Goal: Transaction & Acquisition: Purchase product/service

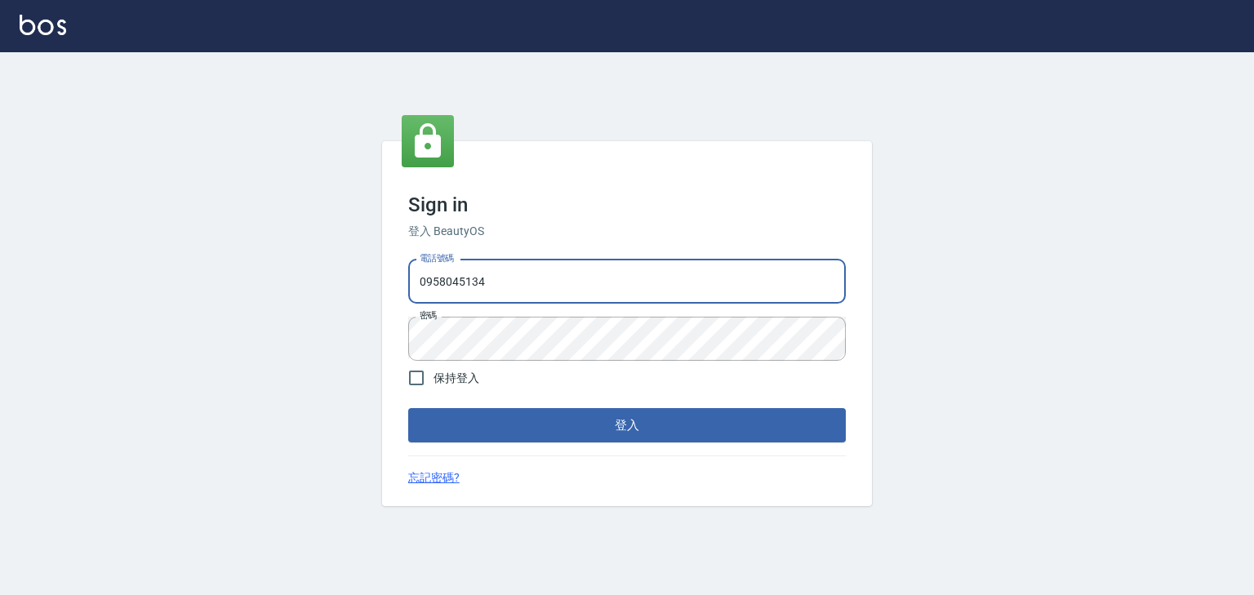
drag, startPoint x: 493, startPoint y: 281, endPoint x: 392, endPoint y: 281, distance: 101.3
click at [392, 281] on div "Sign in 登入 BeautyOS 電話號碼 [PHONE_NUMBER] 電話號碼 密碼 密碼 保持登入 登入 忘記密碼?" at bounding box center [627, 324] width 490 height 366
type input "0225513682"
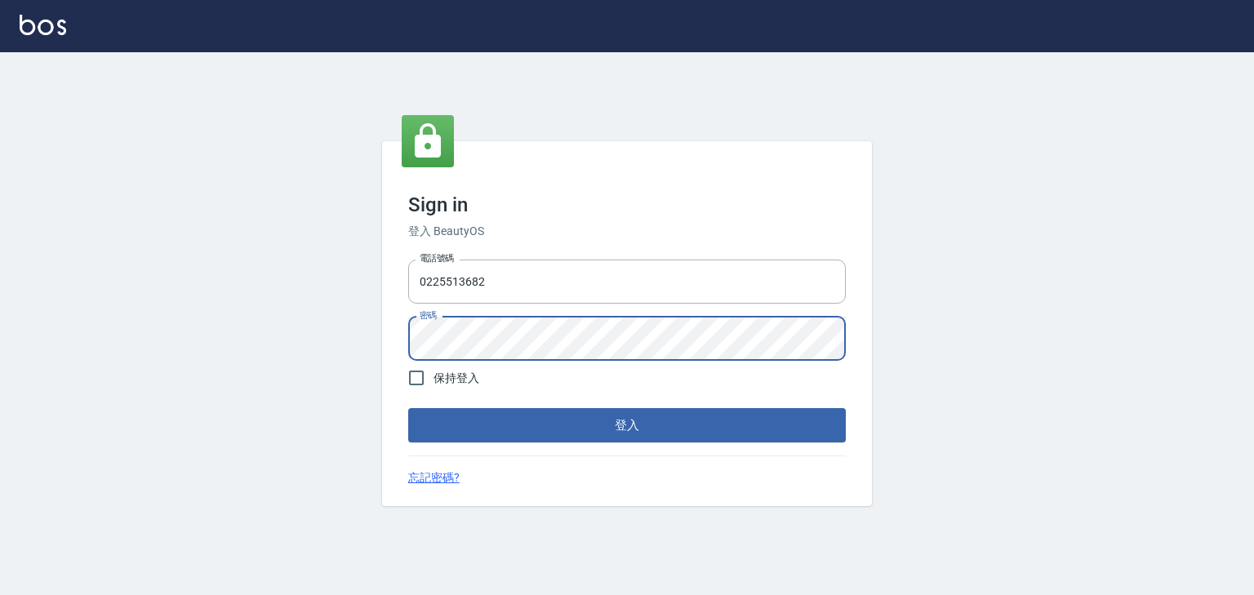
click at [396, 337] on div "Sign in 登入 BeautyOS 電話號碼 [PHONE_NUMBER] 電話號碼 密碼 密碼 保持登入 登入 忘記密碼?" at bounding box center [627, 324] width 490 height 366
click at [1027, 493] on div "Sign in 登入 BeautyOS 電話號碼 [PHONE_NUMBER] 電話號碼 密碼 密碼 保持登入 登入 忘記密碼?" at bounding box center [627, 323] width 1254 height 543
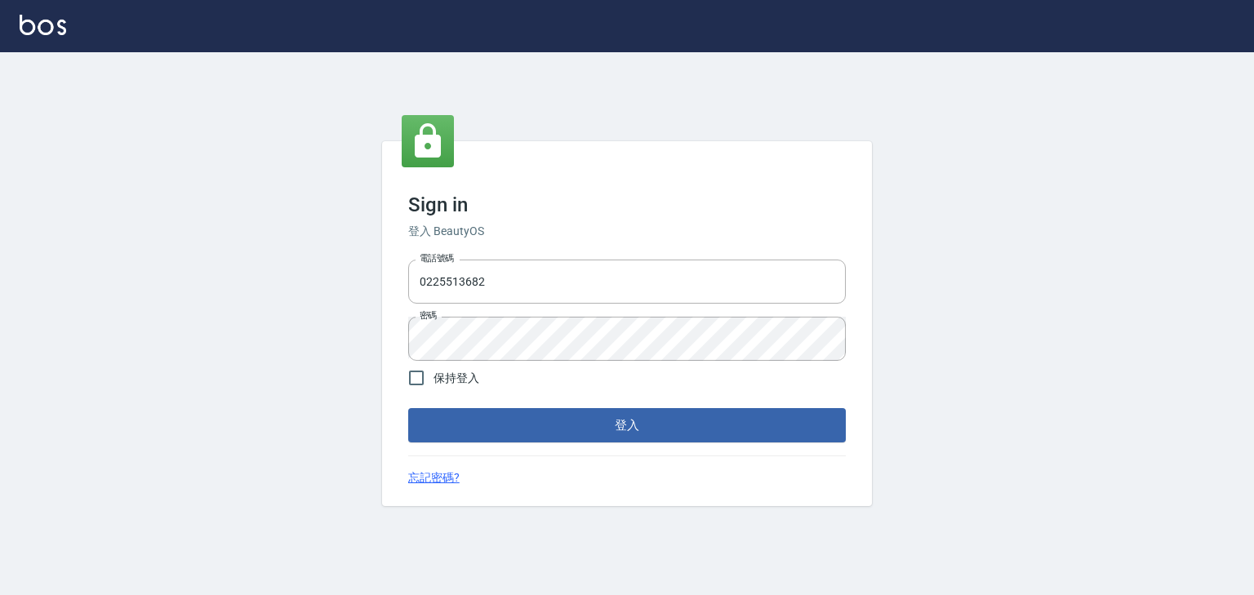
click at [634, 407] on form "電話號碼 [PHONE_NUMBER] 電話號碼 密碼 密碼 保持登入 登入" at bounding box center [627, 348] width 438 height 190
click at [625, 426] on button "登入" at bounding box center [627, 425] width 438 height 34
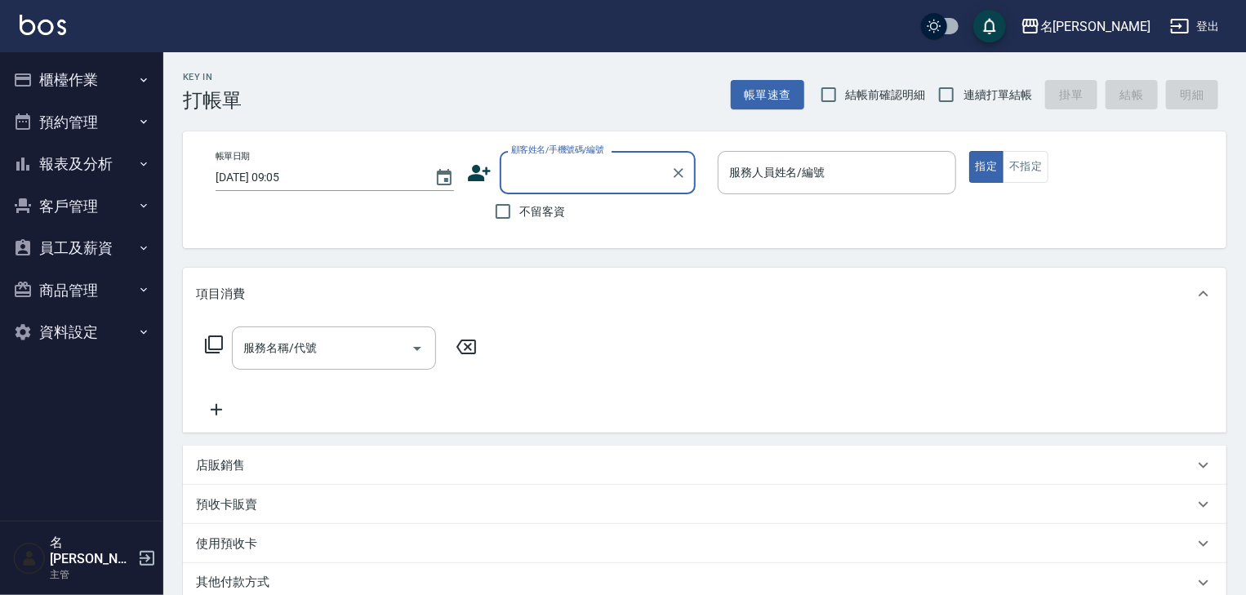
click at [96, 78] on button "櫃檯作業" at bounding box center [82, 80] width 150 height 42
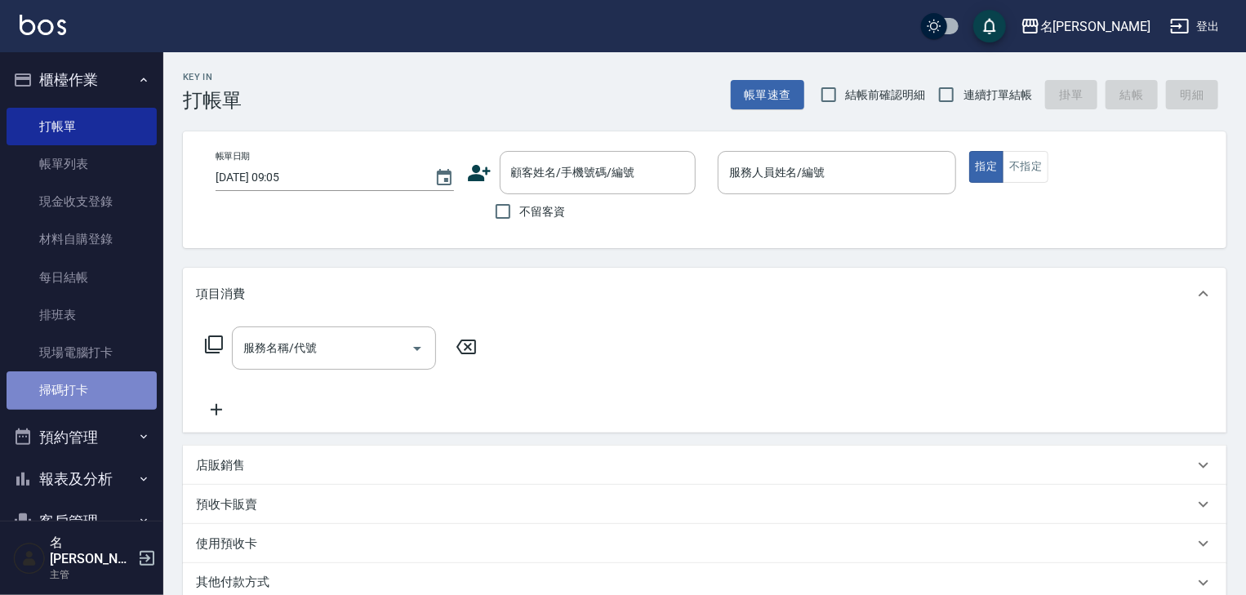
click at [107, 376] on link "掃碼打卡" at bounding box center [82, 391] width 150 height 38
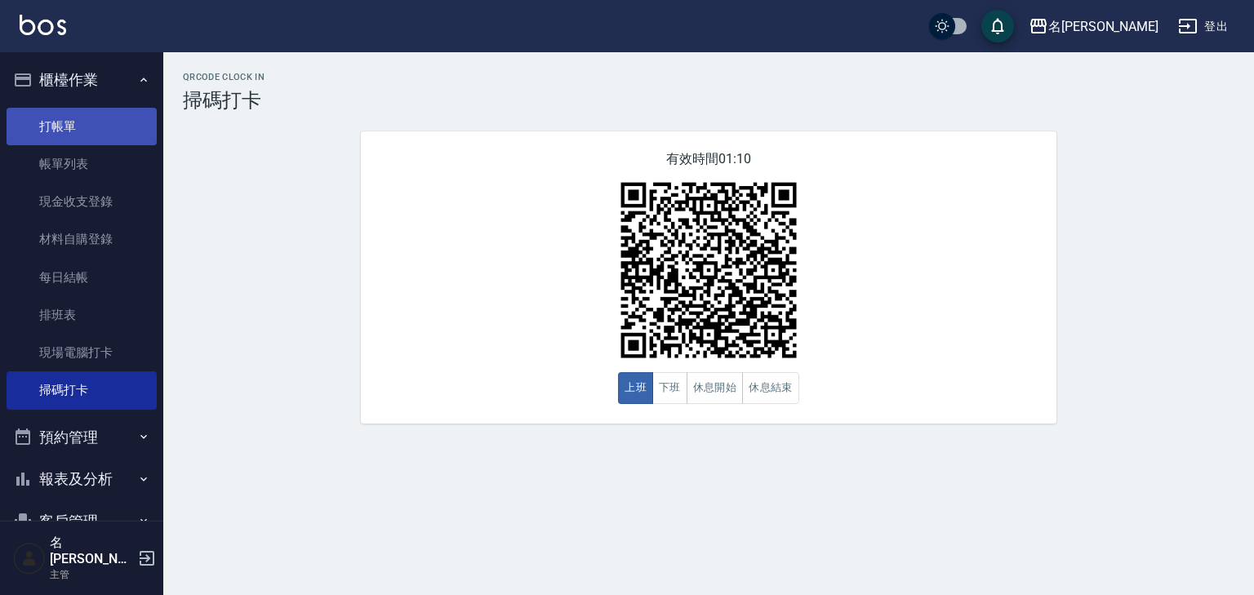
click at [73, 113] on link "打帳單" at bounding box center [82, 127] width 150 height 38
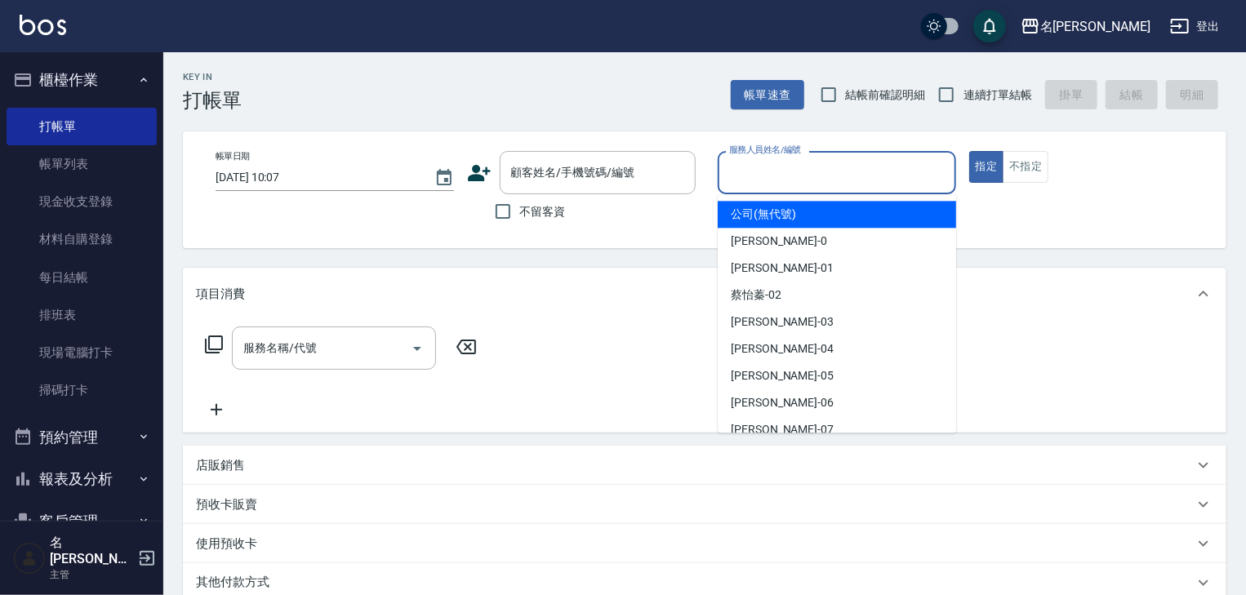
click at [813, 179] on input "服務人員姓名/編號" at bounding box center [837, 172] width 224 height 29
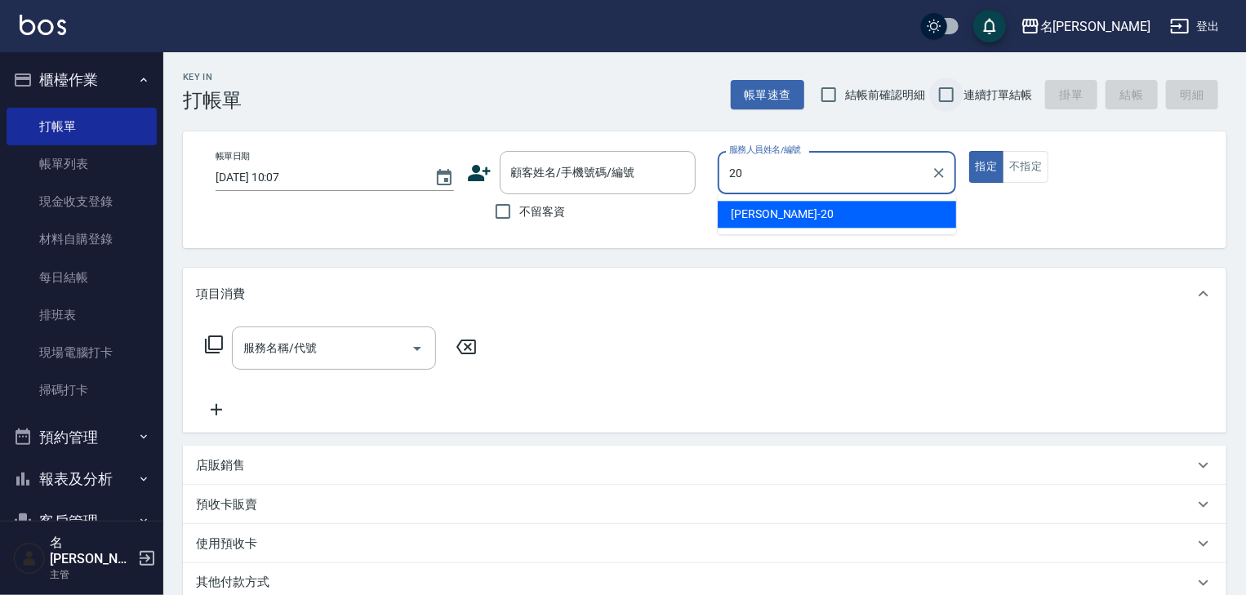
type input "20"
click at [942, 96] on input "連續打單結帳" at bounding box center [946, 95] width 34 height 34
checkbox input "true"
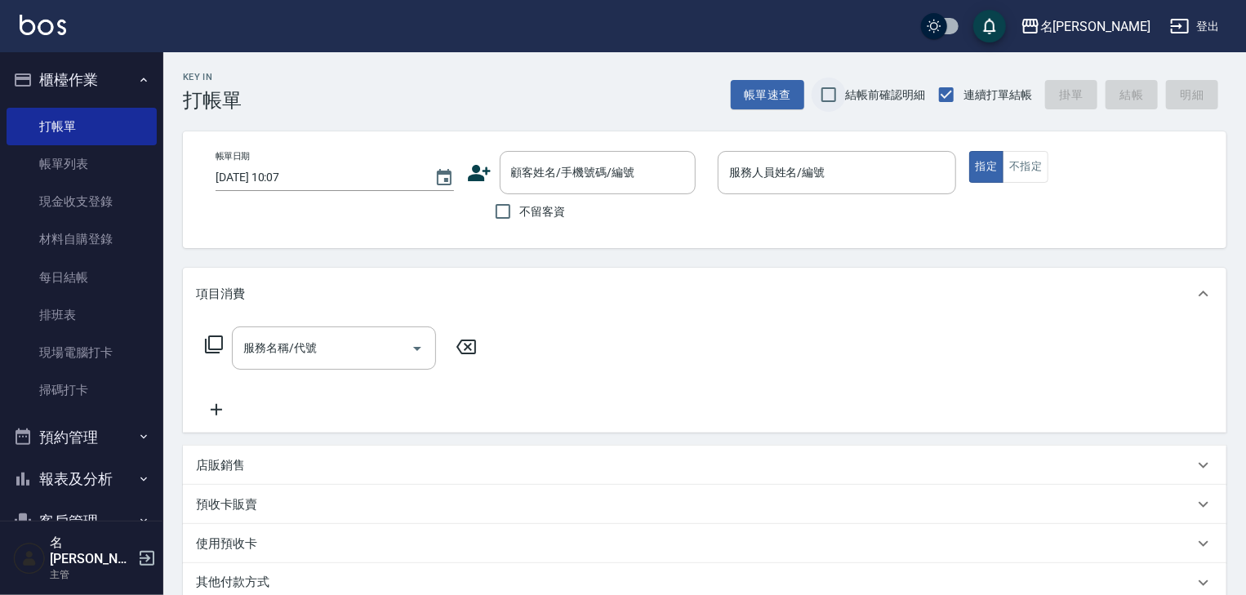
click at [820, 91] on input "結帳前確認明細" at bounding box center [829, 95] width 34 height 34
checkbox input "true"
click at [492, 213] on input "不留客資" at bounding box center [503, 211] width 34 height 34
checkbox input "true"
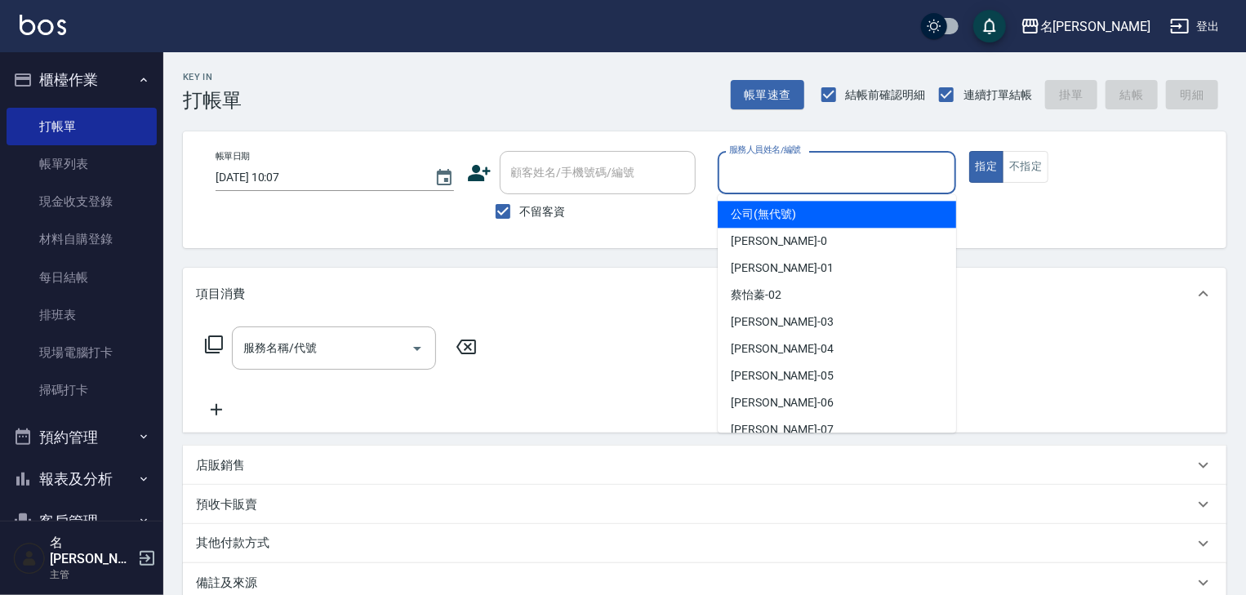
click at [817, 162] on input "服務人員姓名/編號" at bounding box center [837, 172] width 224 height 29
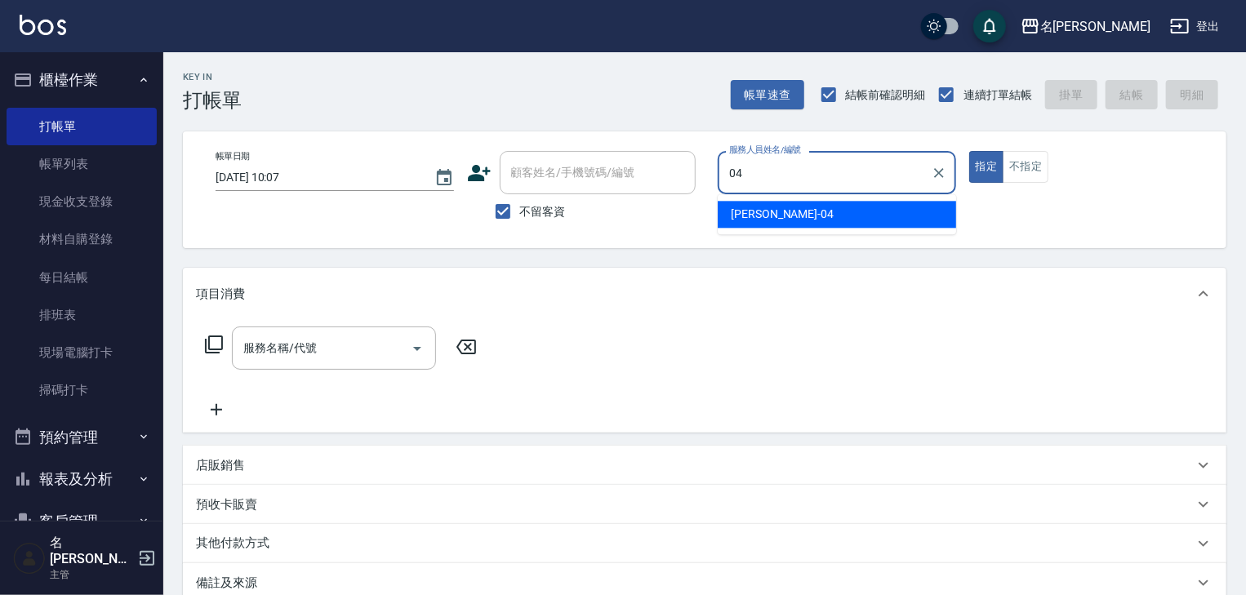
click at [793, 219] on div "[PERSON_NAME]-04" at bounding box center [837, 214] width 238 height 27
type input "[PERSON_NAME]-04"
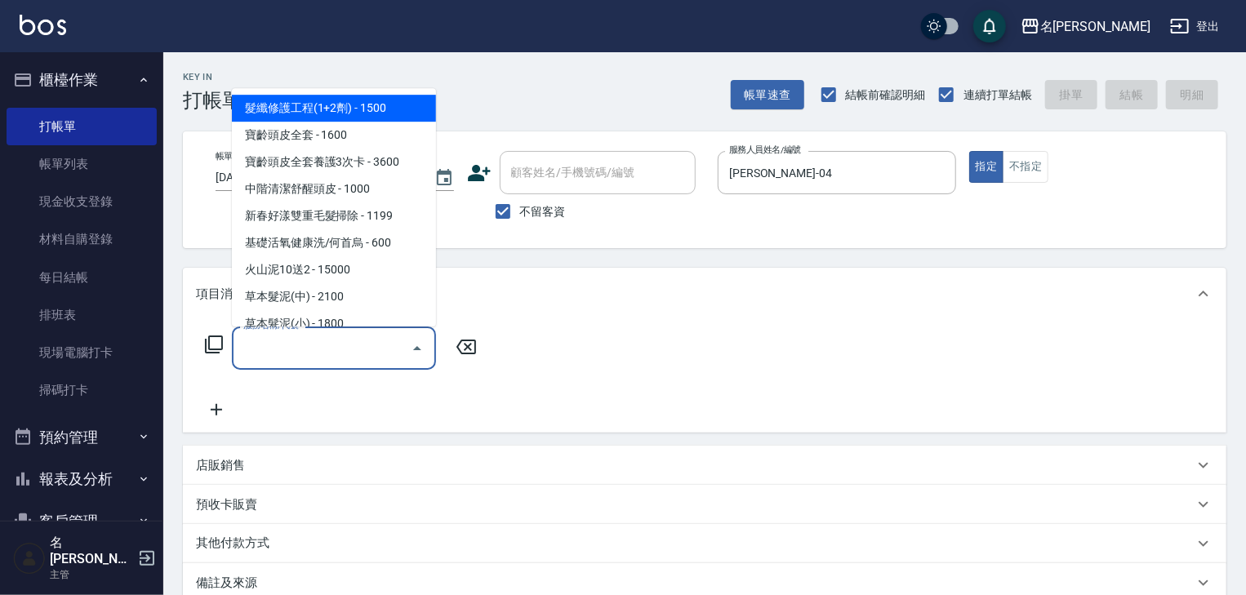
click at [350, 350] on input "服務名稱/代號" at bounding box center [321, 348] width 165 height 29
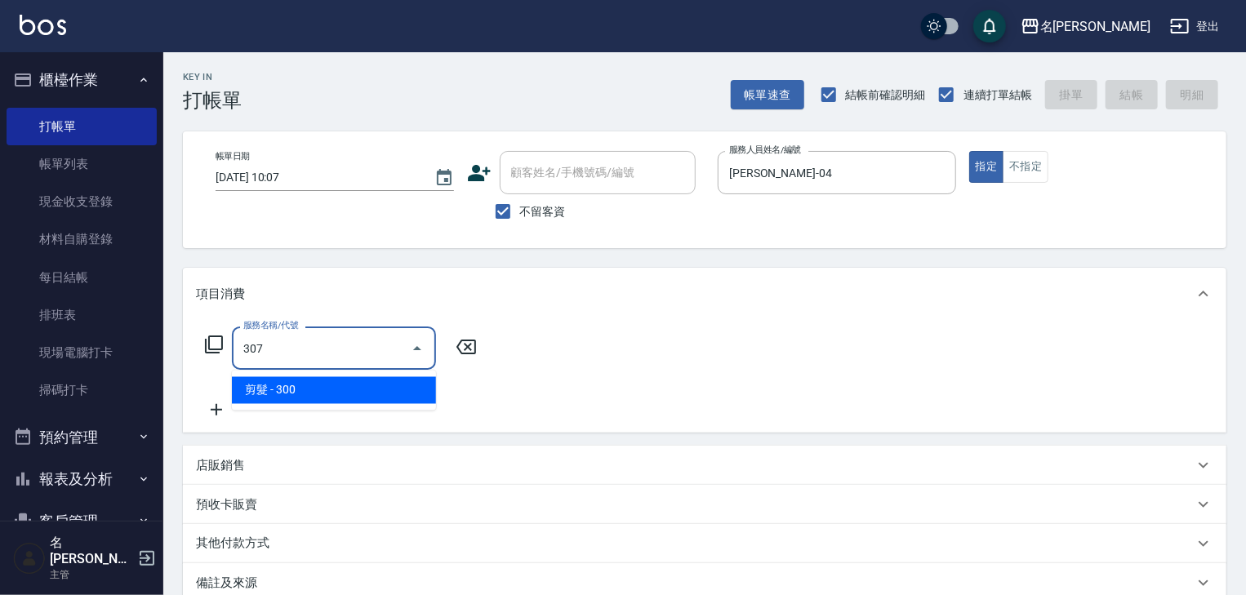
click at [381, 388] on span "剪髮 - 300" at bounding box center [334, 390] width 204 height 27
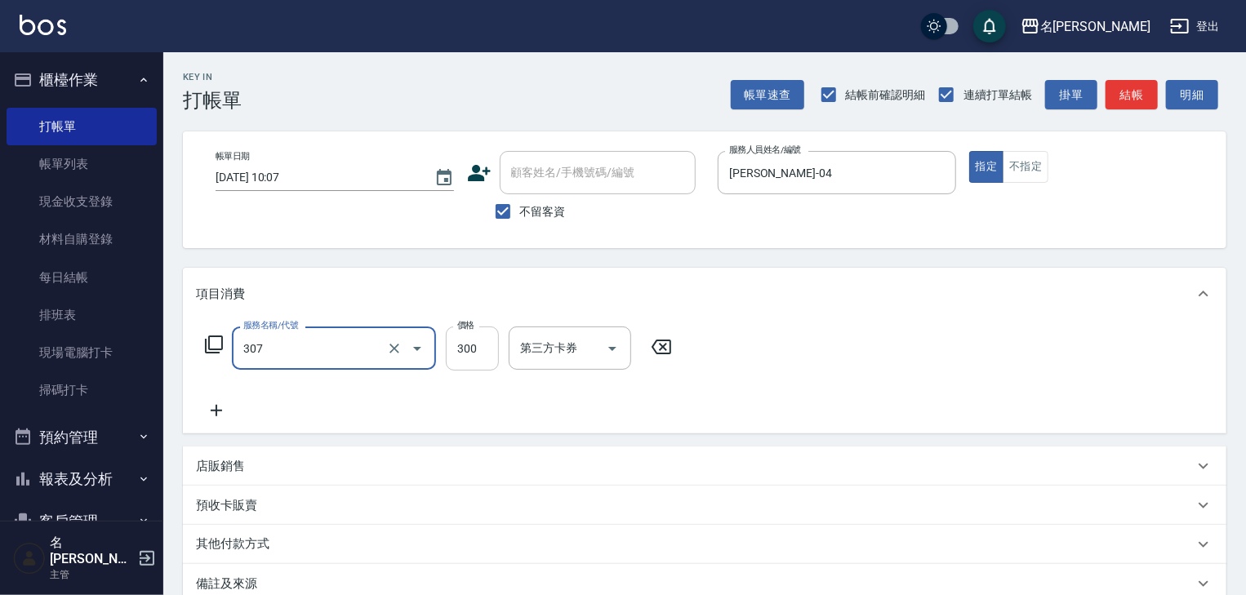
type input "剪髮(307)"
click at [486, 360] on input "300" at bounding box center [472, 349] width 53 height 44
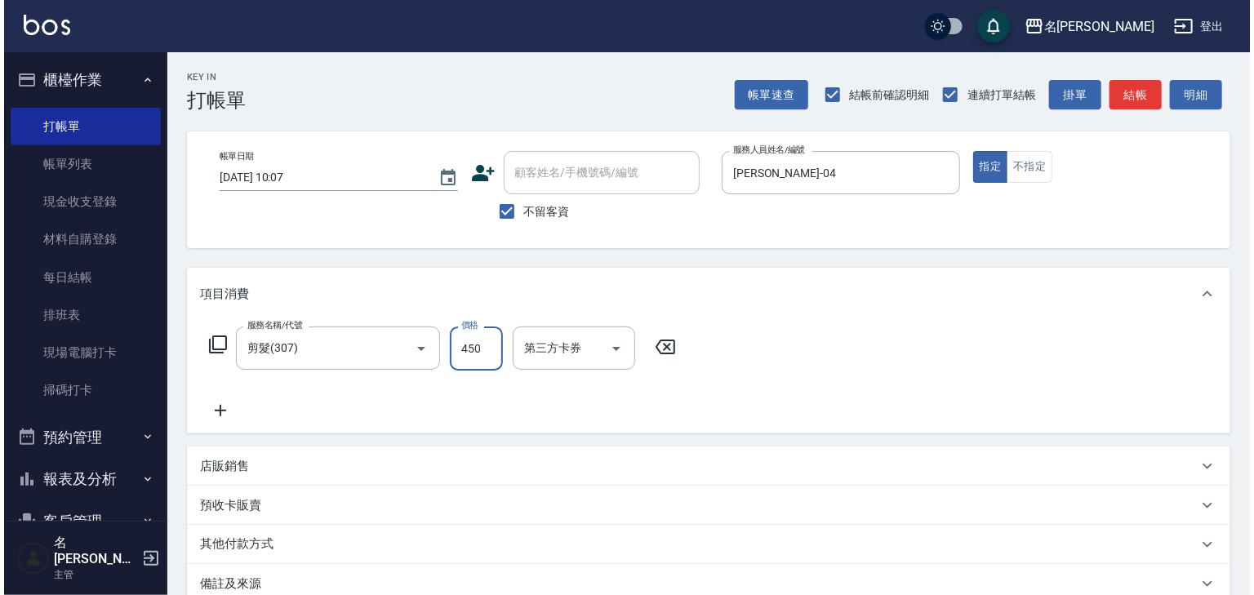
scroll to position [191, 0]
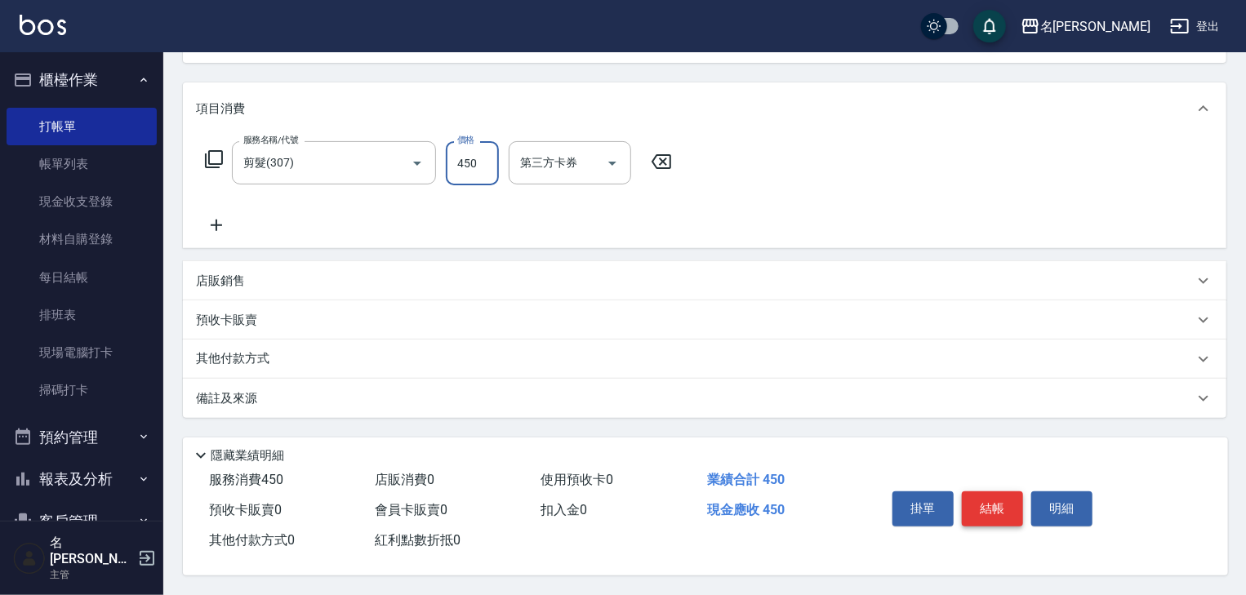
type input "450"
click at [987, 502] on button "結帳" at bounding box center [992, 509] width 61 height 34
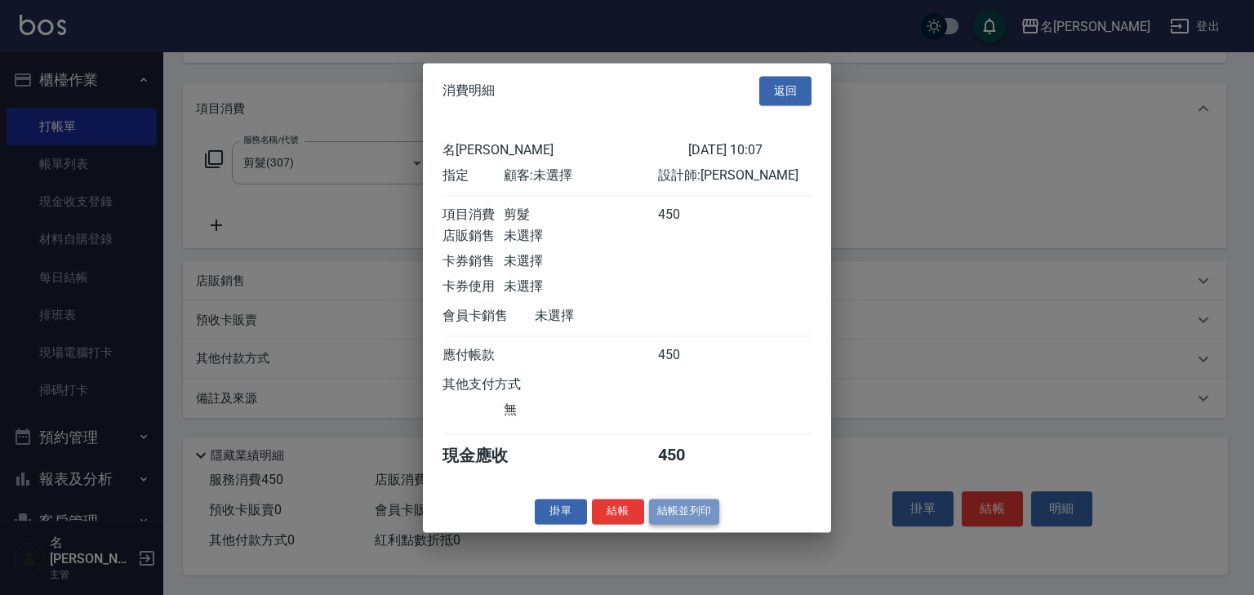
click at [663, 513] on button "結帳並列印" at bounding box center [684, 511] width 71 height 25
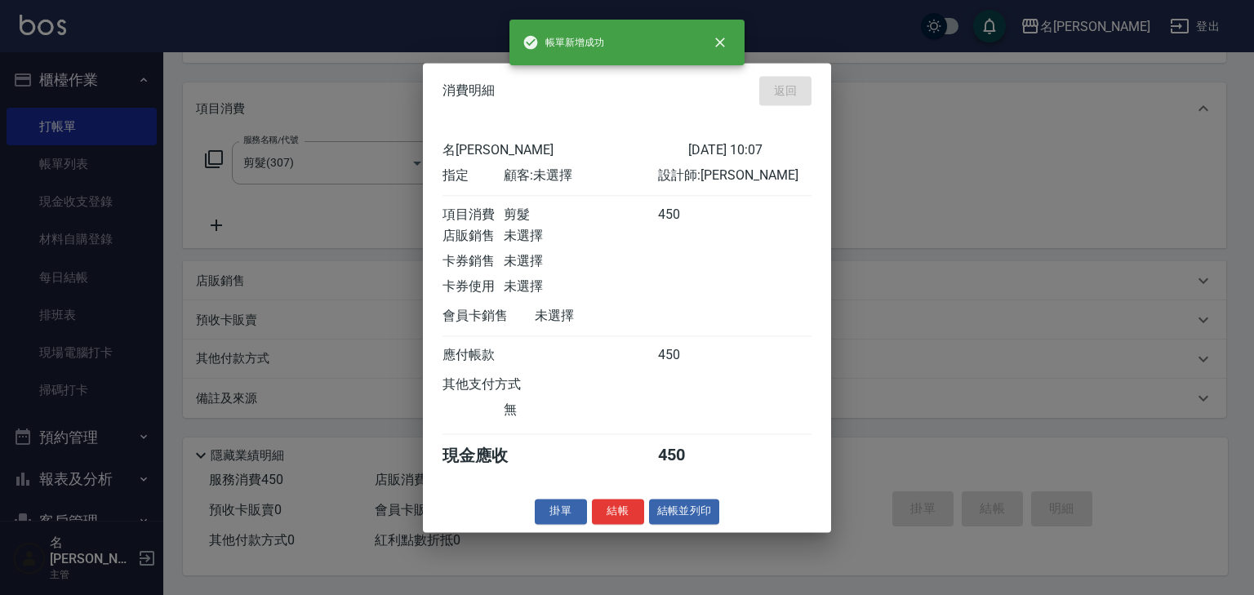
type input "[DATE] 10:20"
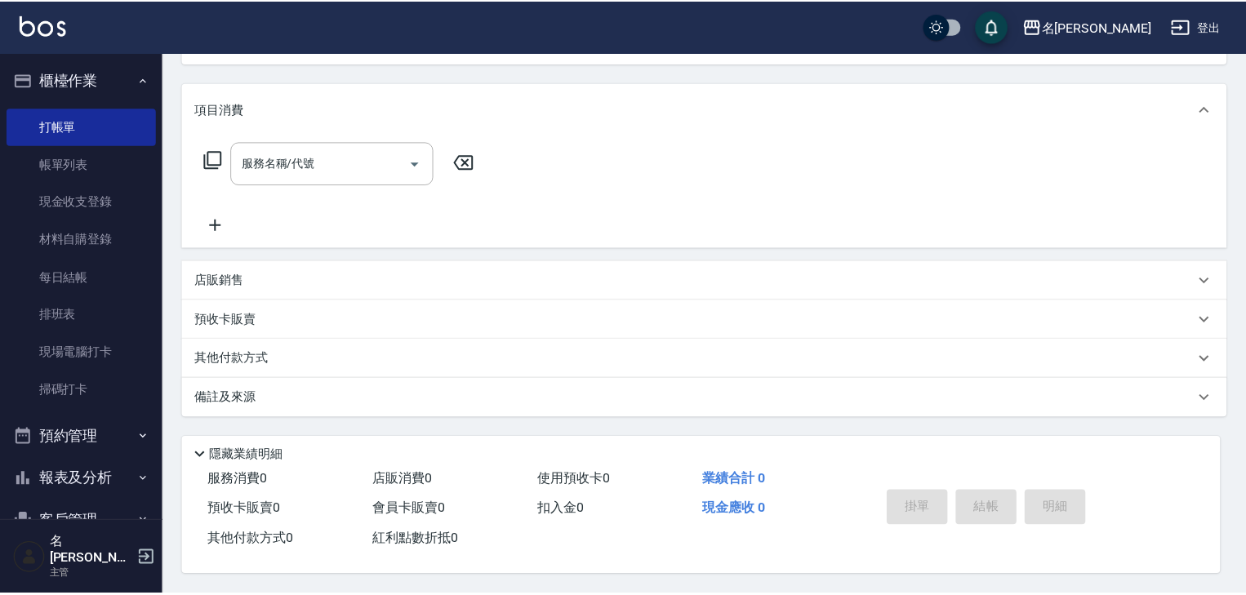
scroll to position [0, 0]
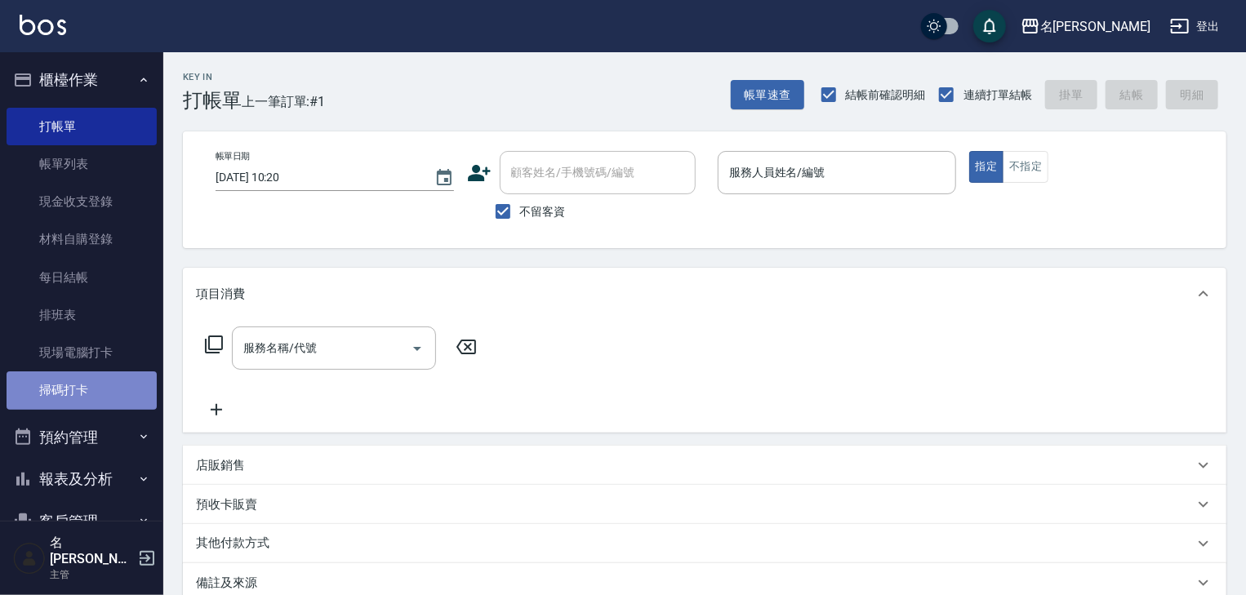
click at [98, 402] on link "掃碼打卡" at bounding box center [82, 391] width 150 height 38
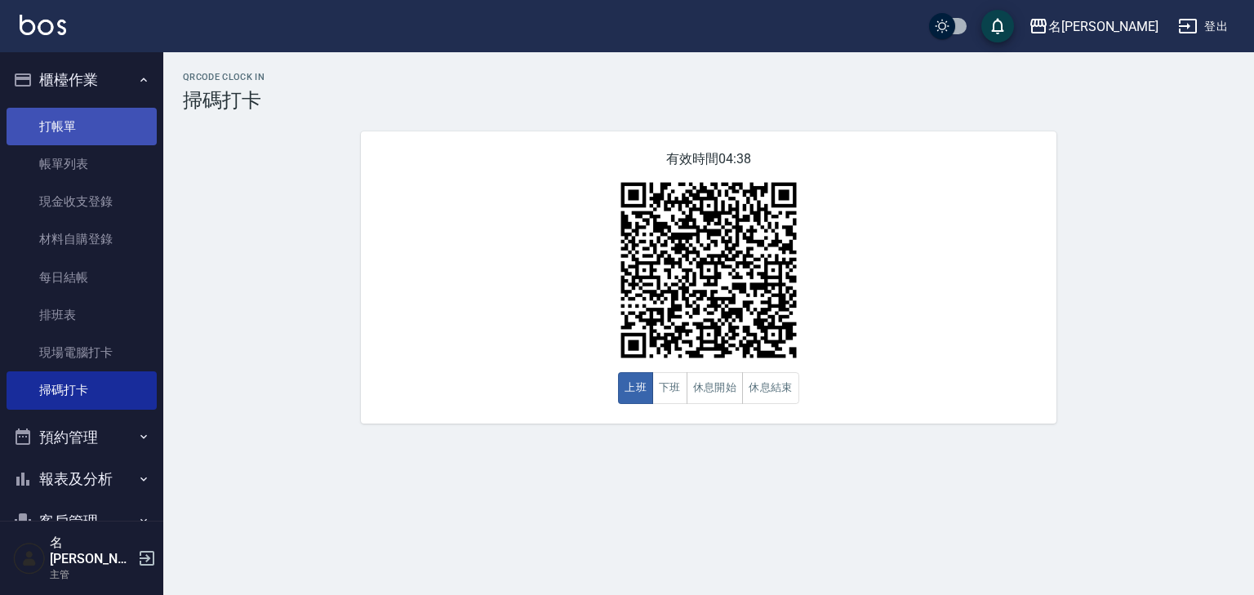
click at [74, 121] on link "打帳單" at bounding box center [82, 127] width 150 height 38
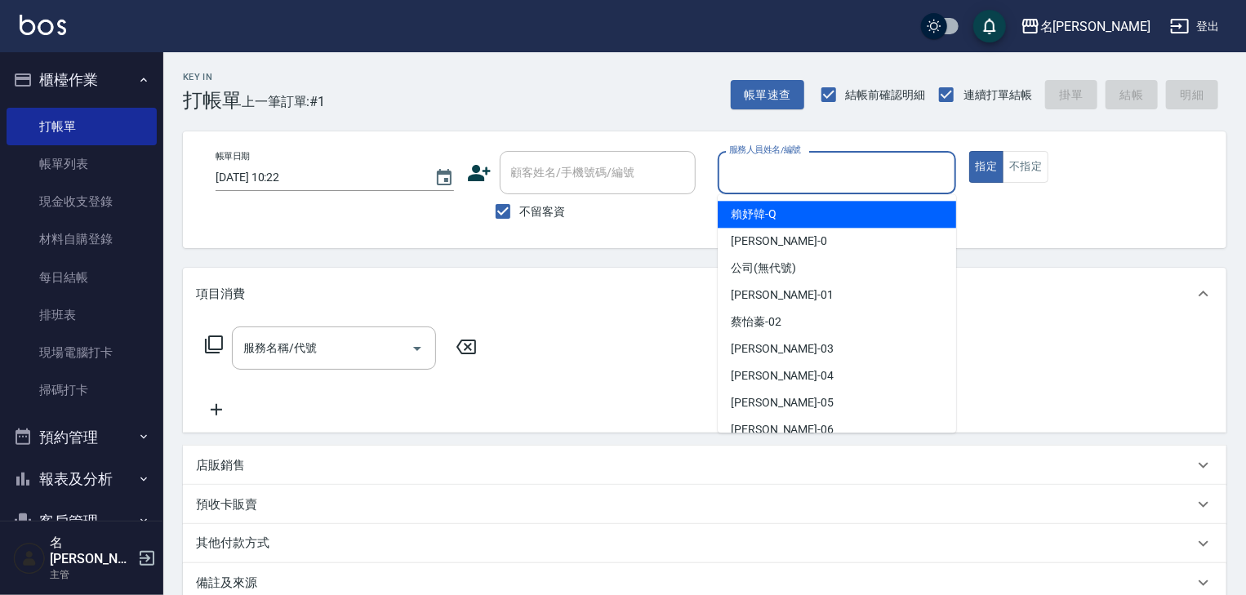
click at [816, 173] on input "服務人員姓名/編號" at bounding box center [837, 172] width 224 height 29
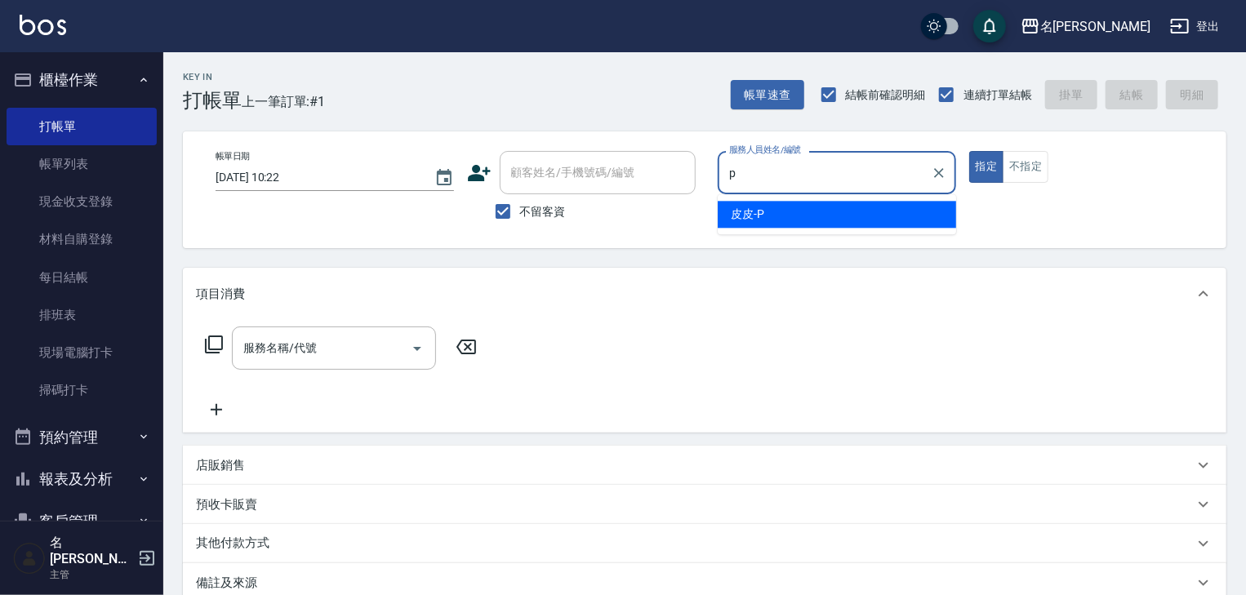
click at [771, 212] on div "皮皮 -P" at bounding box center [837, 214] width 238 height 27
type input "皮皮-P"
click at [305, 345] on input "服務名稱/代號" at bounding box center [321, 348] width 165 height 29
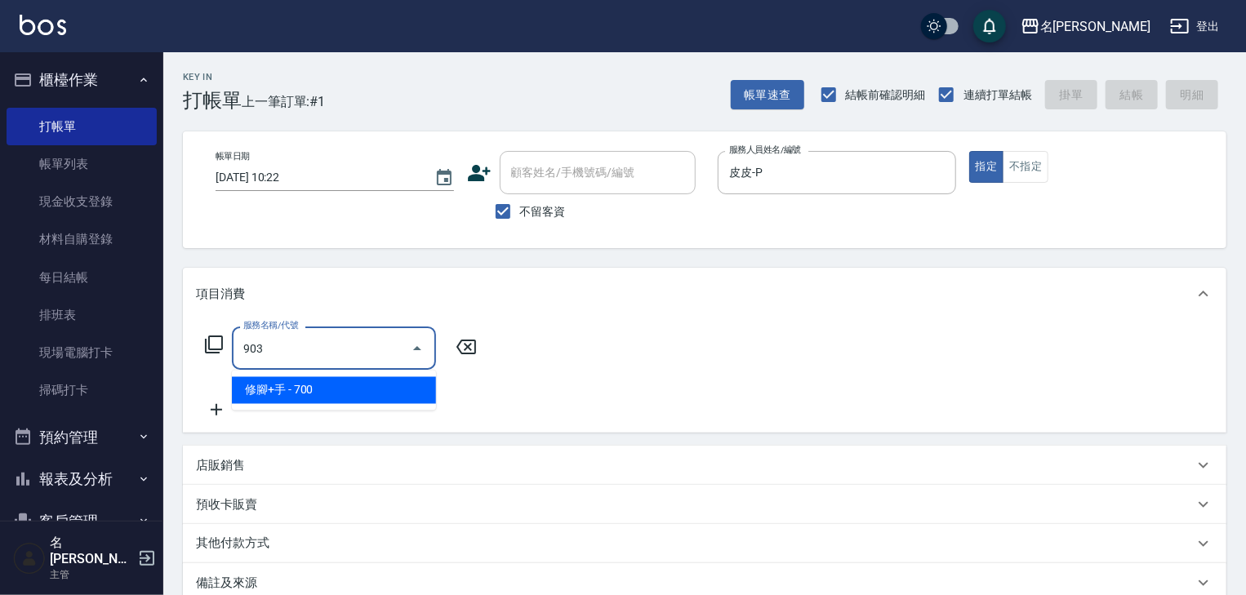
click at [346, 392] on span "修腳+手 - 700" at bounding box center [334, 390] width 204 height 27
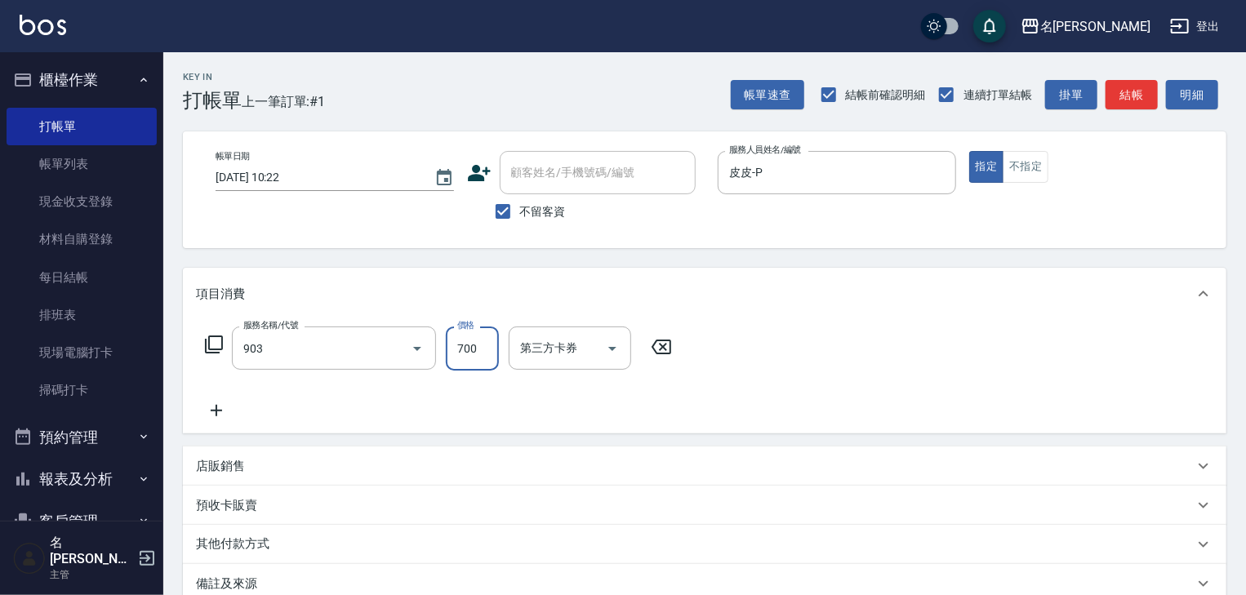
type input "修腳+手(903)"
click at [474, 356] on input "700" at bounding box center [472, 349] width 53 height 44
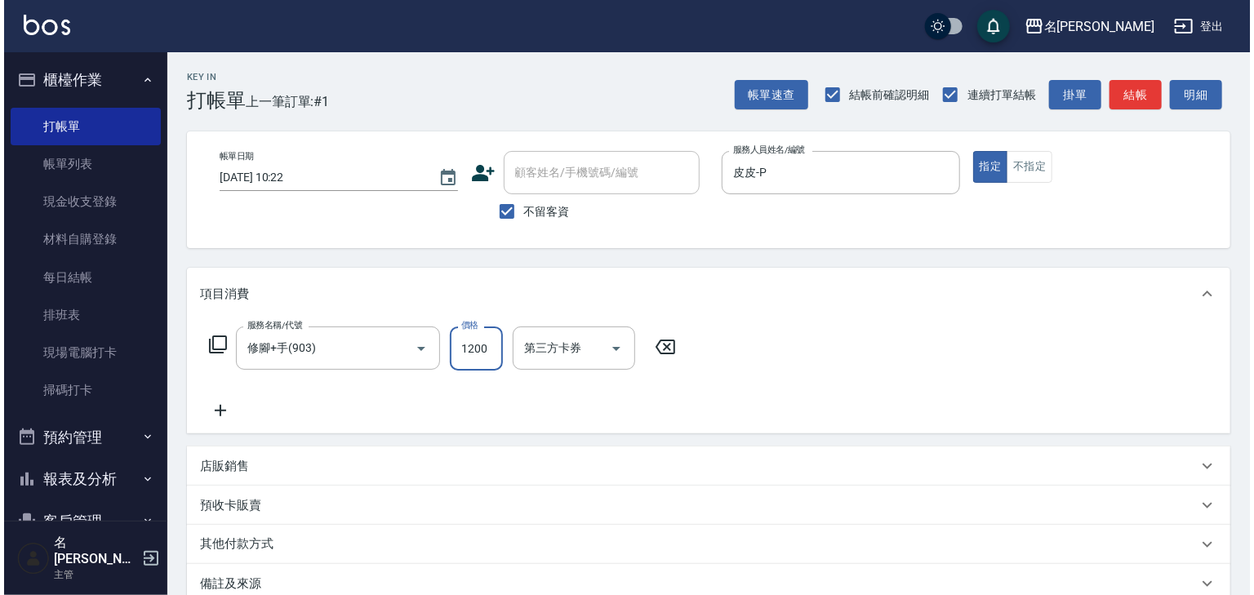
scroll to position [191, 0]
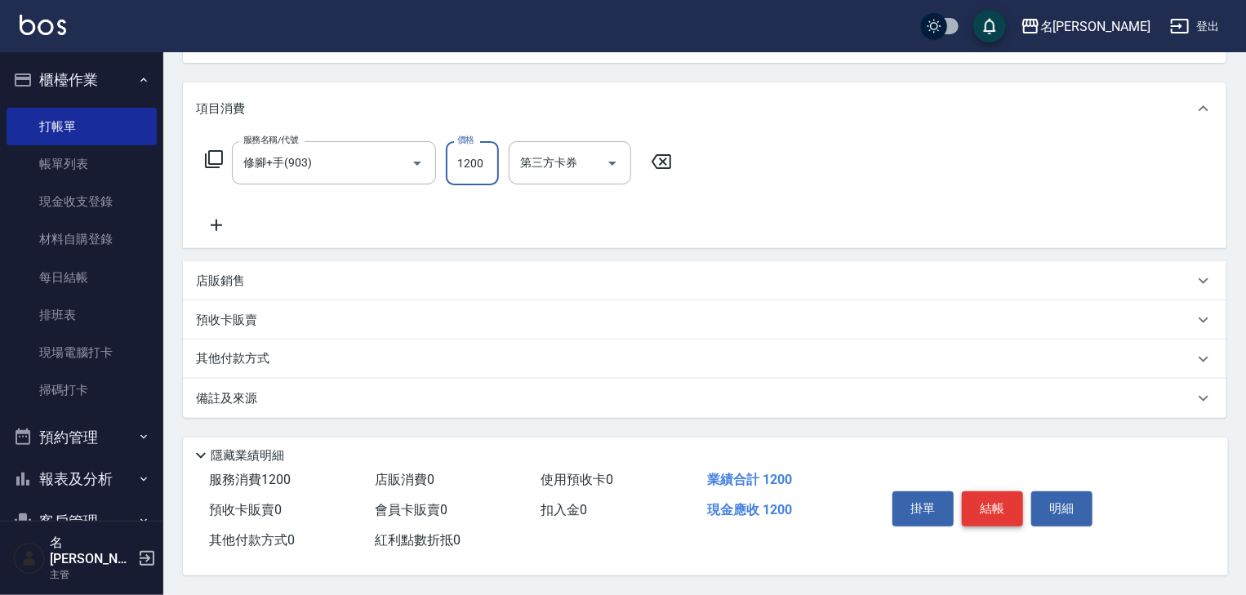
type input "1200"
click at [1002, 504] on button "結帳" at bounding box center [992, 509] width 61 height 34
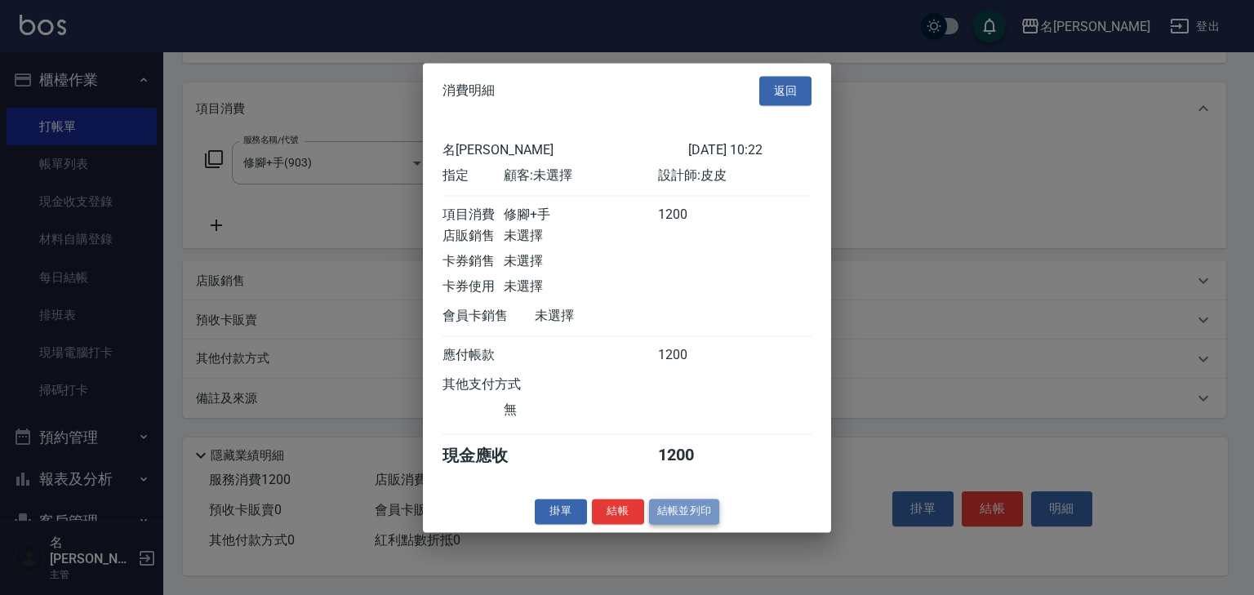
click at [695, 523] on button "結帳並列印" at bounding box center [684, 511] width 71 height 25
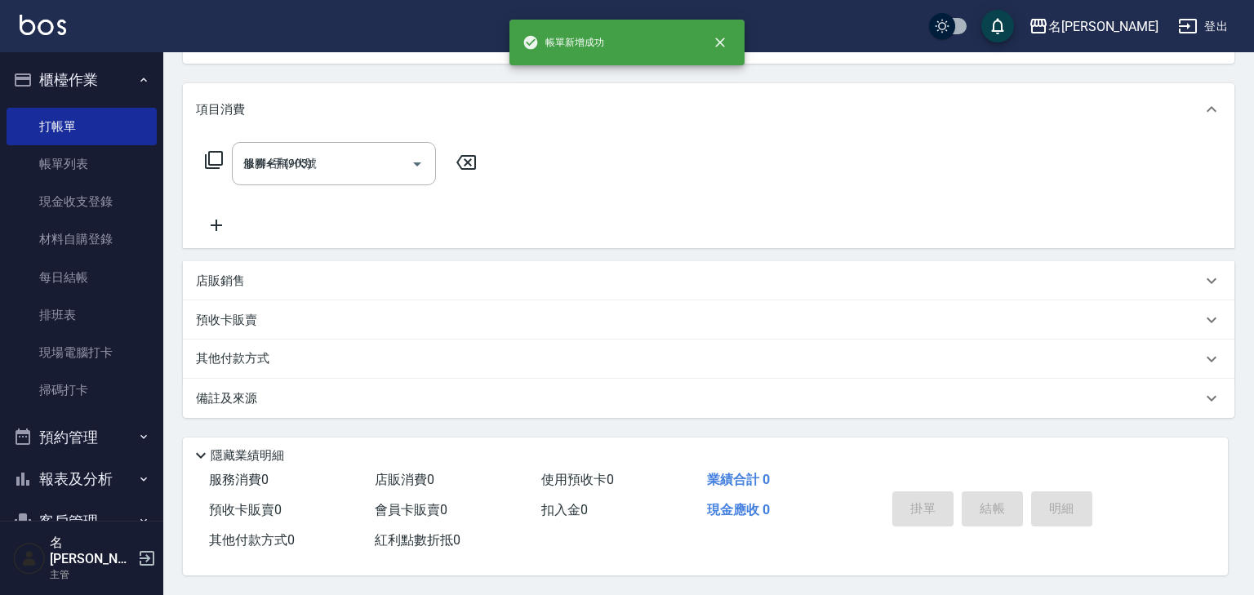
type input "[DATE] 10:28"
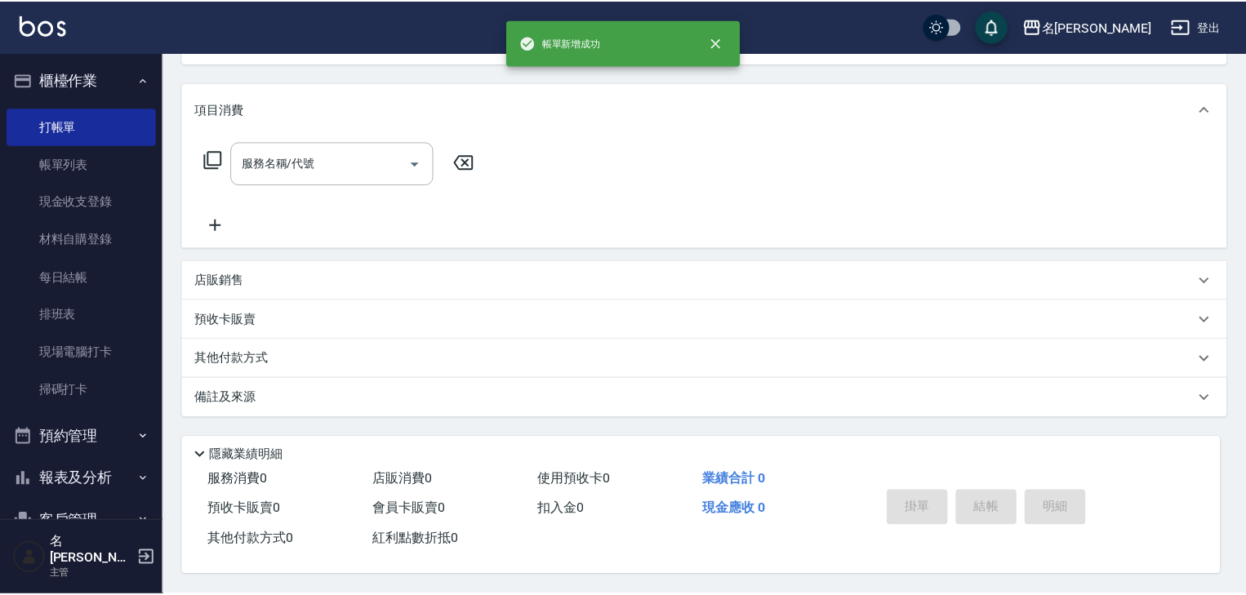
scroll to position [0, 0]
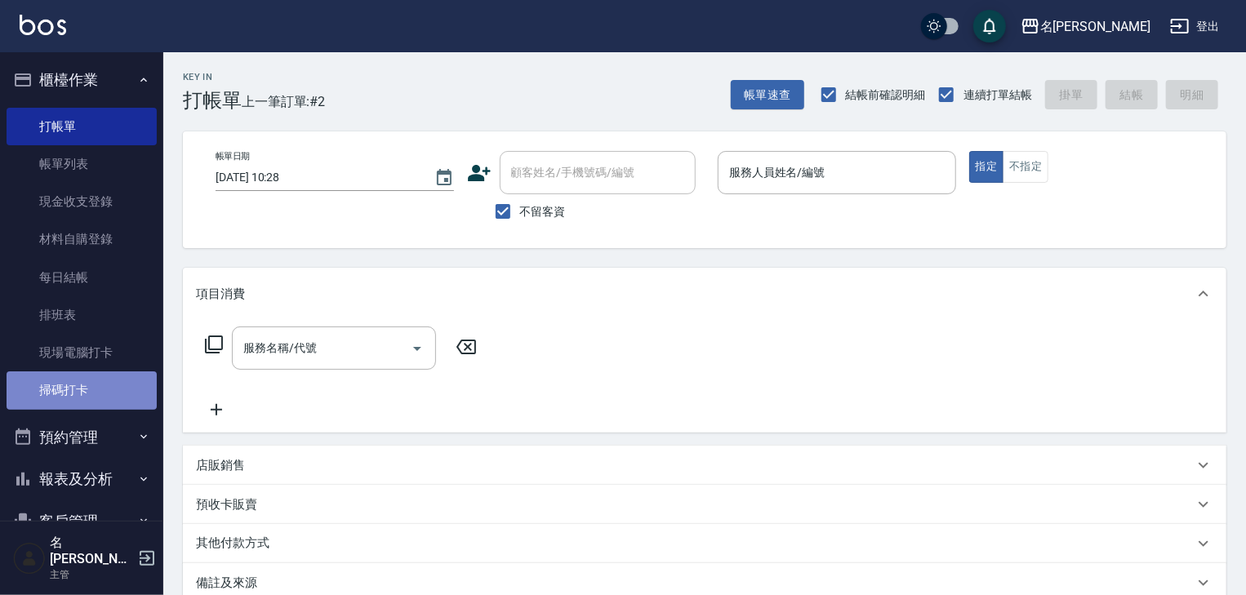
click at [114, 391] on link "掃碼打卡" at bounding box center [82, 391] width 150 height 38
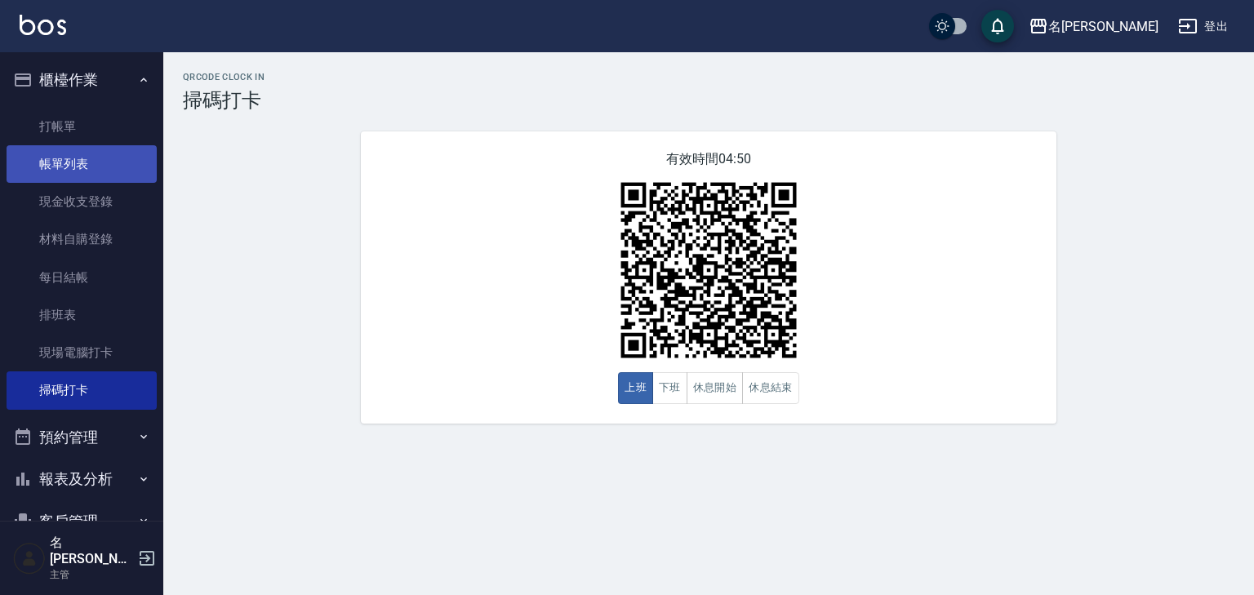
click at [88, 162] on link "帳單列表" at bounding box center [82, 164] width 150 height 38
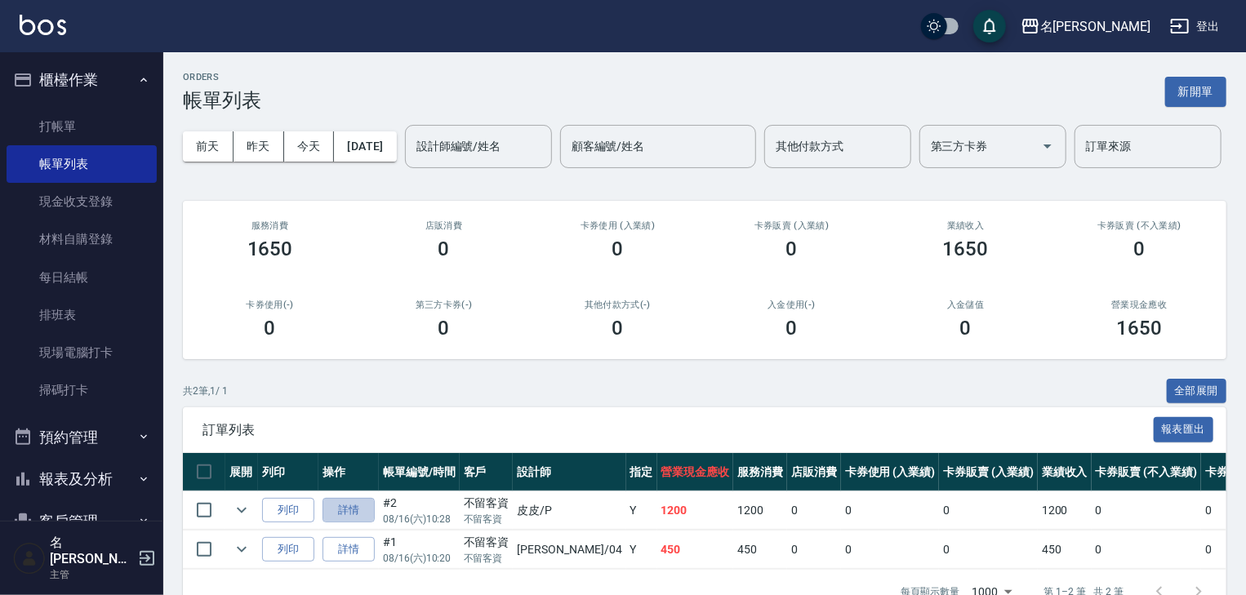
click at [348, 523] on link "詳情" at bounding box center [349, 510] width 52 height 25
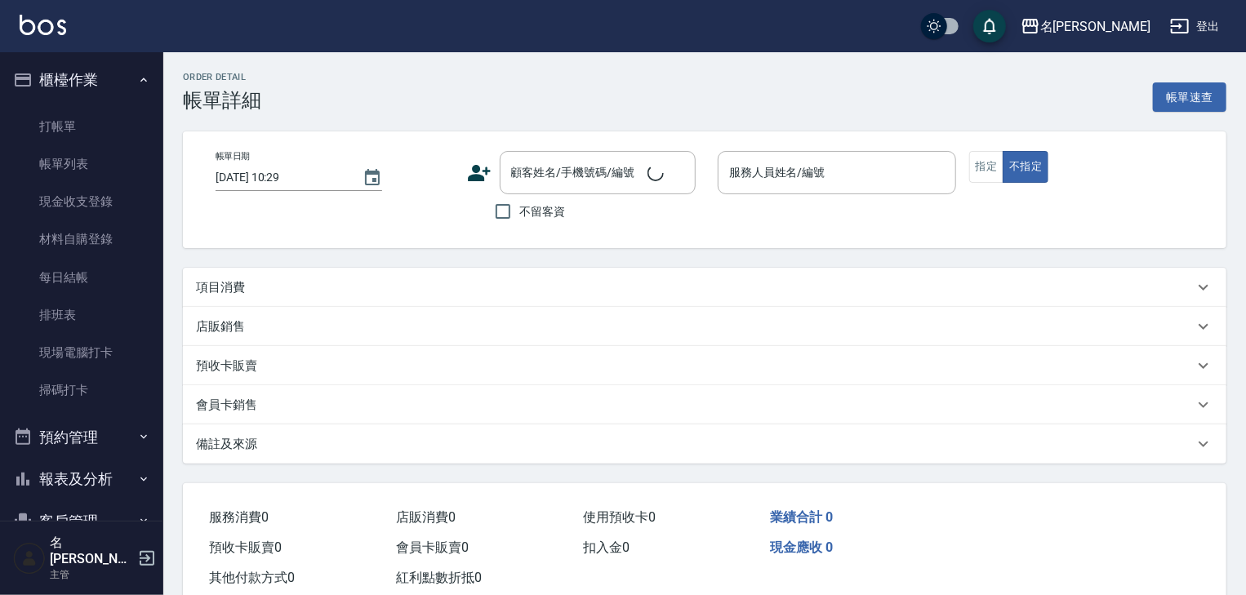
type input "[DATE] 10:28"
checkbox input "true"
type input "皮皮-P"
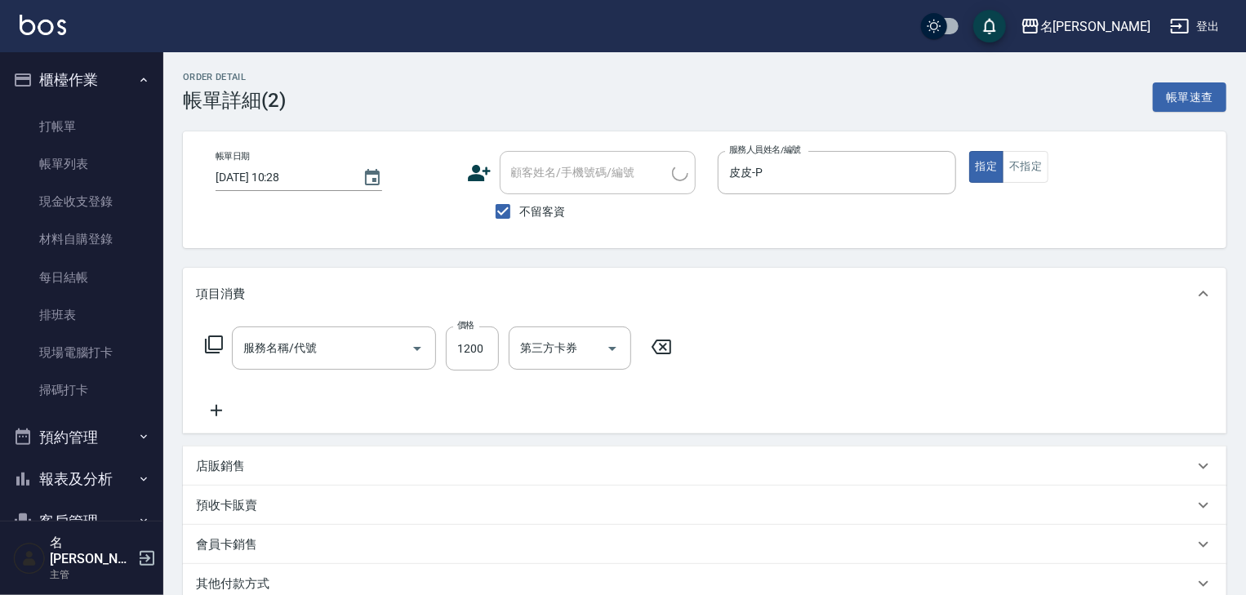
type input "修腳+手(903)"
click at [474, 350] on input "1200" at bounding box center [472, 349] width 53 height 44
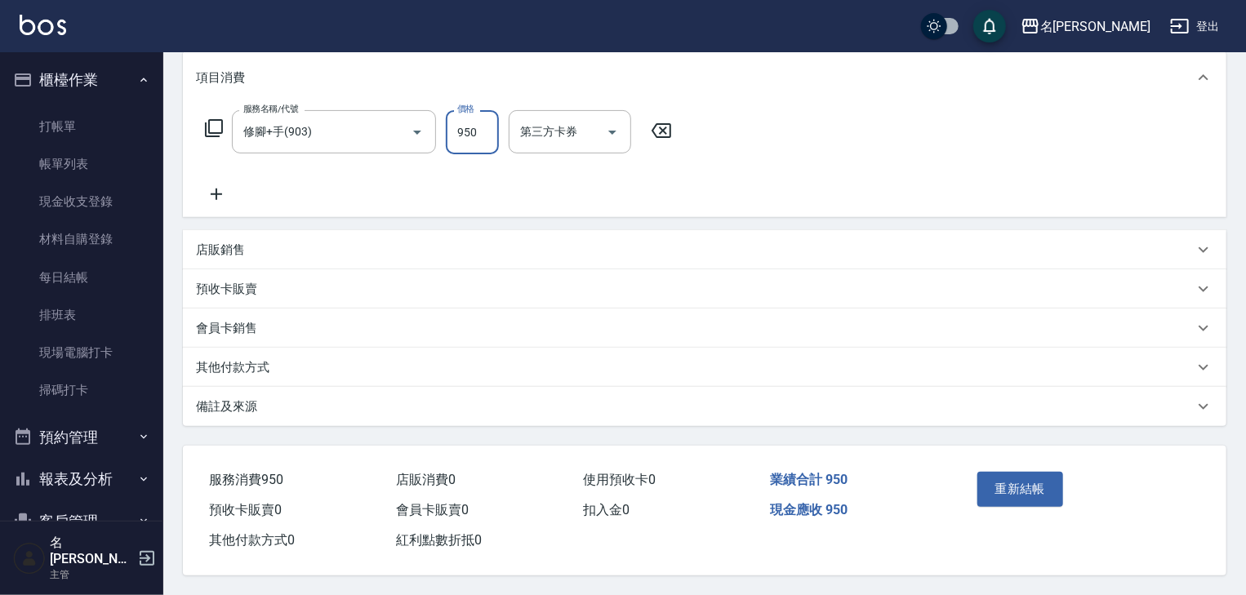
type input "950"
drag, startPoint x: 934, startPoint y: 487, endPoint x: 1037, endPoint y: 551, distance: 121.5
click at [1037, 551] on div "重新結帳" at bounding box center [1079, 501] width 256 height 110
click at [1013, 472] on button "重新結帳" at bounding box center [1021, 489] width 87 height 34
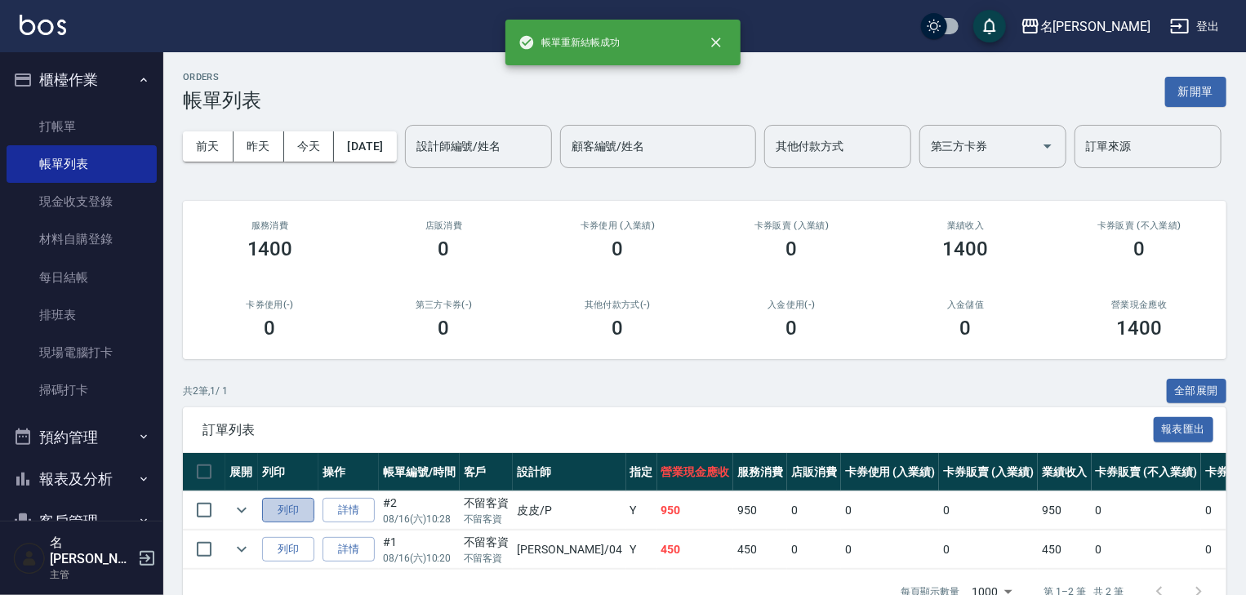
click at [281, 523] on button "列印" at bounding box center [288, 510] width 52 height 25
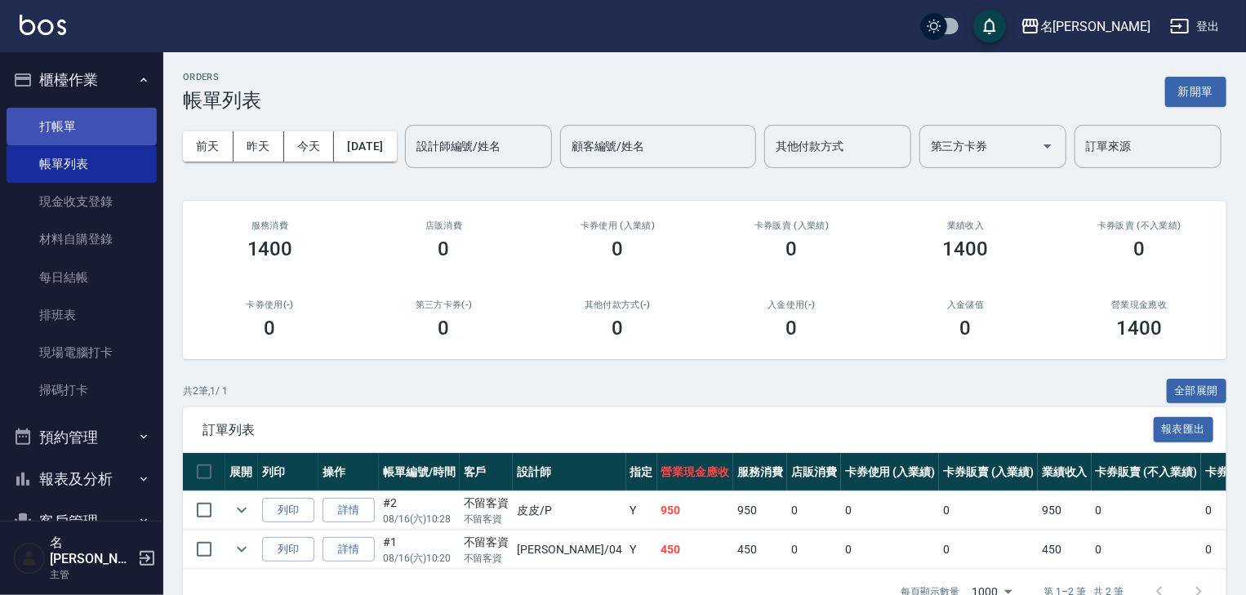
click at [73, 124] on link "打帳單" at bounding box center [82, 127] width 150 height 38
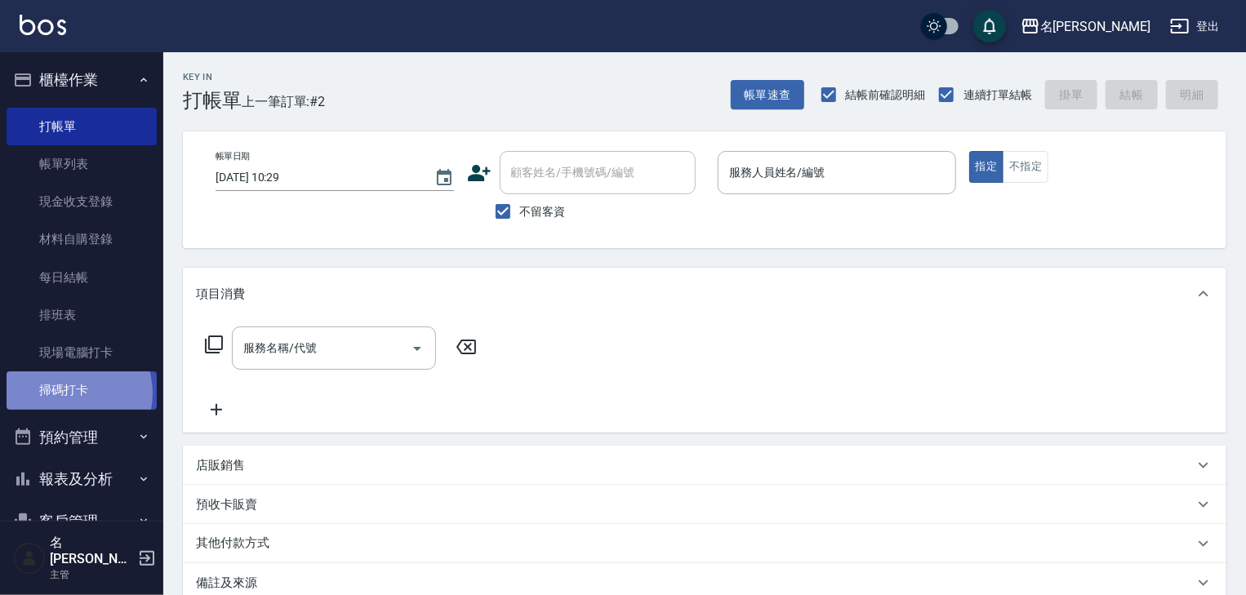
click at [69, 394] on link "掃碼打卡" at bounding box center [82, 391] width 150 height 38
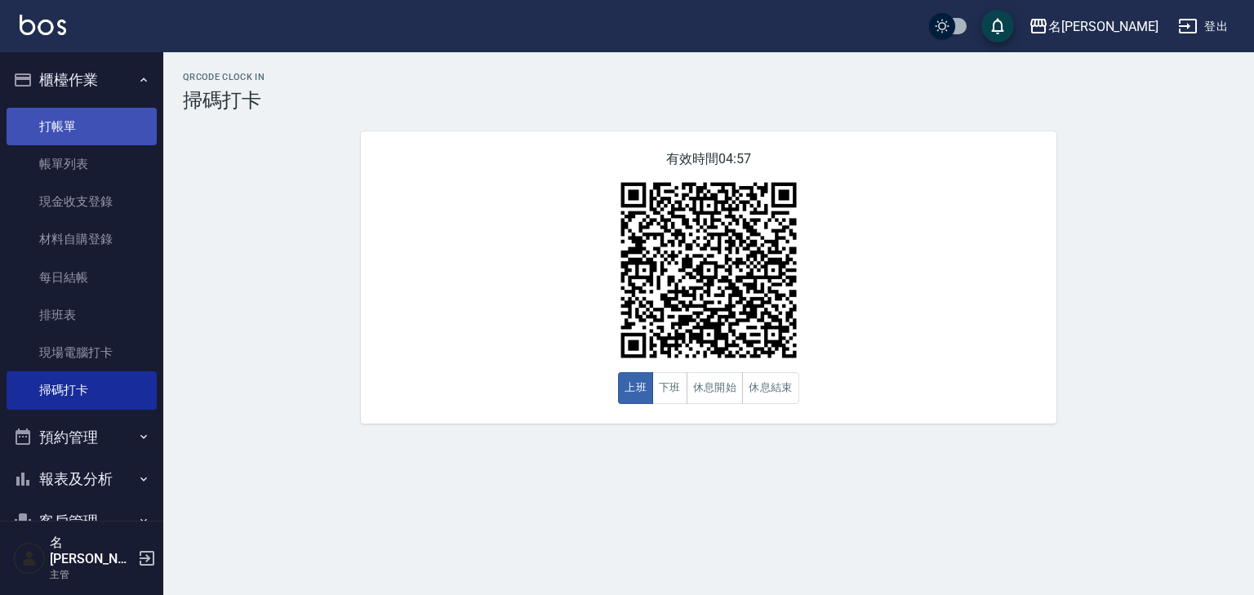
click at [55, 129] on link "打帳單" at bounding box center [82, 127] width 150 height 38
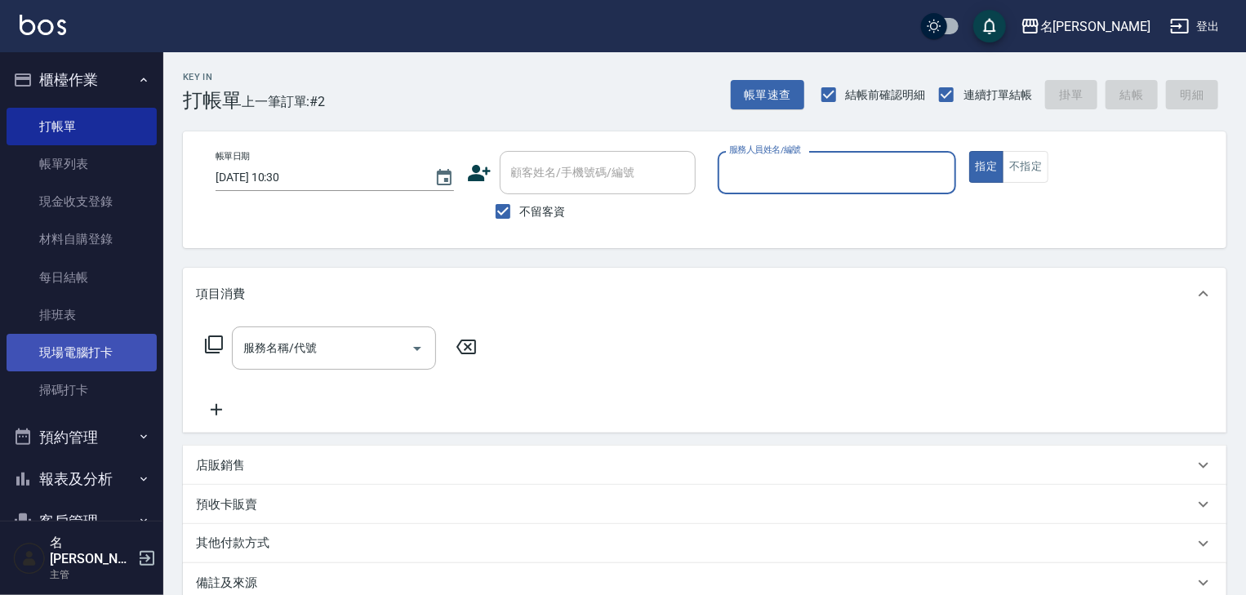
click at [91, 358] on link "現場電腦打卡" at bounding box center [82, 353] width 150 height 38
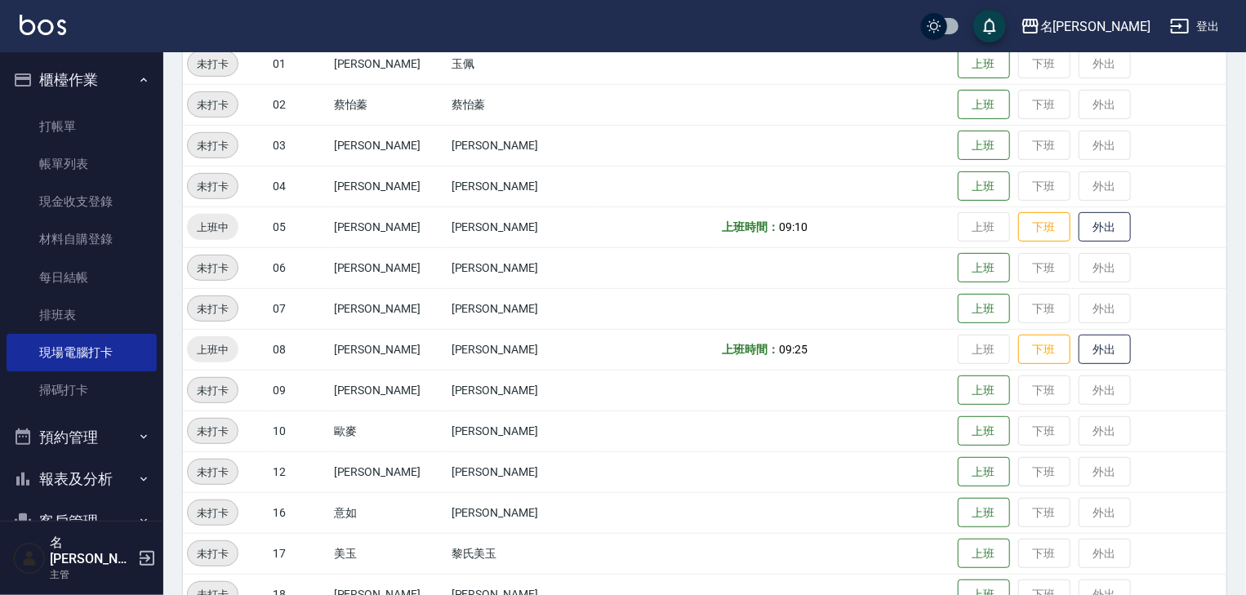
scroll to position [523, 0]
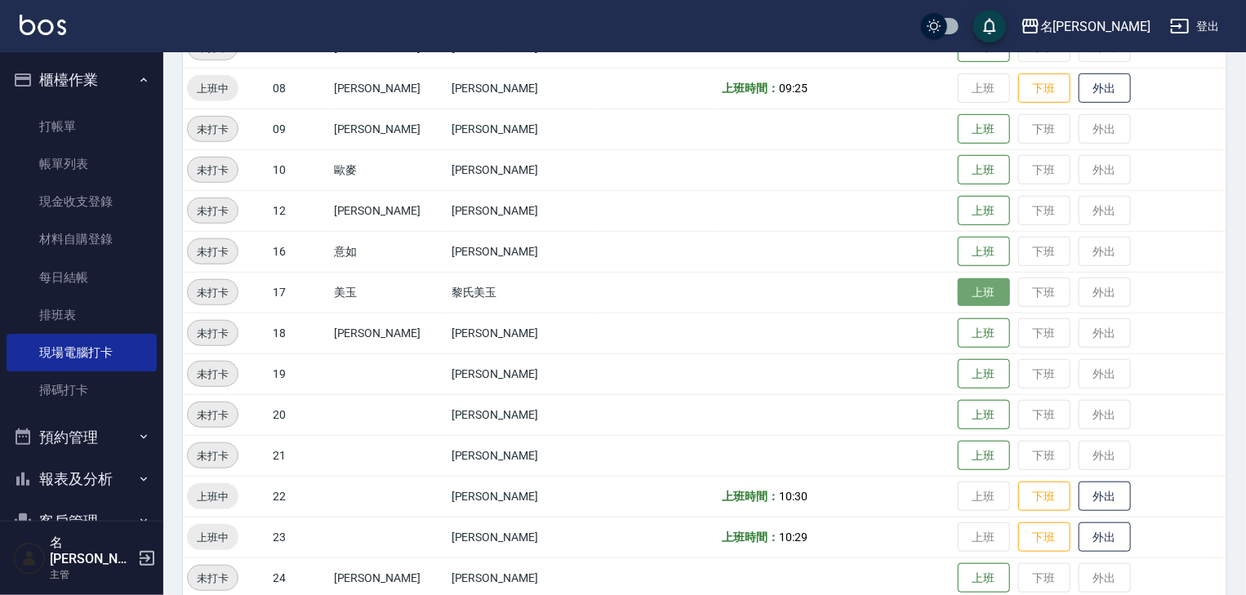
click at [958, 303] on button "上班" at bounding box center [984, 292] width 52 height 29
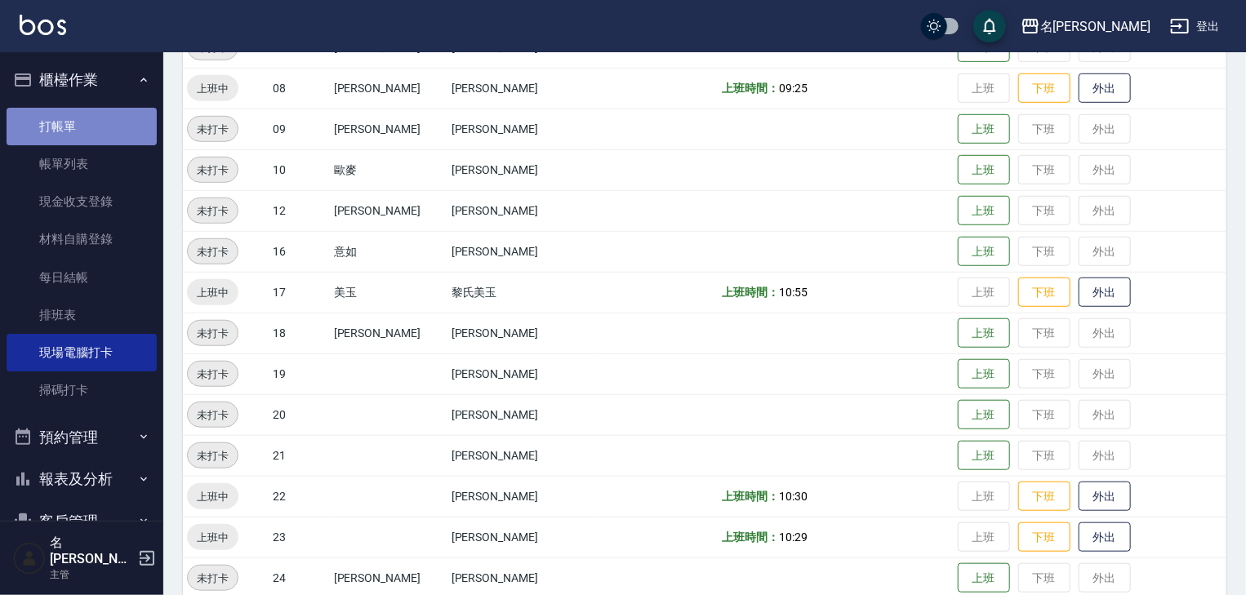
click at [87, 119] on link "打帳單" at bounding box center [82, 127] width 150 height 38
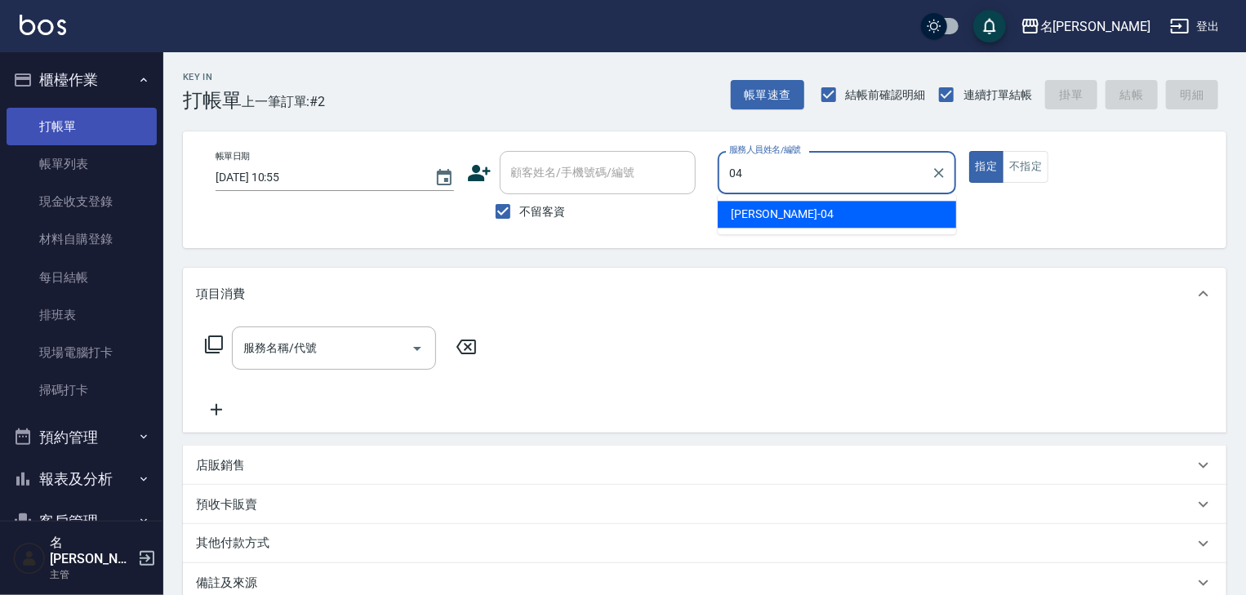
type input "[PERSON_NAME]-04"
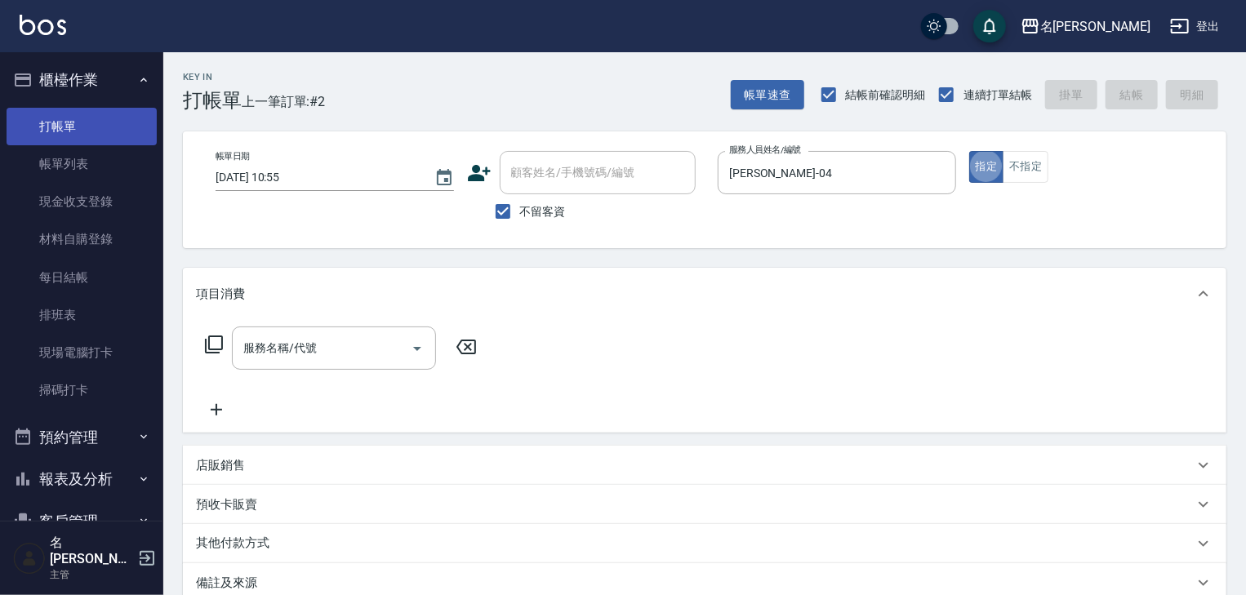
type button "true"
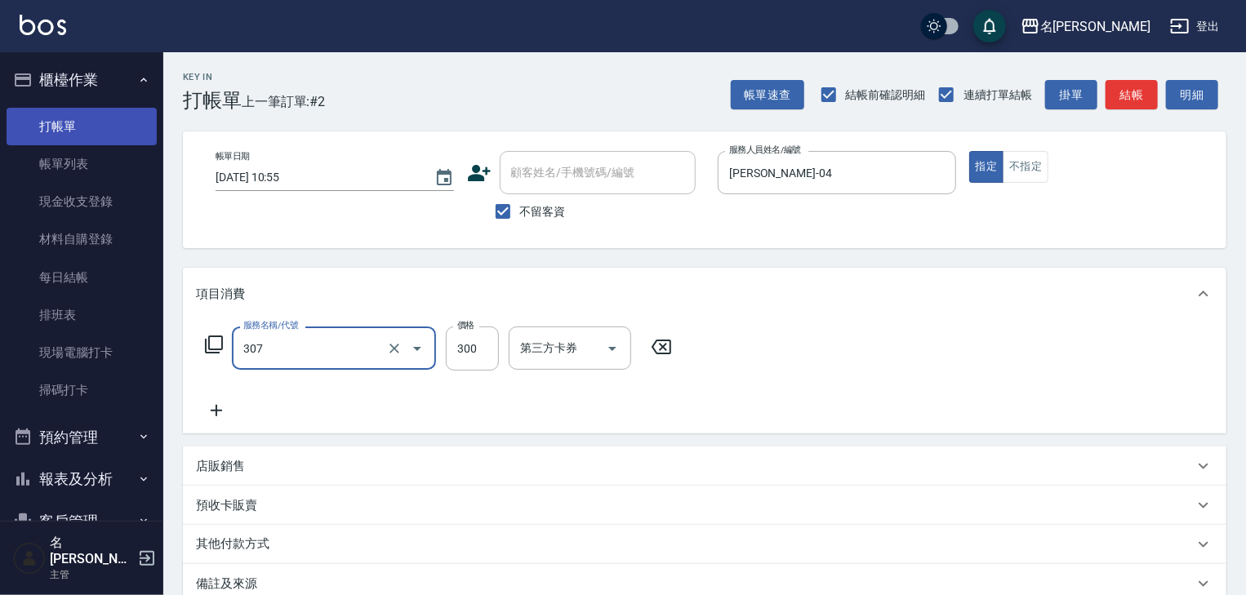
type input "剪髮(307)"
type input "400"
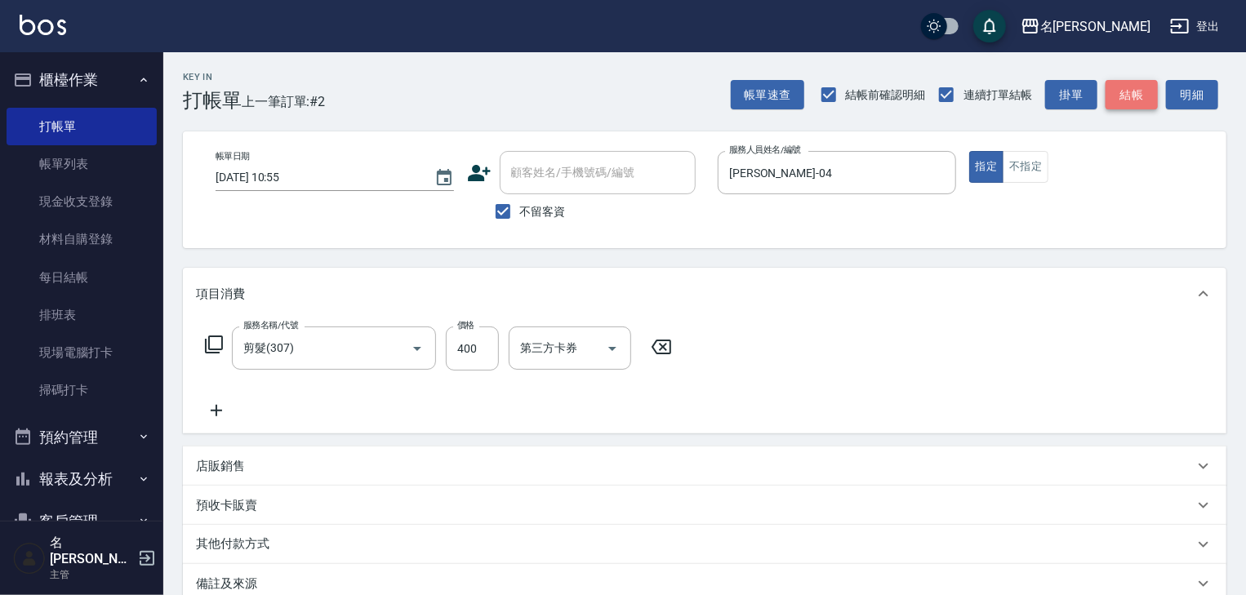
click at [1134, 105] on button "結帳" at bounding box center [1132, 95] width 52 height 30
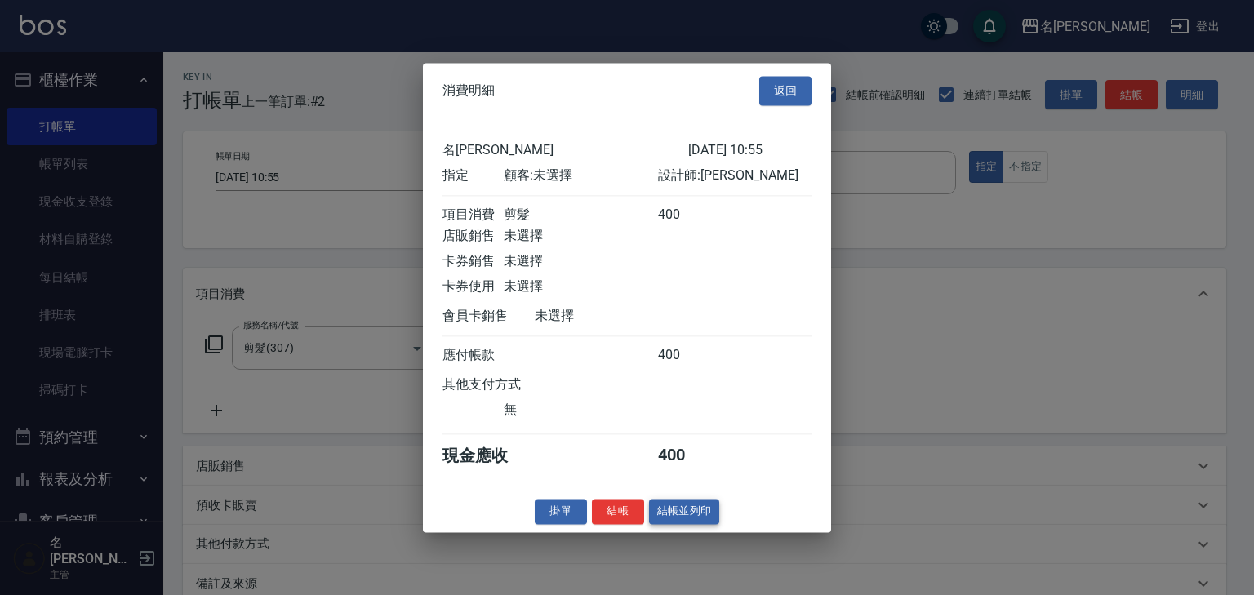
click at [683, 523] on button "結帳並列印" at bounding box center [684, 511] width 71 height 25
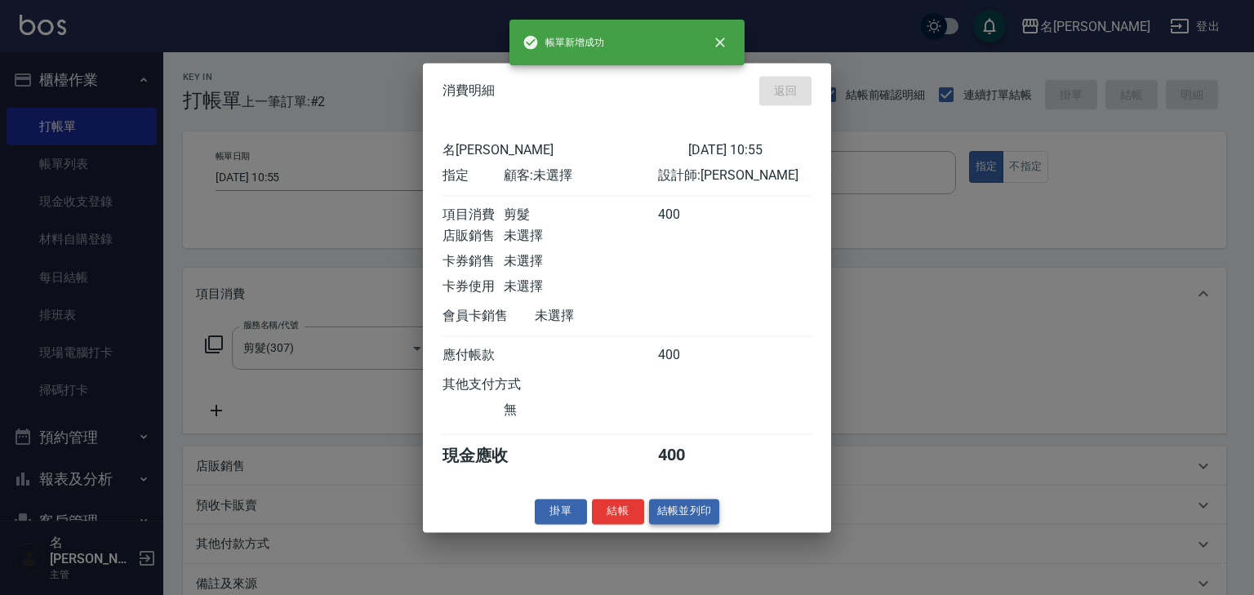
type input "[DATE] 11:07"
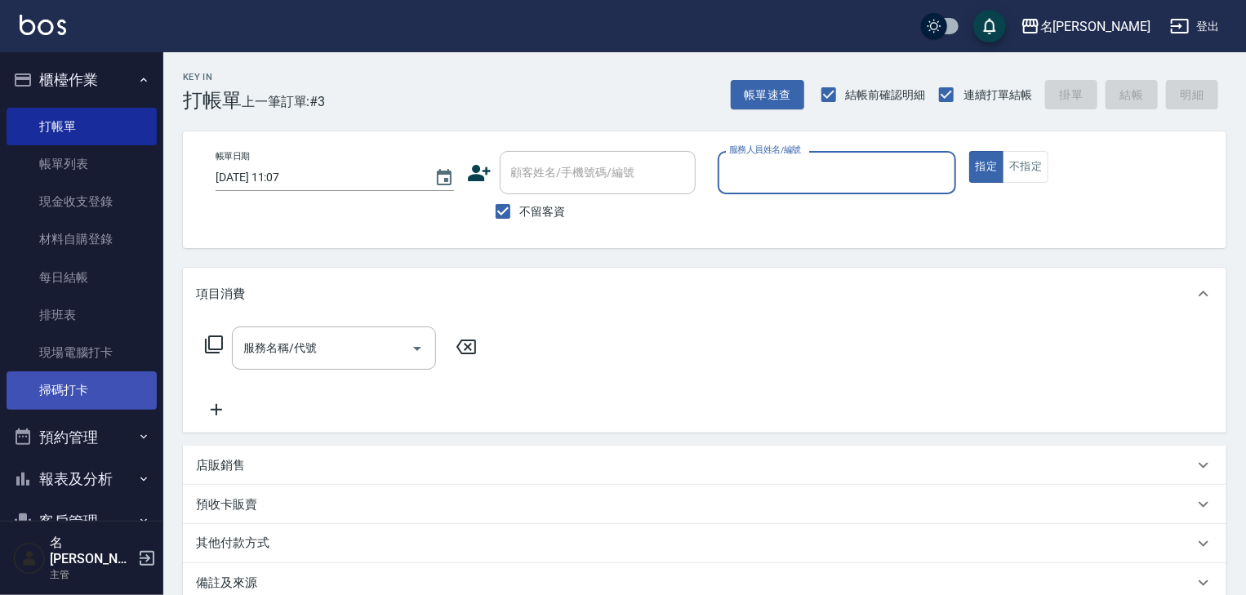
click at [104, 399] on link "掃碼打卡" at bounding box center [82, 391] width 150 height 38
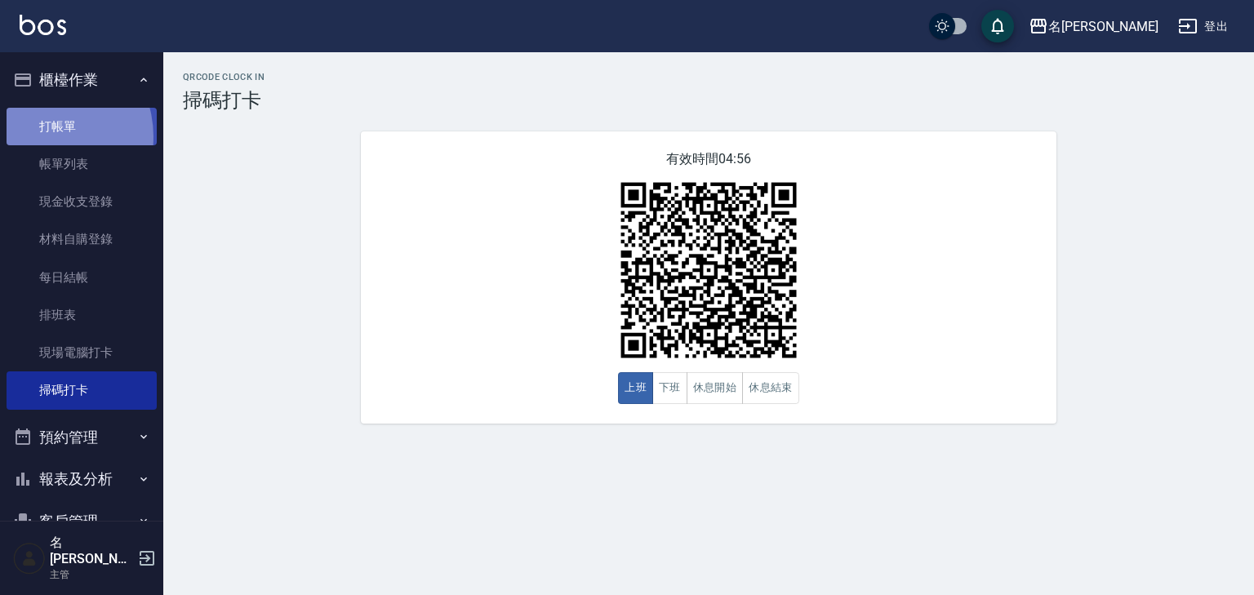
click at [39, 136] on link "打帳單" at bounding box center [82, 127] width 150 height 38
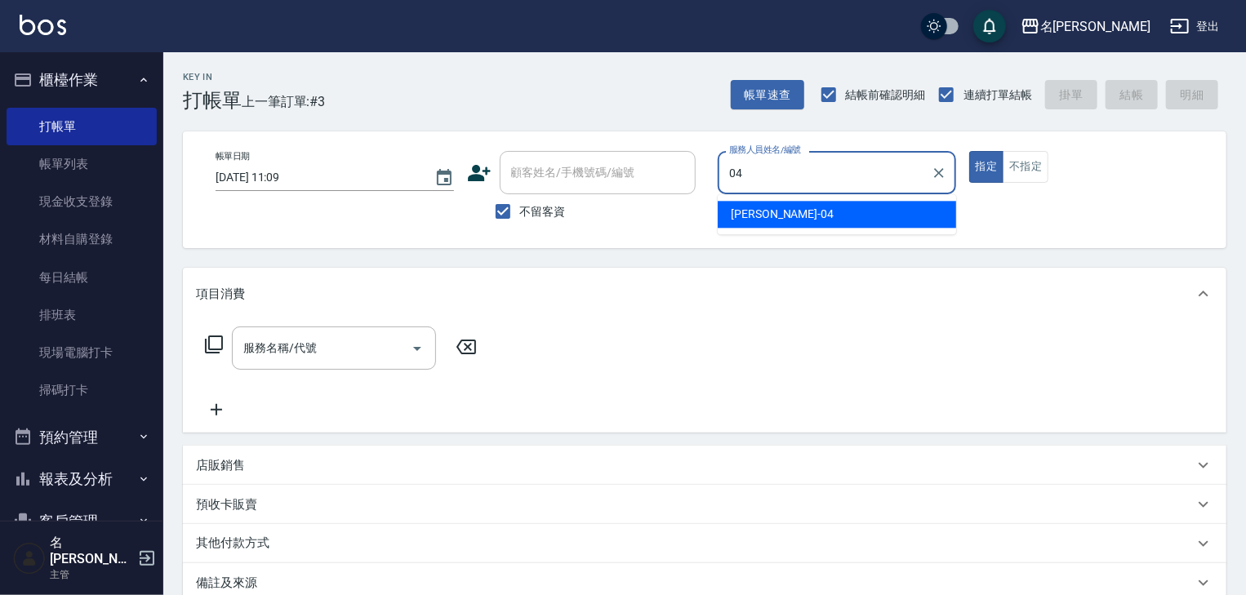
type input "[PERSON_NAME]-04"
type button "true"
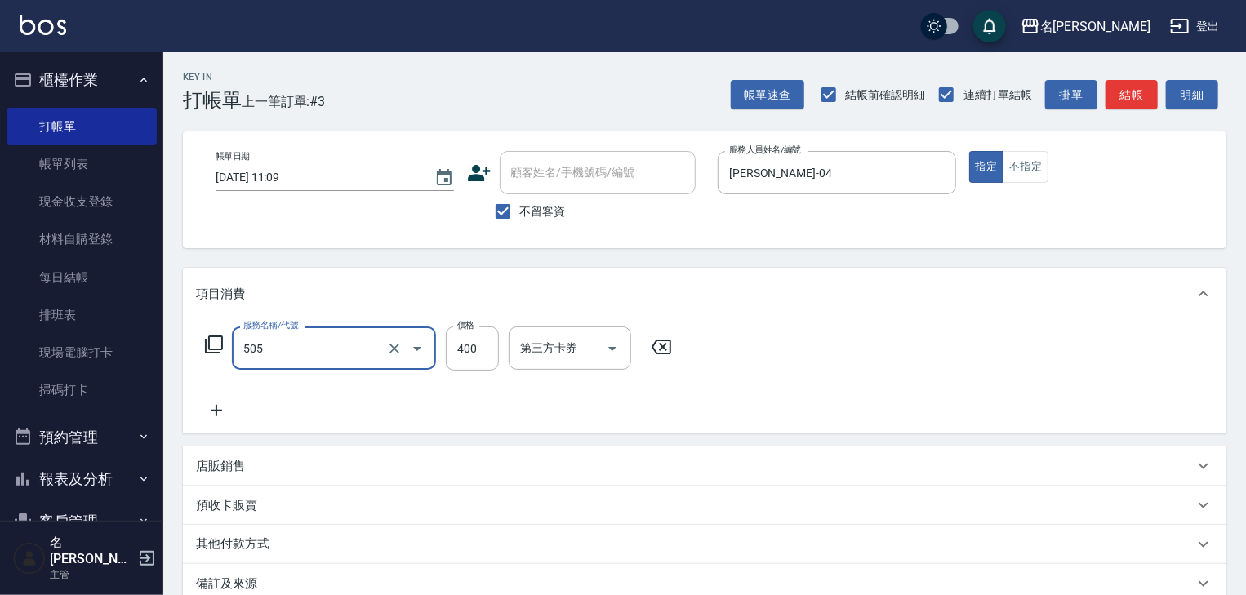
type input "洗髮(505)"
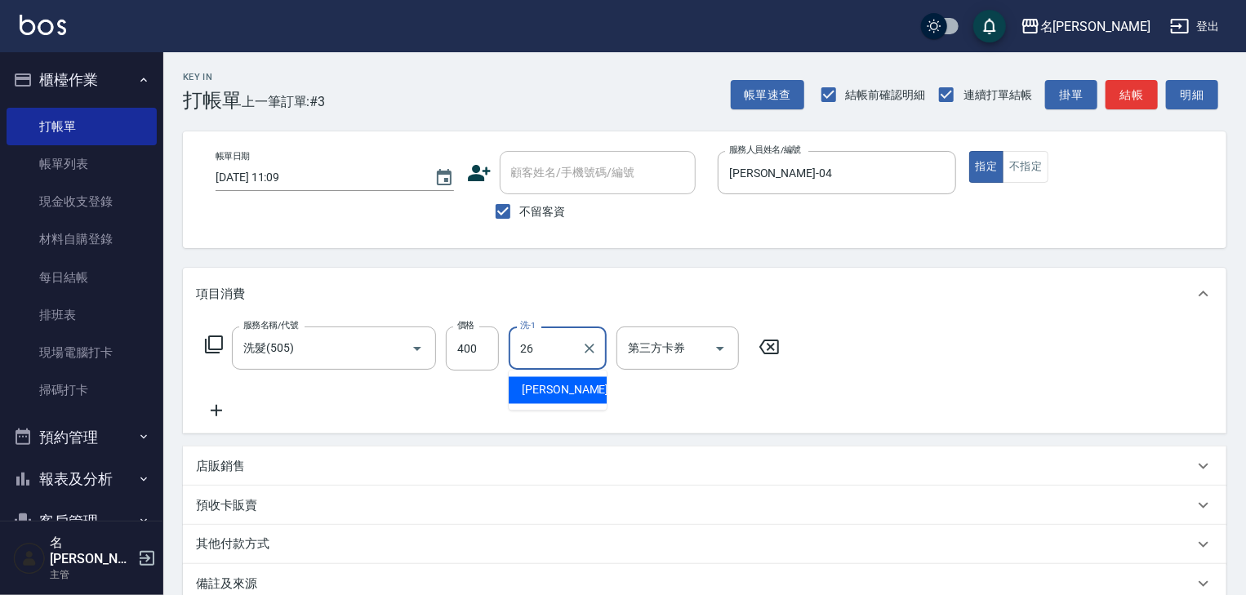
type input "[PERSON_NAME]筑-26"
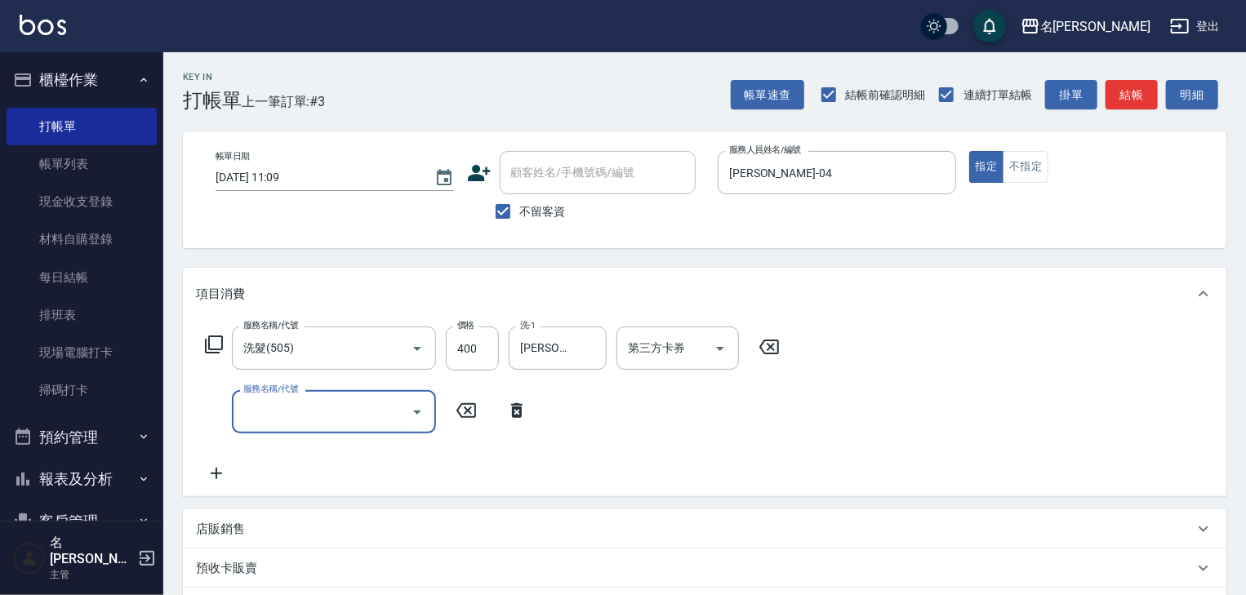
click at [419, 417] on icon "Open" at bounding box center [418, 413] width 20 height 20
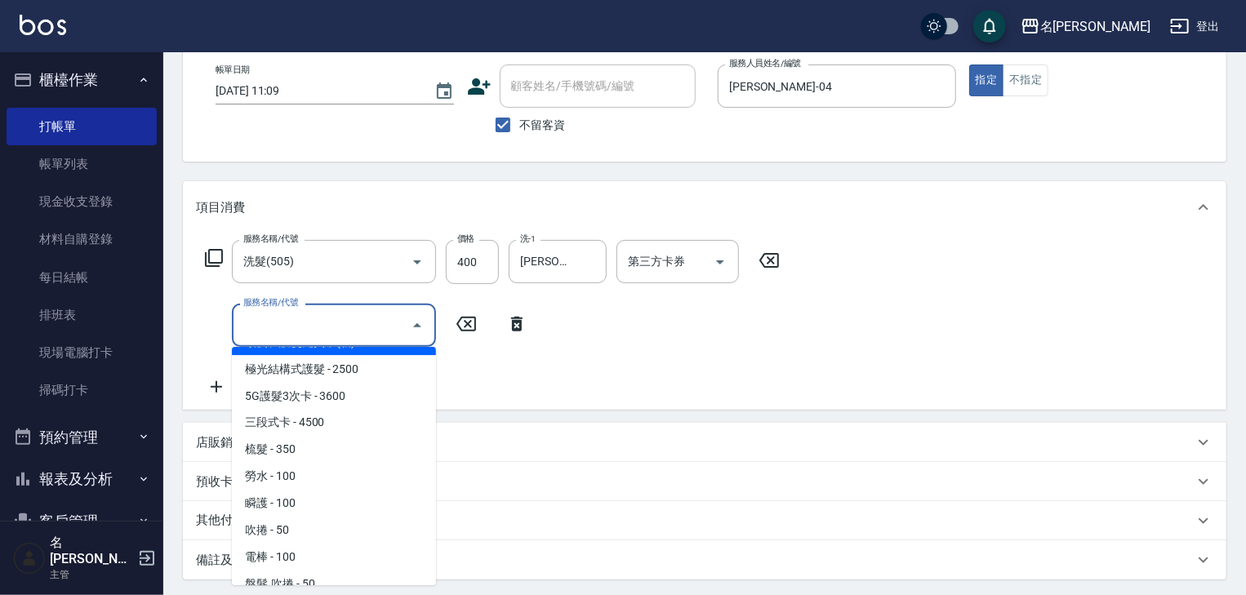
scroll to position [1568, 0]
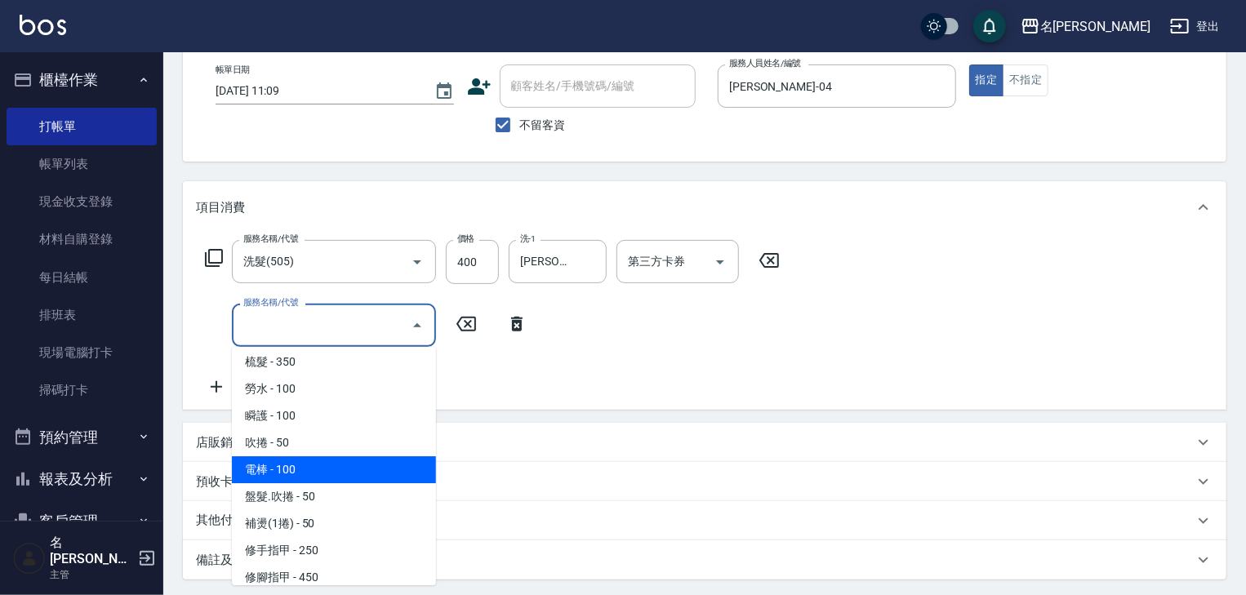
click at [340, 470] on span "電棒 - 100" at bounding box center [334, 470] width 204 height 27
type input "電棒(806)"
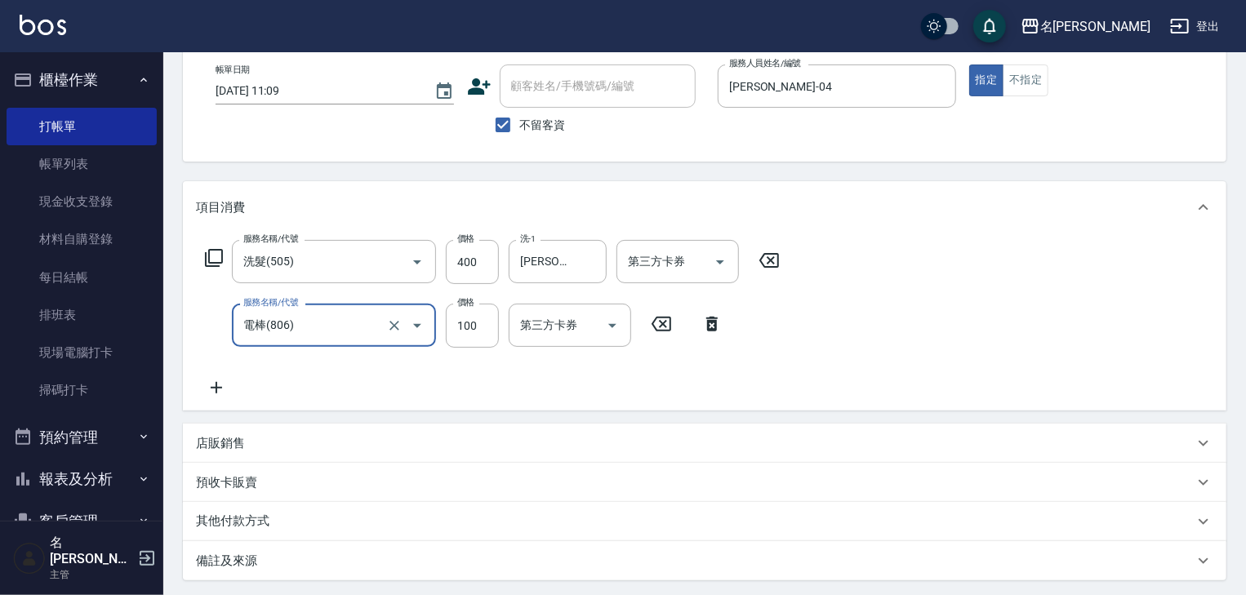
scroll to position [0, 0]
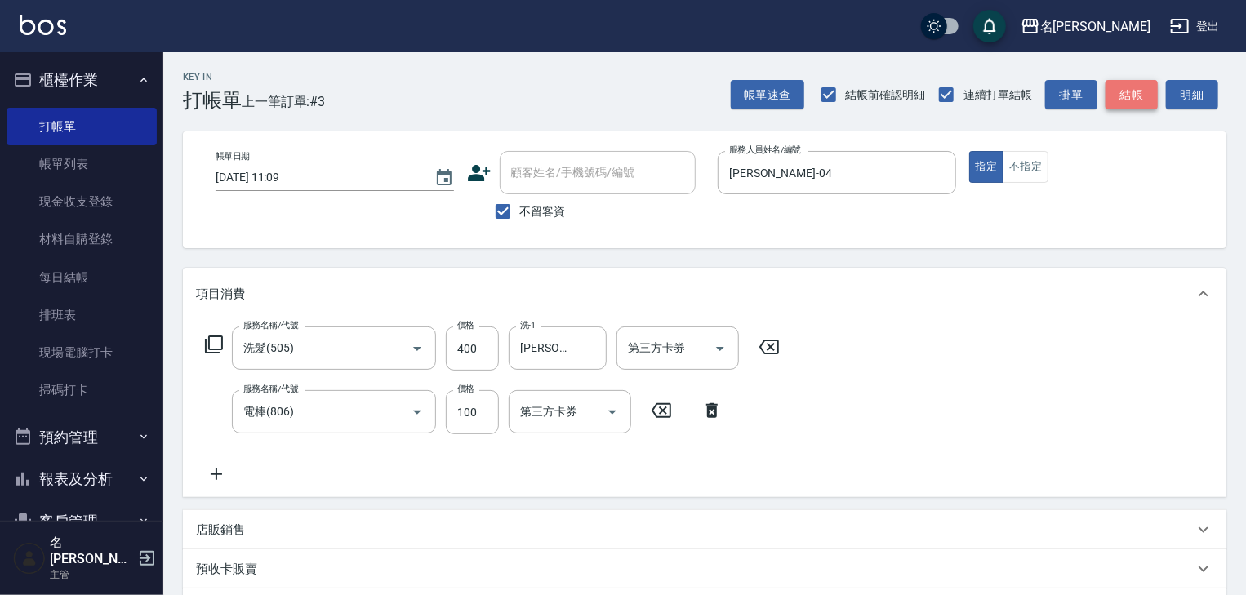
click at [1140, 87] on button "結帳" at bounding box center [1132, 95] width 52 height 30
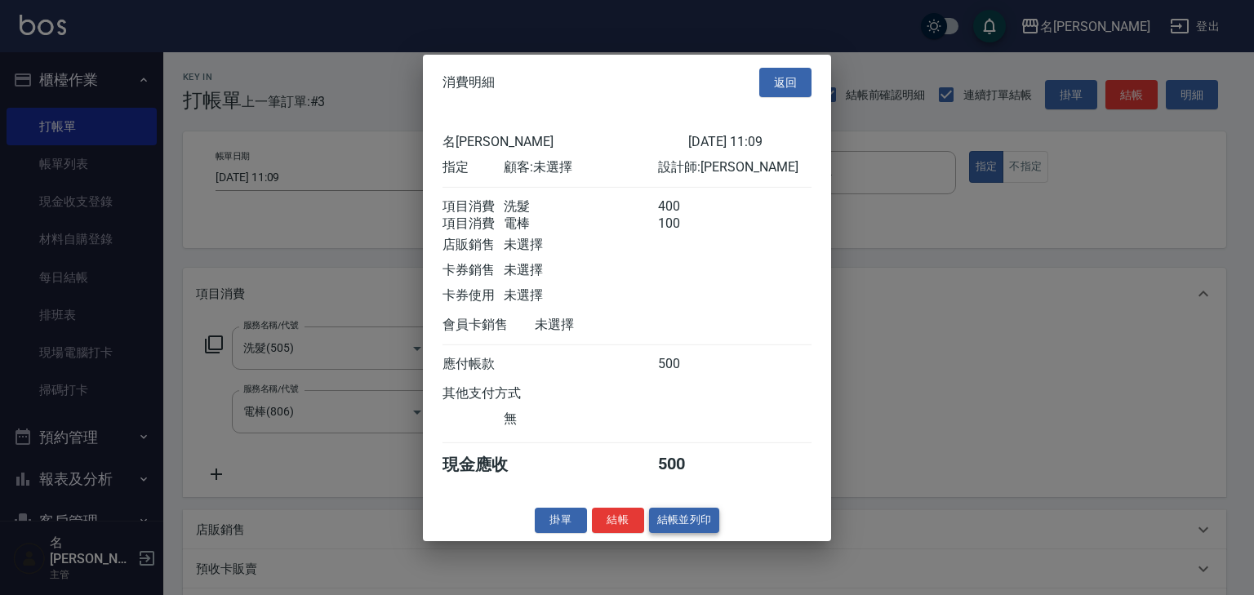
click at [683, 523] on button "結帳並列印" at bounding box center [684, 520] width 71 height 25
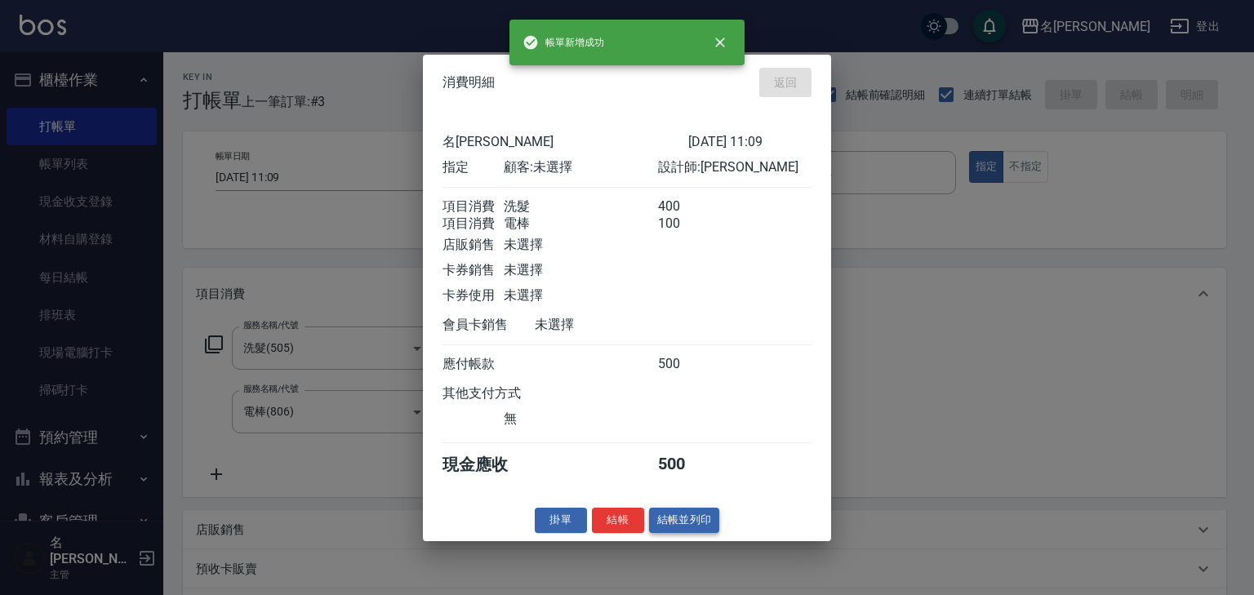
type input "[DATE] 11:12"
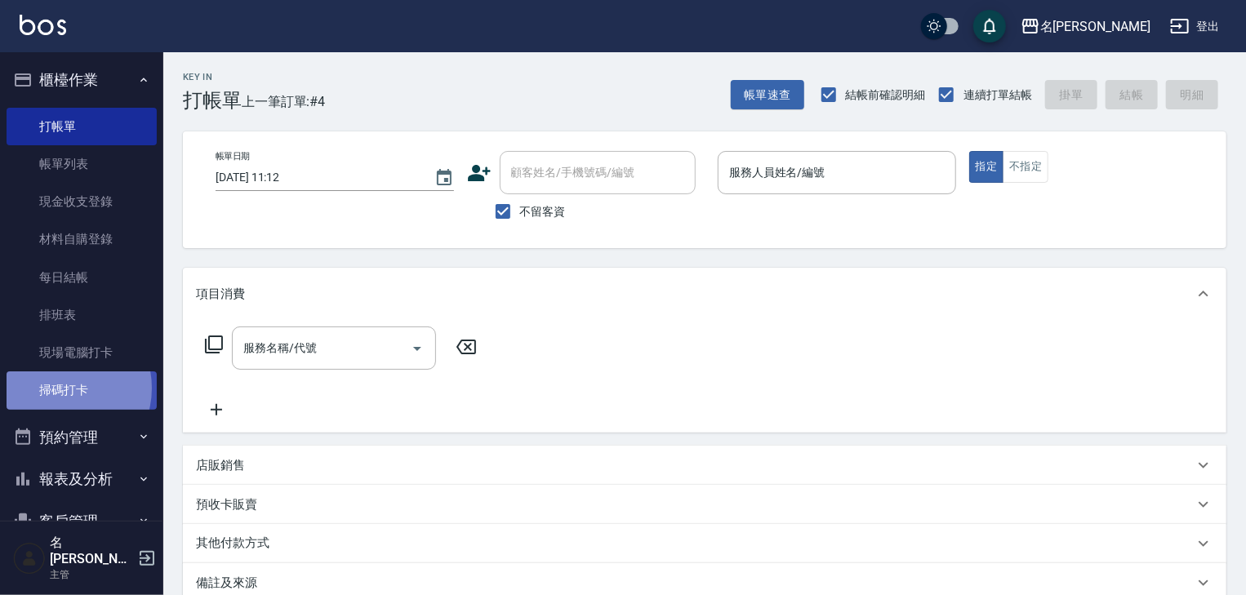
click at [62, 388] on link "掃碼打卡" at bounding box center [82, 391] width 150 height 38
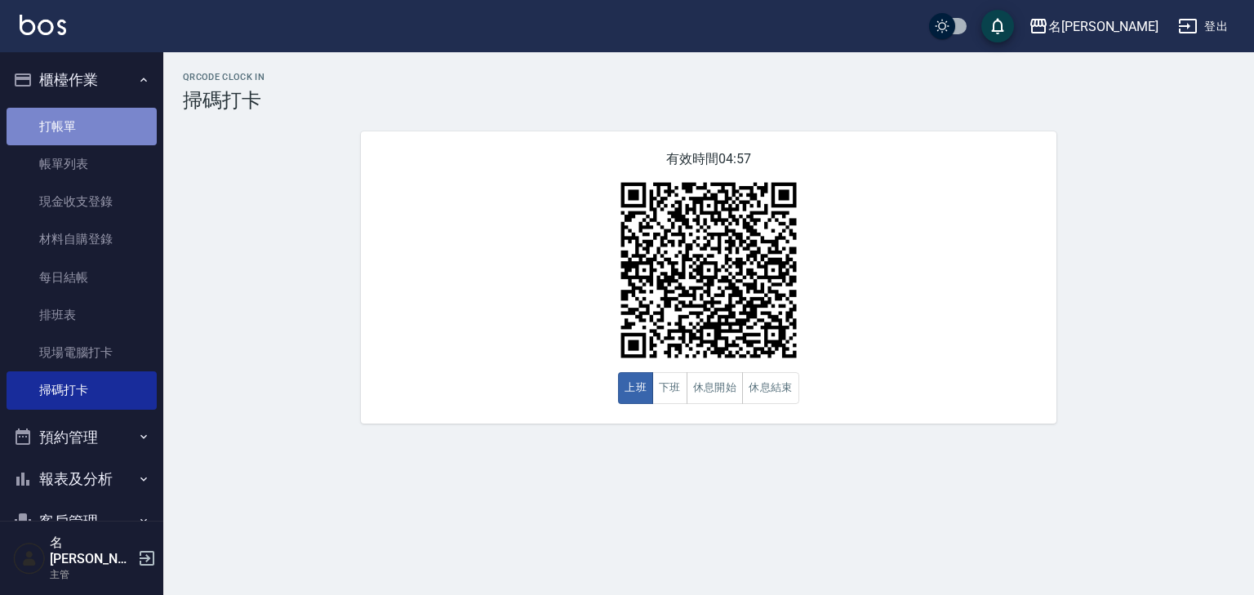
click at [93, 118] on link "打帳單" at bounding box center [82, 127] width 150 height 38
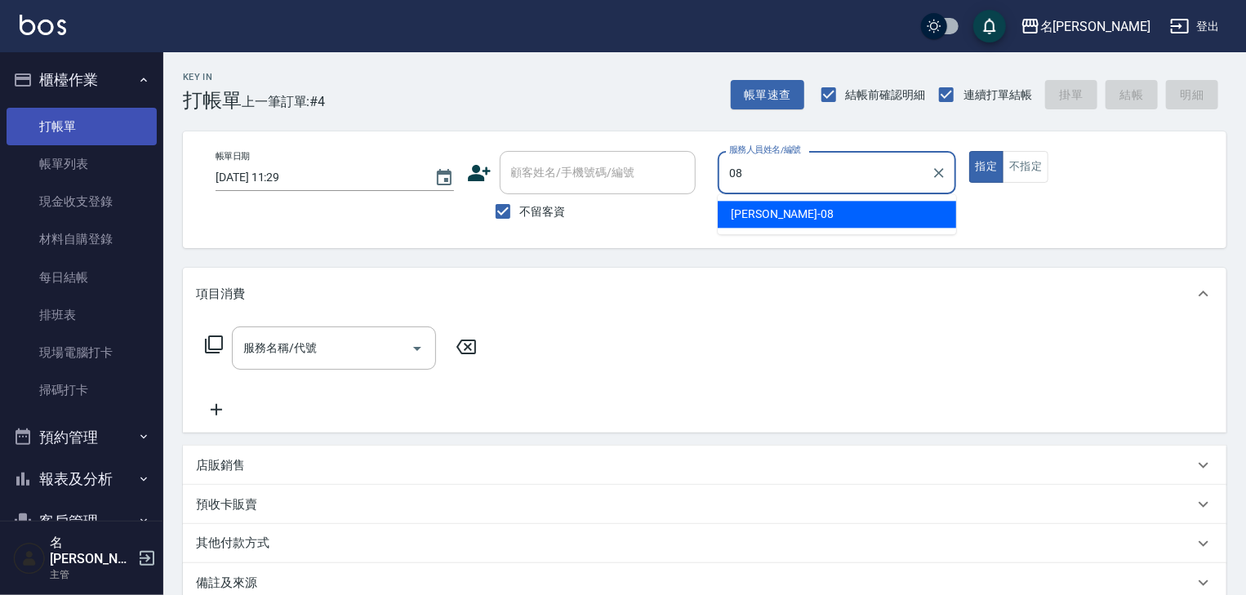
type input "[PERSON_NAME]-08"
type button "true"
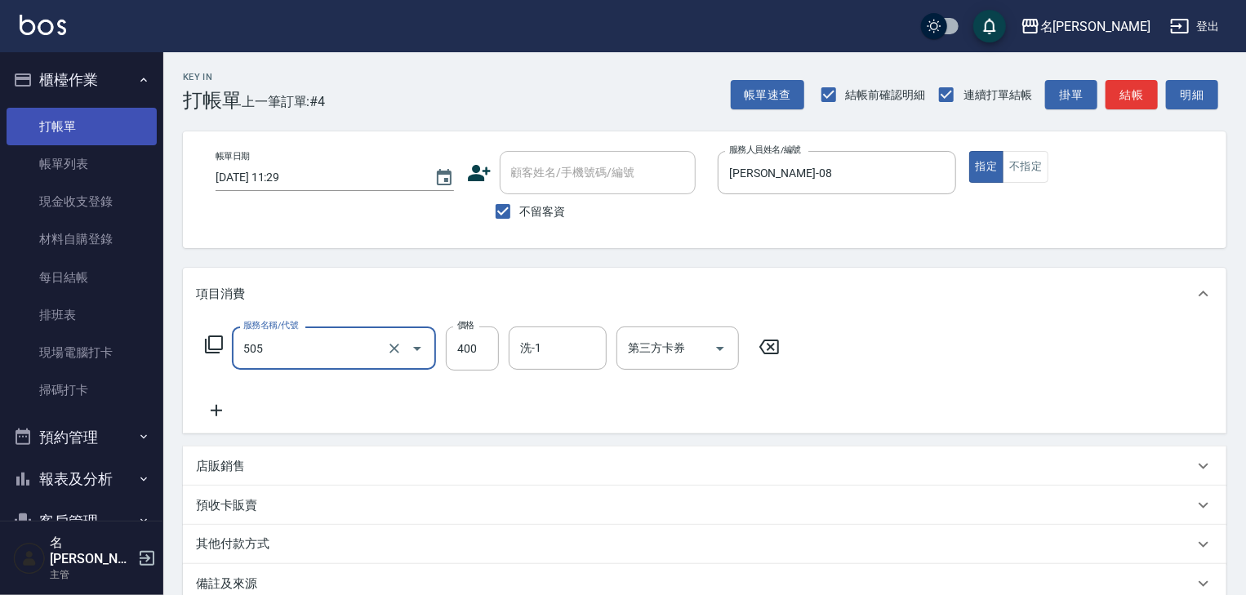
type input "洗髮(505)"
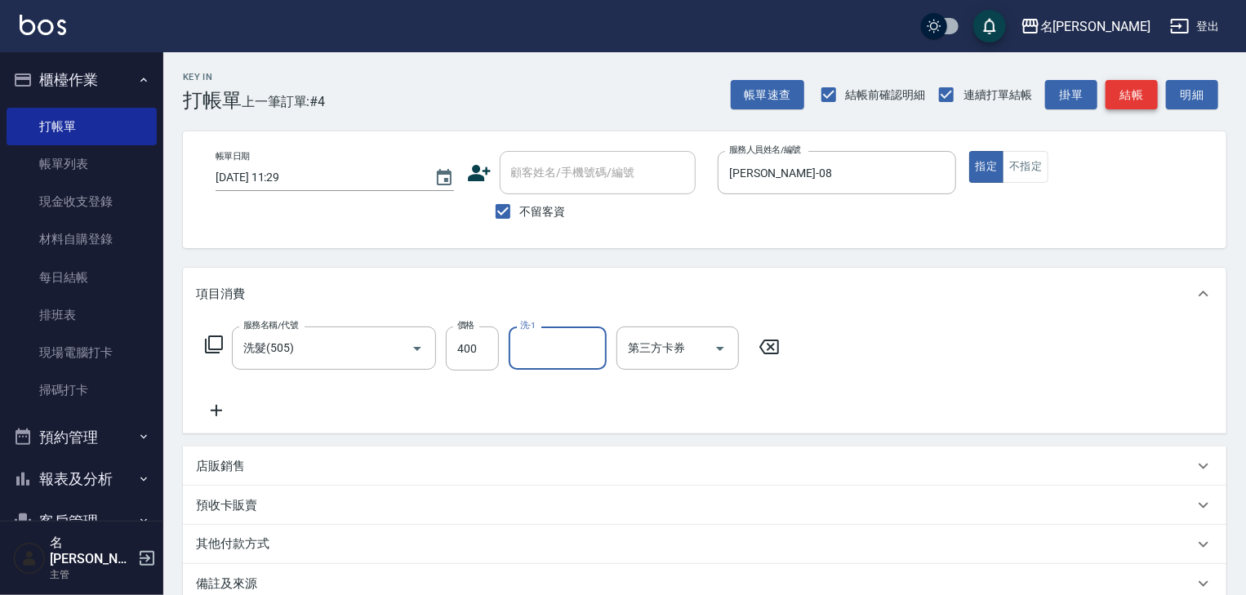
click at [1143, 92] on button "結帳" at bounding box center [1132, 95] width 52 height 30
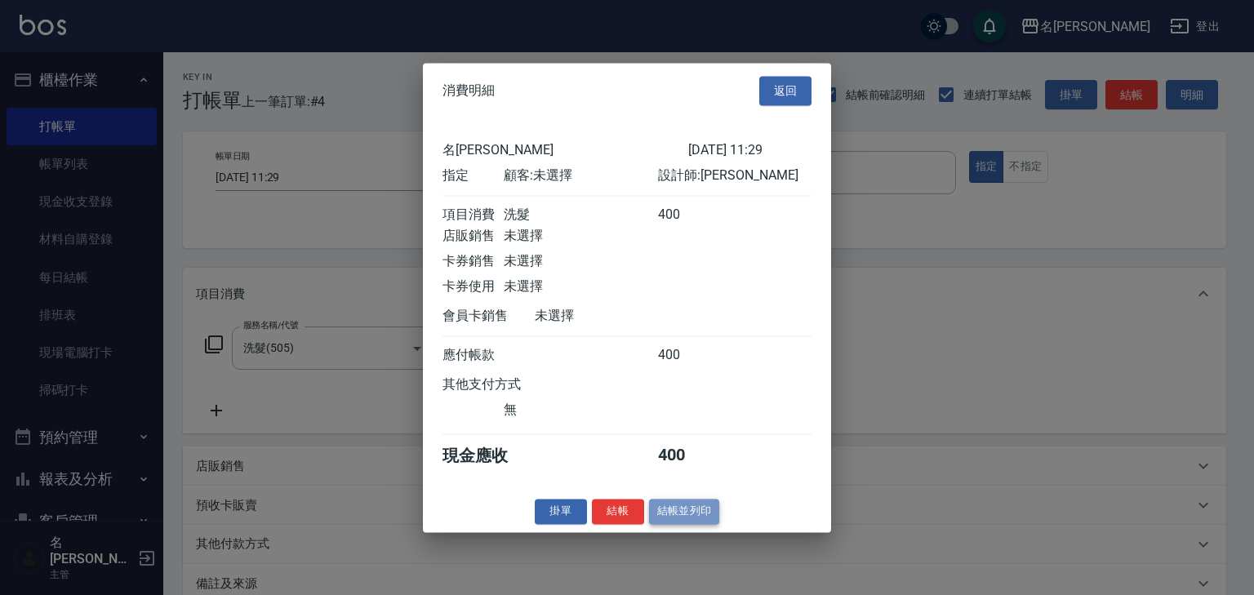
click at [684, 524] on button "結帳並列印" at bounding box center [684, 511] width 71 height 25
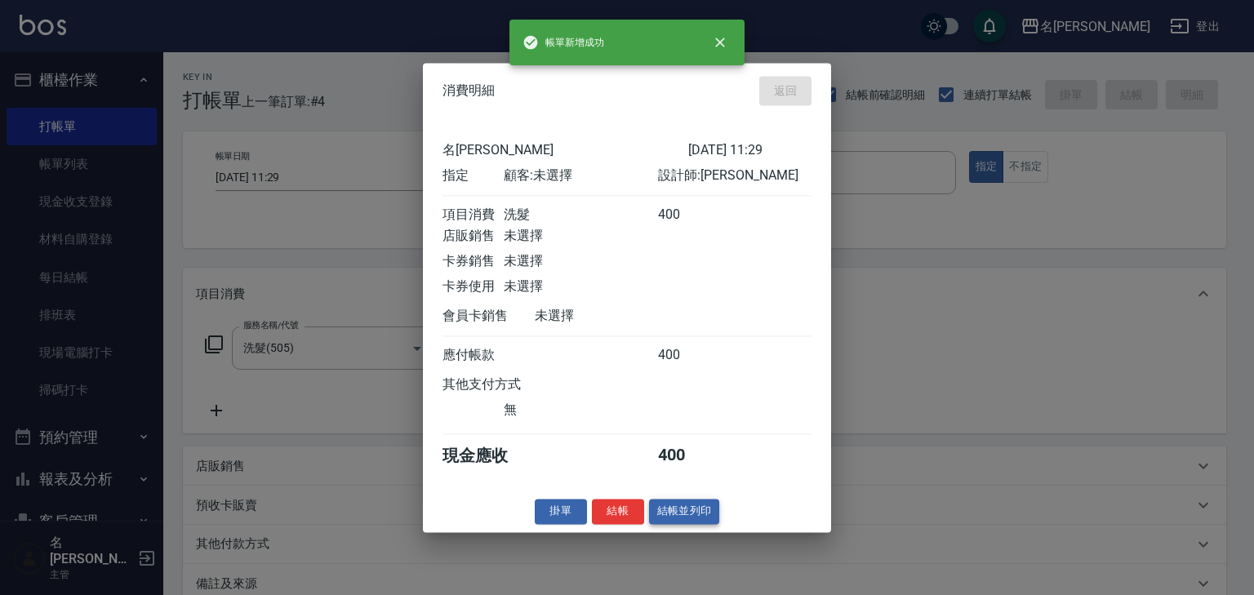
type input "[DATE] 11:33"
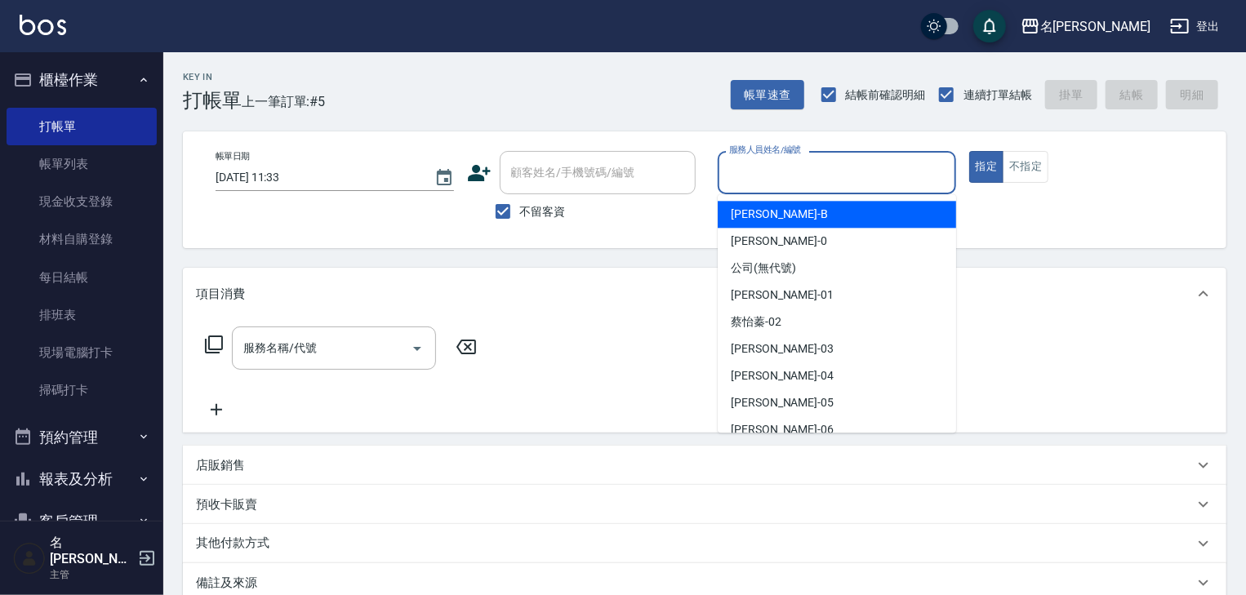
click at [849, 162] on input "服務人員姓名/編號" at bounding box center [837, 172] width 224 height 29
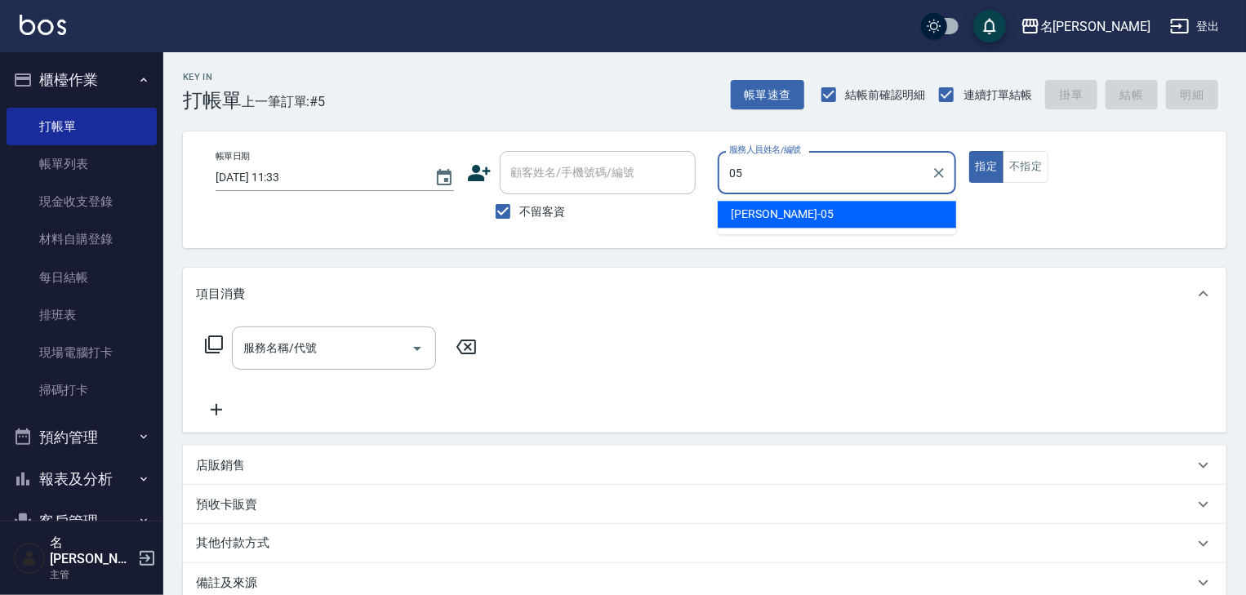
click at [812, 215] on div "[PERSON_NAME]-05" at bounding box center [837, 214] width 238 height 27
type input "[PERSON_NAME]-05"
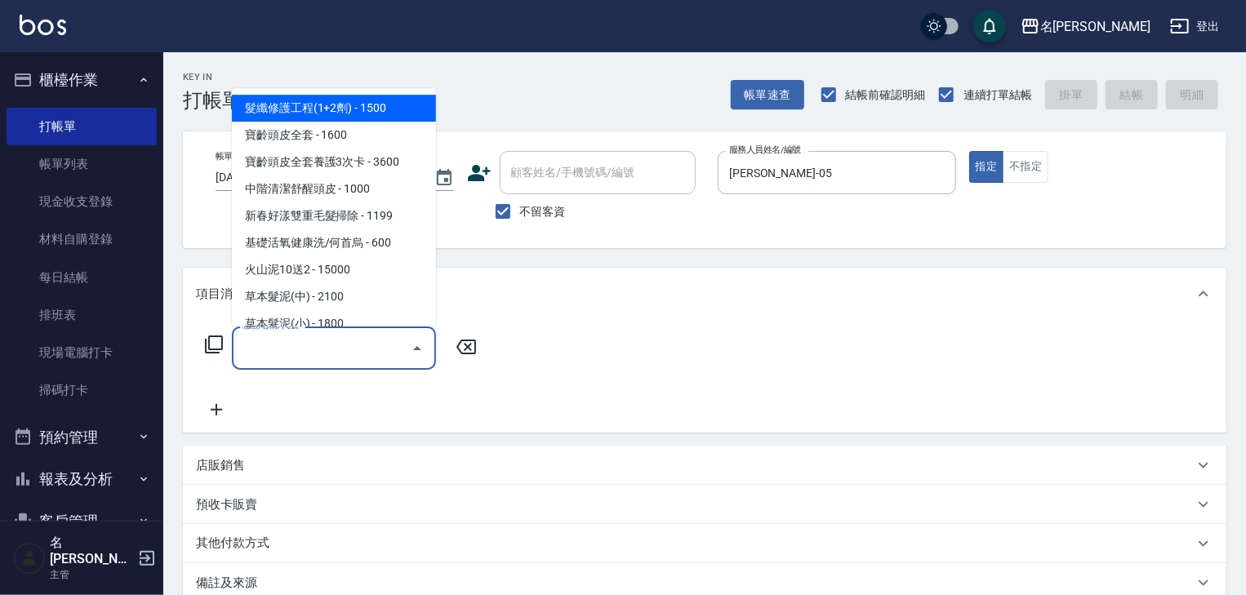
click at [367, 359] on input "服務名稱/代號" at bounding box center [321, 348] width 165 height 29
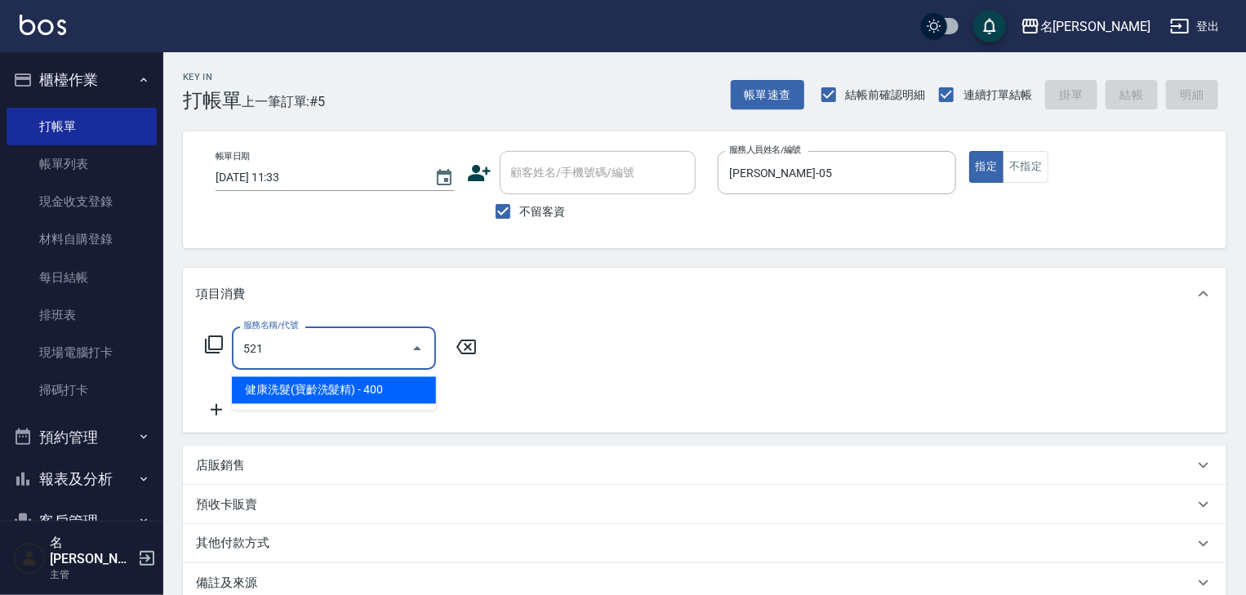
click at [387, 392] on span "健康洗髮(寶齡洗髮精) - 400" at bounding box center [334, 390] width 204 height 27
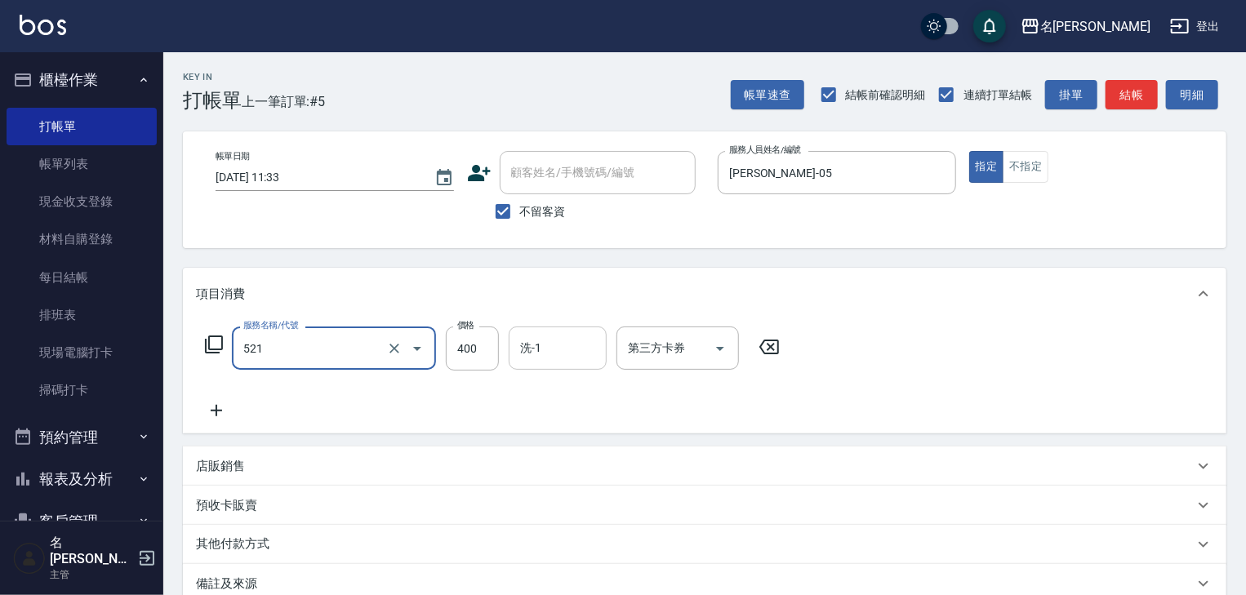
type input "健康洗髮(寶齡洗髮精)(521)"
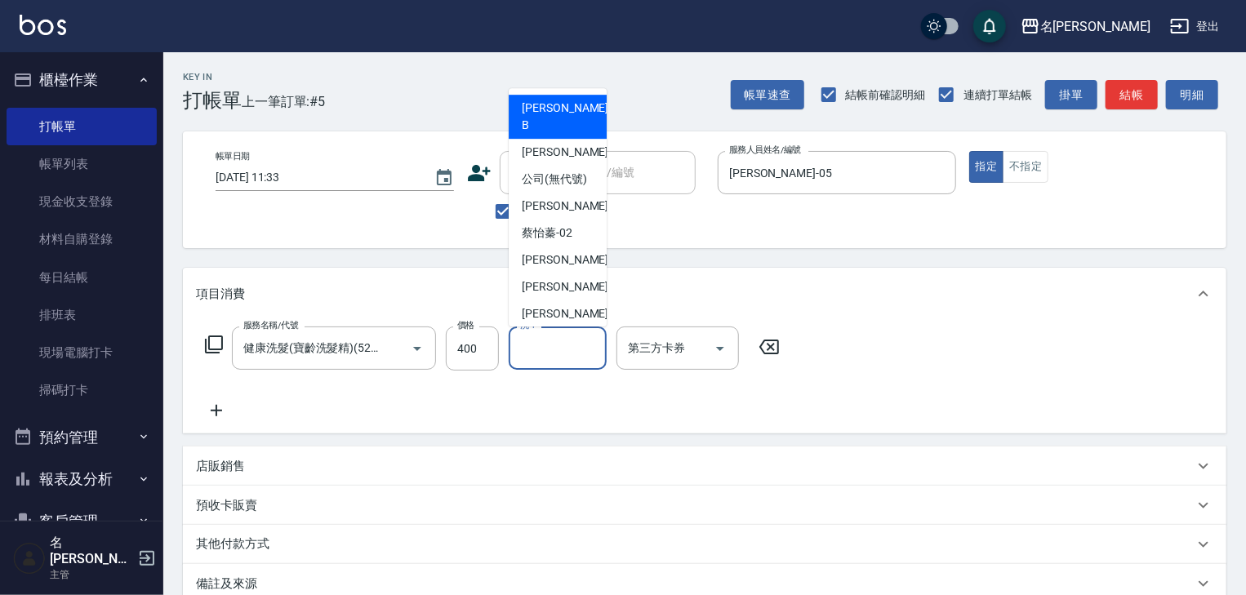
click at [566, 349] on input "洗-1" at bounding box center [557, 348] width 83 height 29
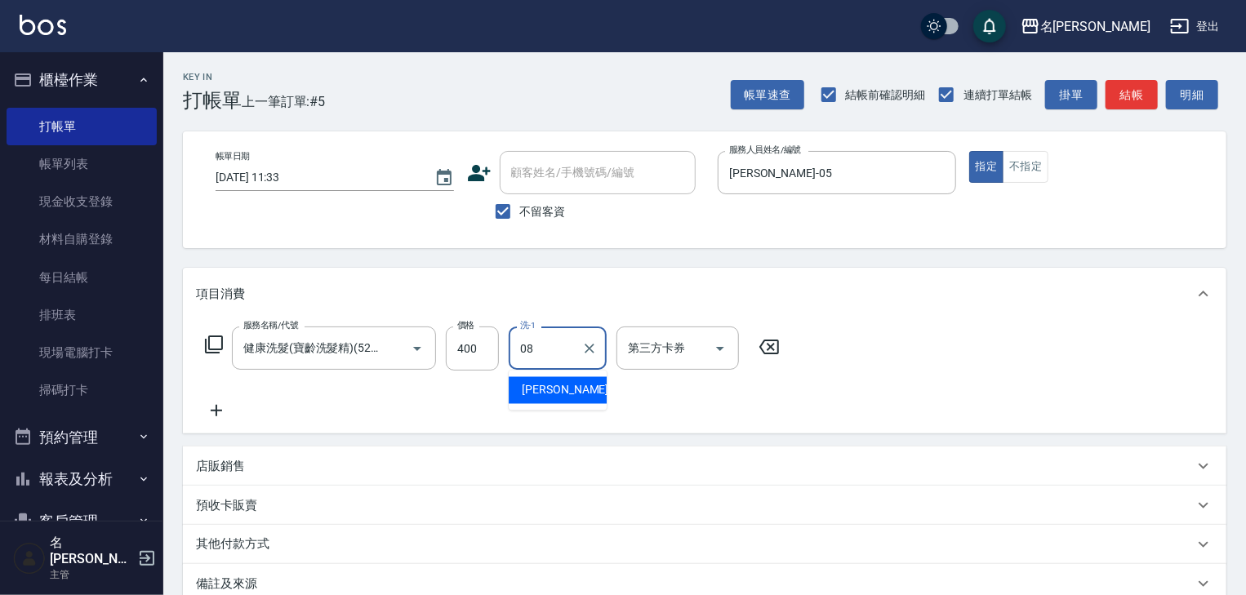
click at [549, 381] on div "[PERSON_NAME] -08" at bounding box center [558, 390] width 98 height 27
type input "[PERSON_NAME]-08"
click at [219, 414] on icon at bounding box center [216, 411] width 41 height 20
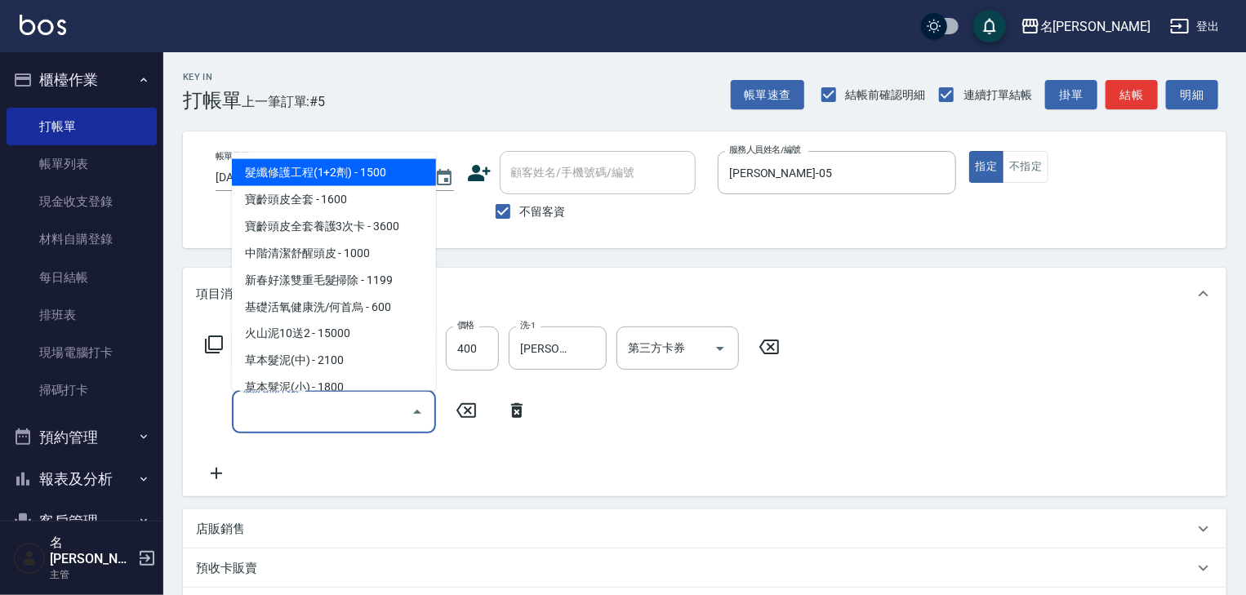
click at [307, 402] on input "服務名稱/代號" at bounding box center [321, 412] width 165 height 29
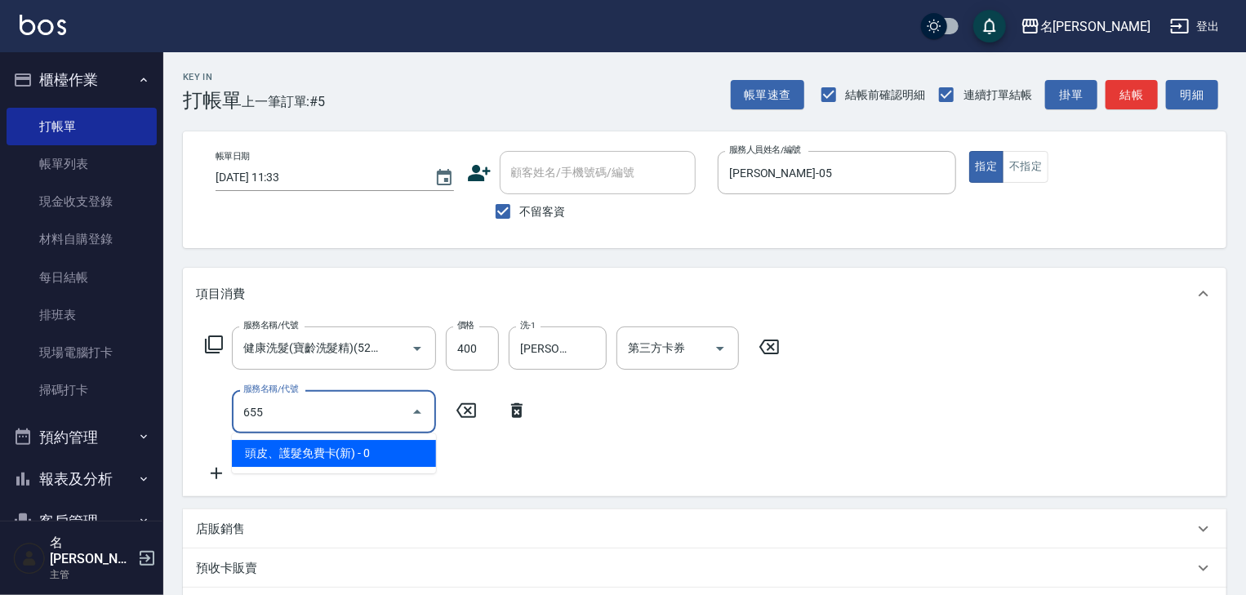
click at [385, 466] on span "頭皮、護髮免費卡(新) - 0" at bounding box center [334, 453] width 204 height 27
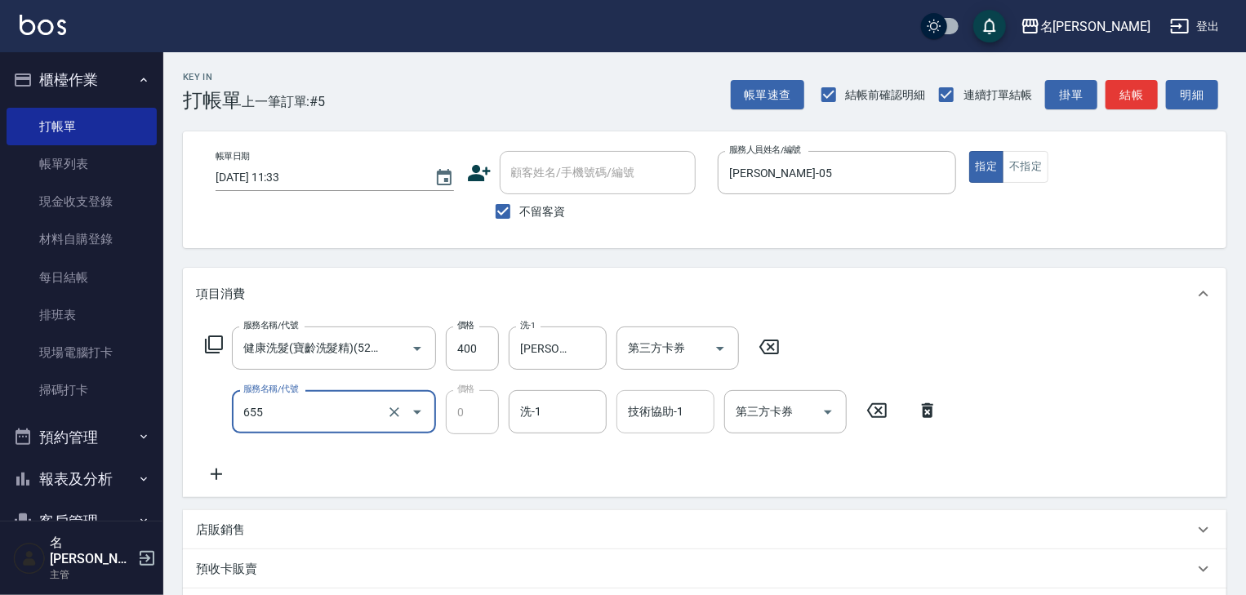
type input "頭皮、護髮免費卡(新)(655)"
click at [675, 418] on input "技術協助-1" at bounding box center [665, 412] width 83 height 29
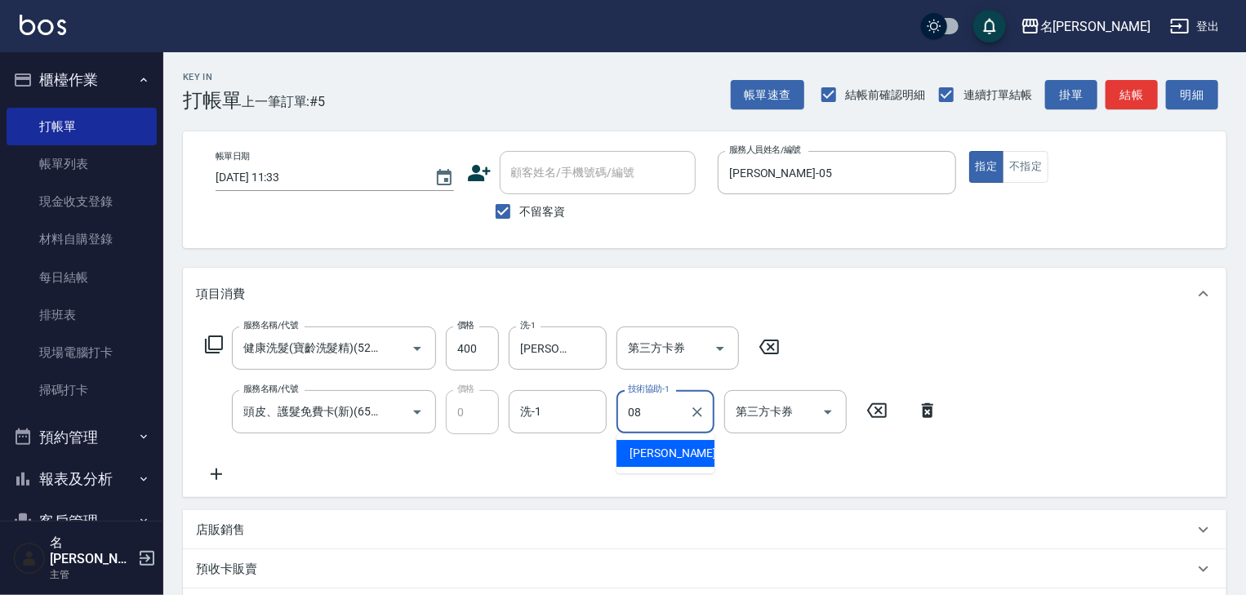
click at [688, 453] on div "[PERSON_NAME] -08" at bounding box center [666, 453] width 98 height 27
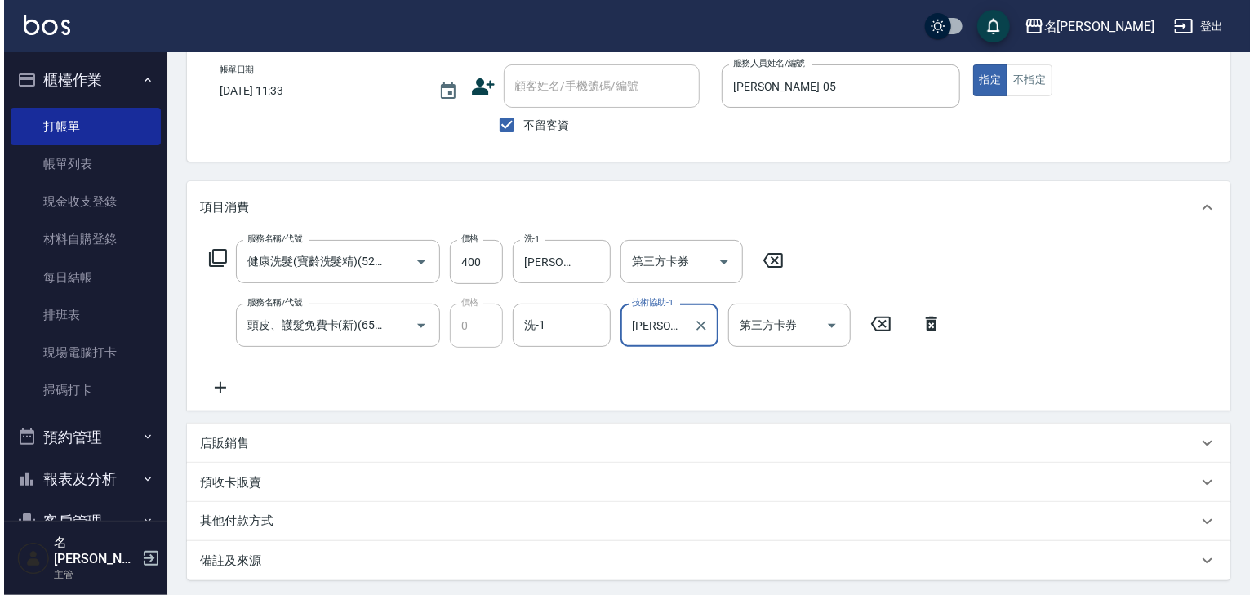
scroll to position [255, 0]
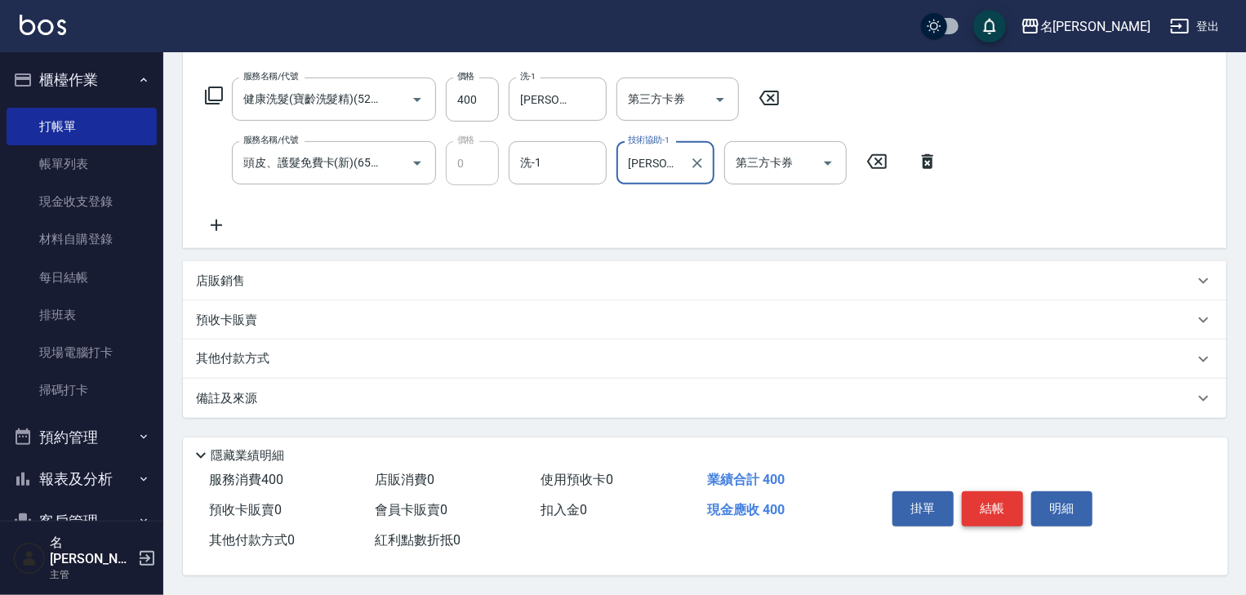
type input "[PERSON_NAME]-08"
click at [1014, 502] on button "結帳" at bounding box center [992, 509] width 61 height 34
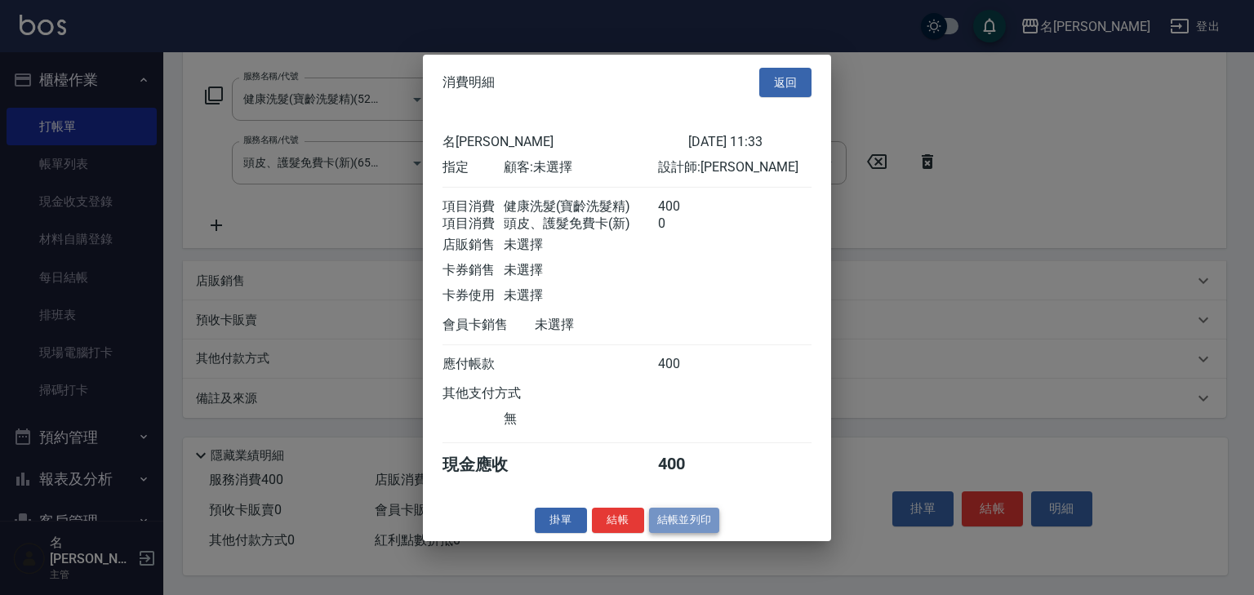
click at [666, 533] on button "結帳並列印" at bounding box center [684, 520] width 71 height 25
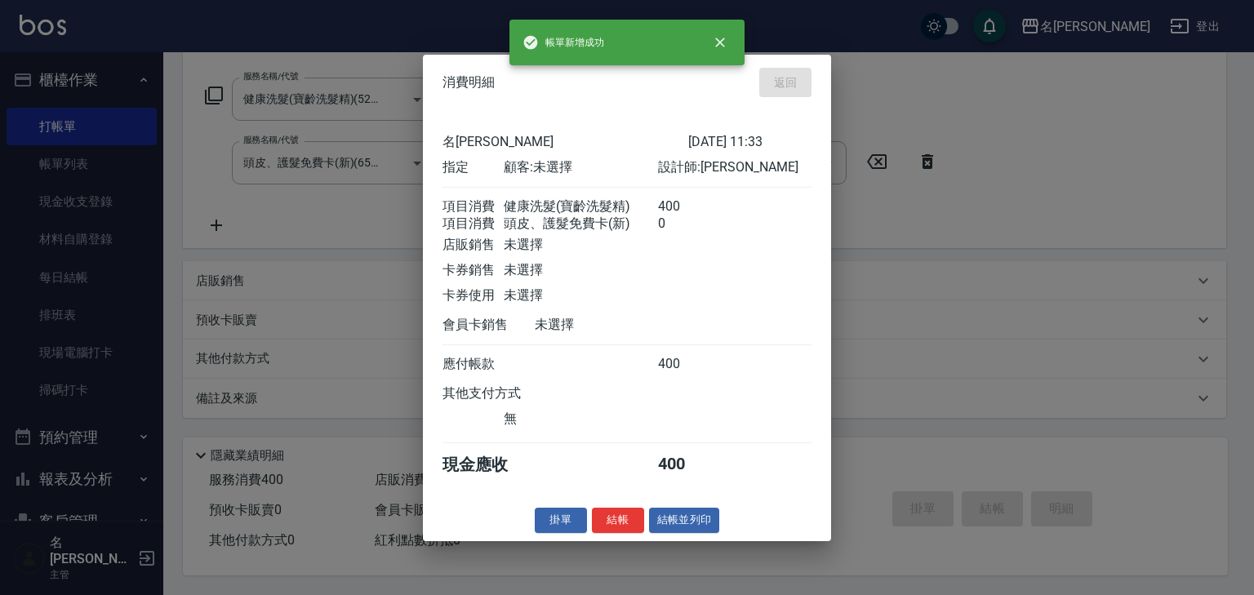
type input "[DATE] 11:37"
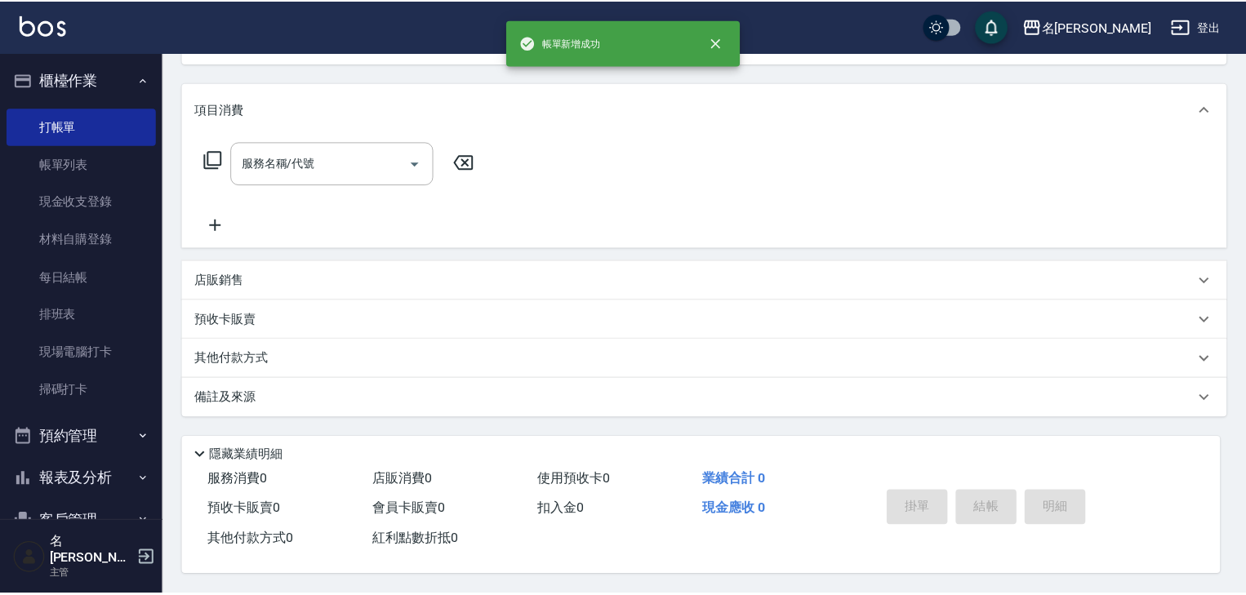
scroll to position [0, 0]
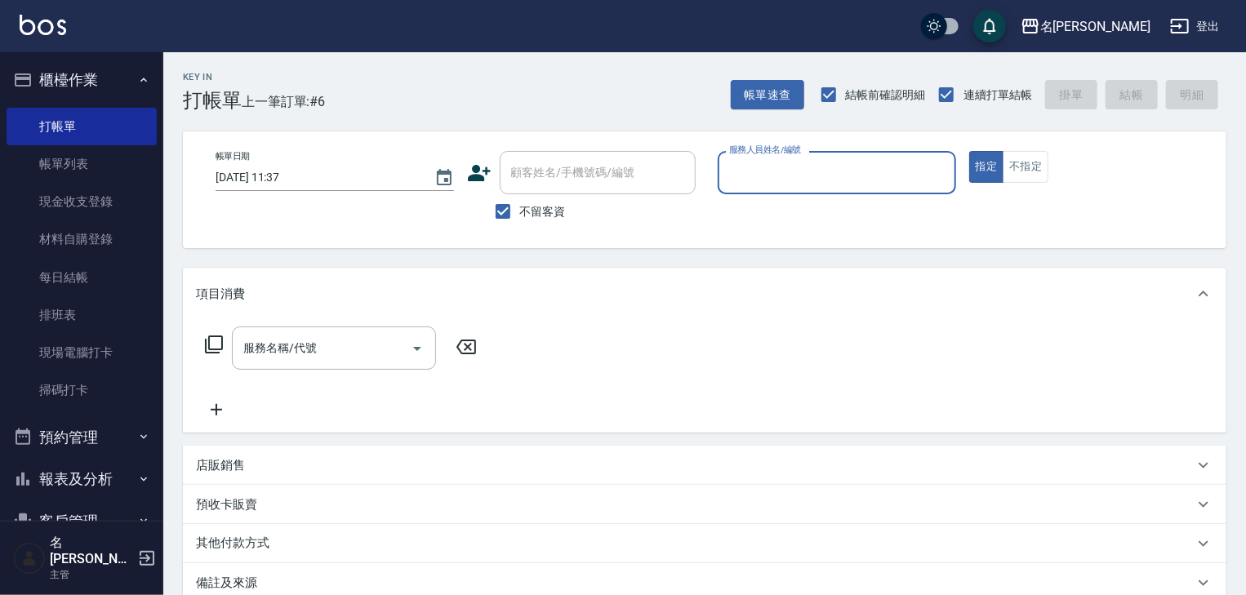
click at [757, 189] on div "服務人員姓名/編號" at bounding box center [837, 172] width 238 height 43
click at [747, 212] on span "[PERSON_NAME]-05" at bounding box center [782, 214] width 103 height 17
type input "[PERSON_NAME]-05"
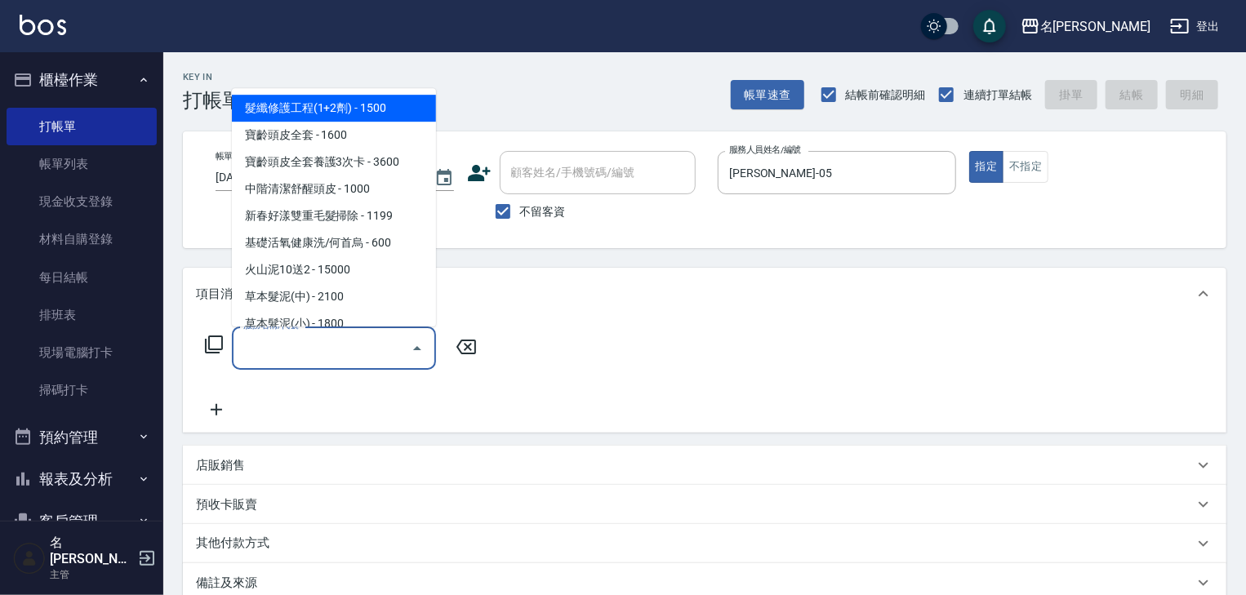
click at [368, 359] on input "服務名稱/代號" at bounding box center [321, 348] width 165 height 29
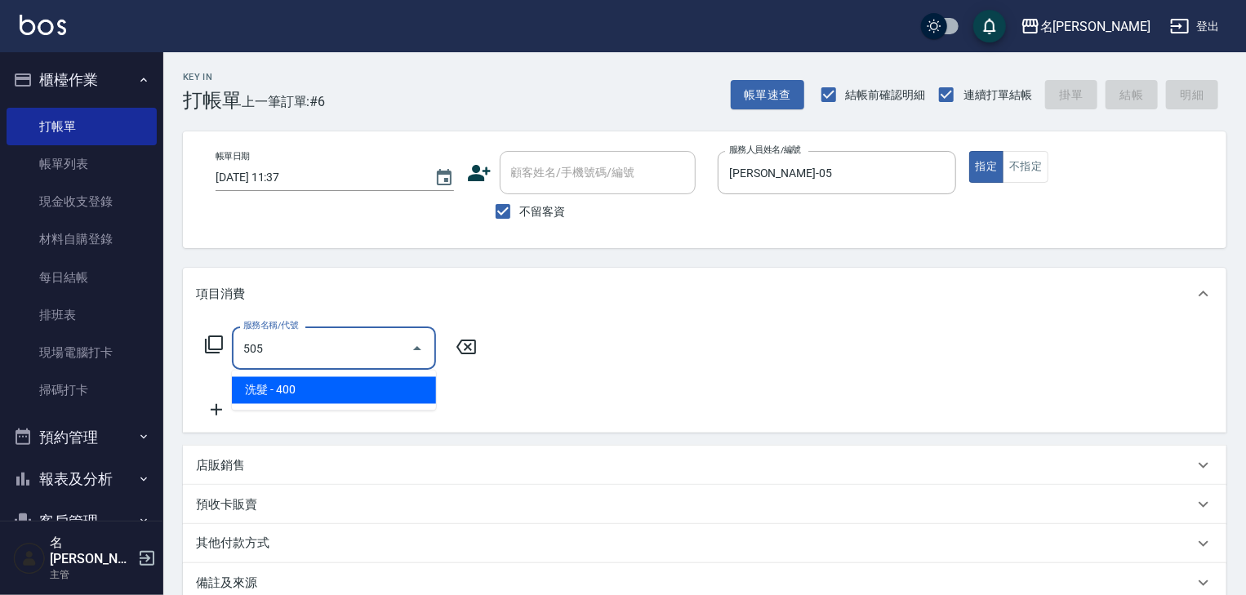
click at [399, 384] on span "洗髮 - 400" at bounding box center [334, 390] width 204 height 27
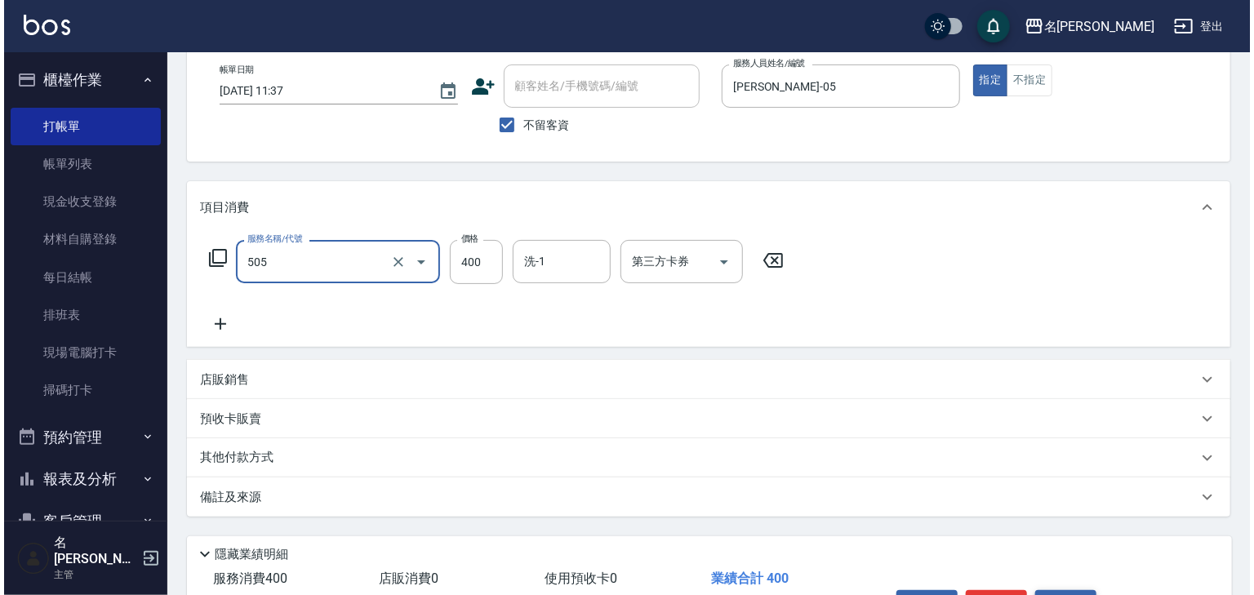
scroll to position [191, 0]
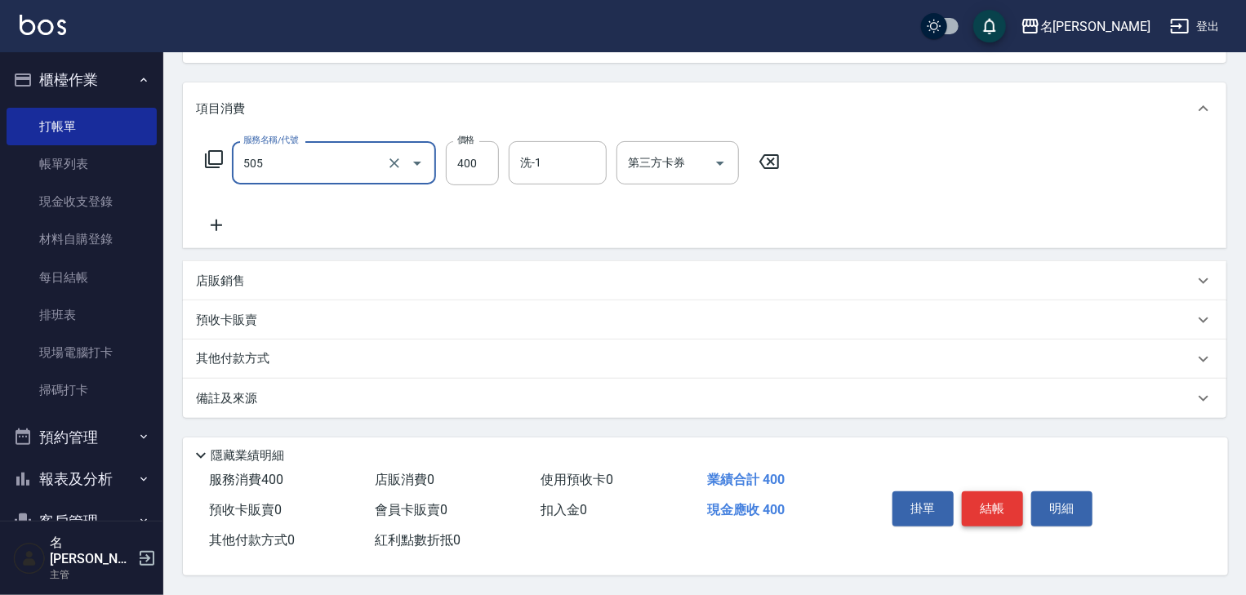
type input "洗髮(505)"
click at [973, 513] on button "結帳" at bounding box center [992, 509] width 61 height 34
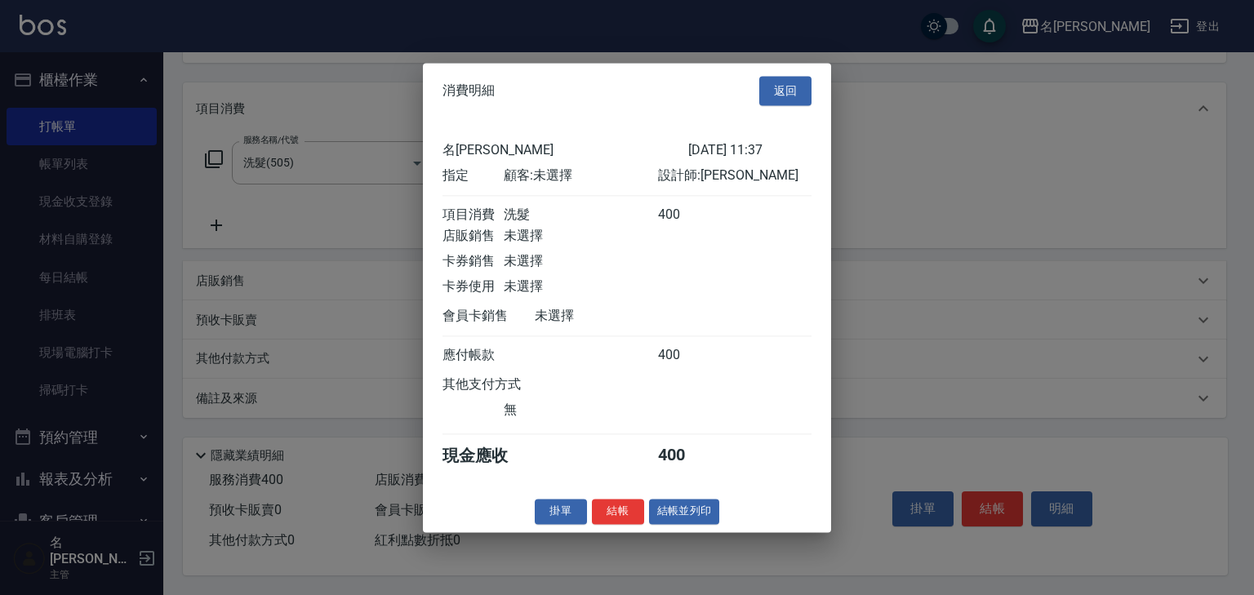
click at [697, 519] on button "結帳並列印" at bounding box center [684, 511] width 71 height 25
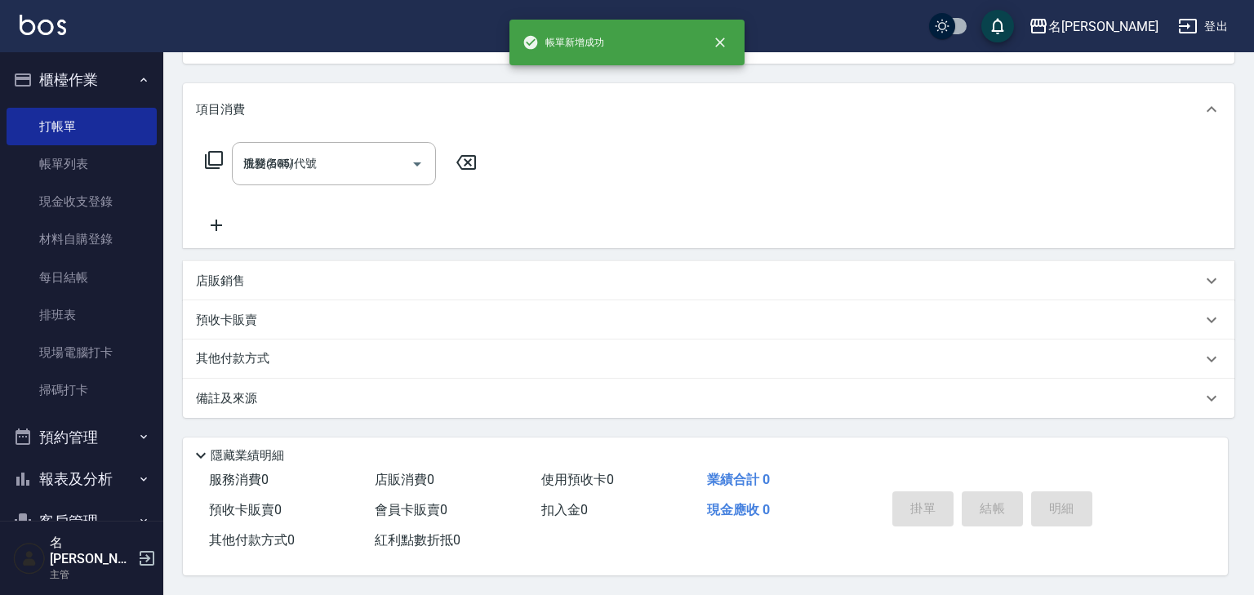
type input "[DATE] 11:38"
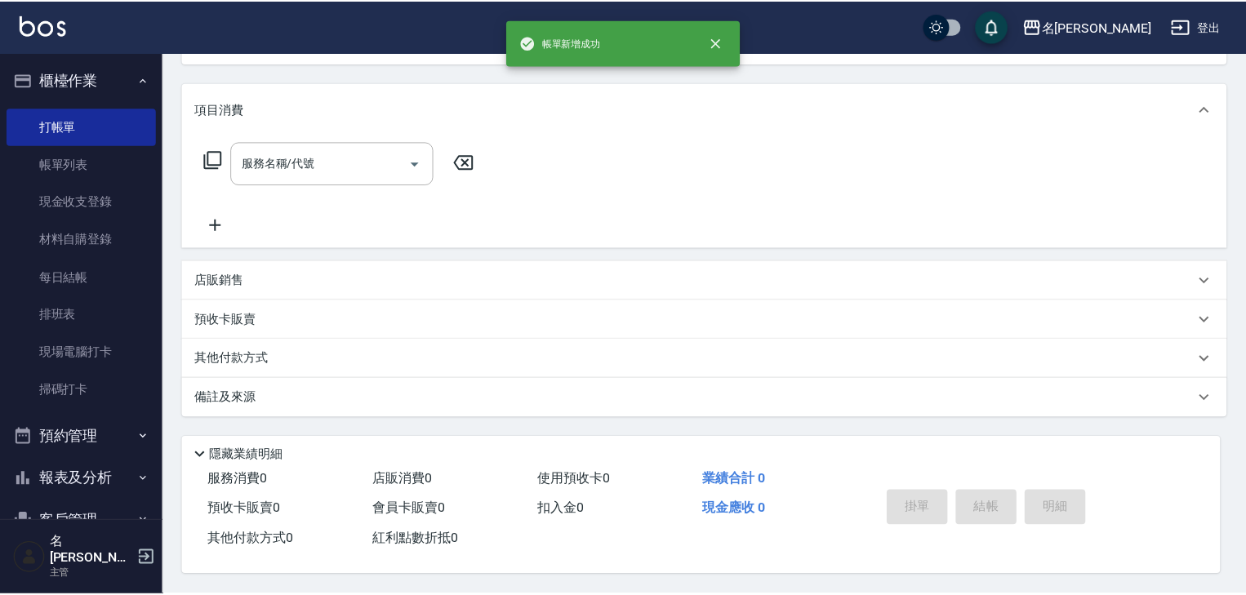
scroll to position [0, 0]
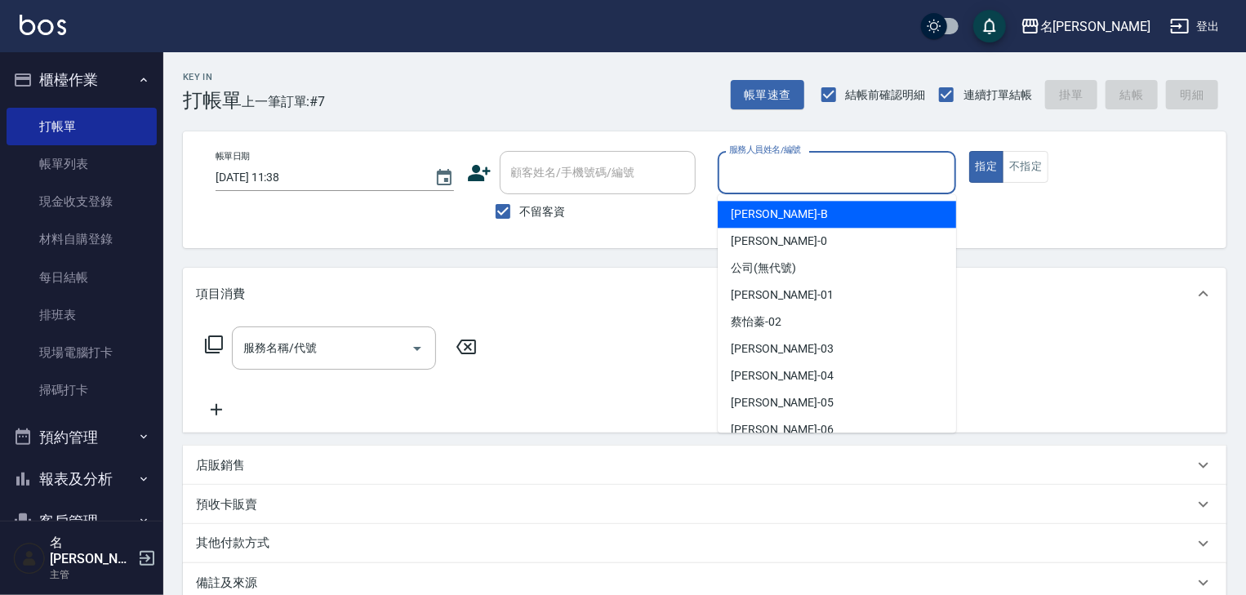
click at [771, 170] on input "服務人員姓名/編號" at bounding box center [837, 172] width 224 height 29
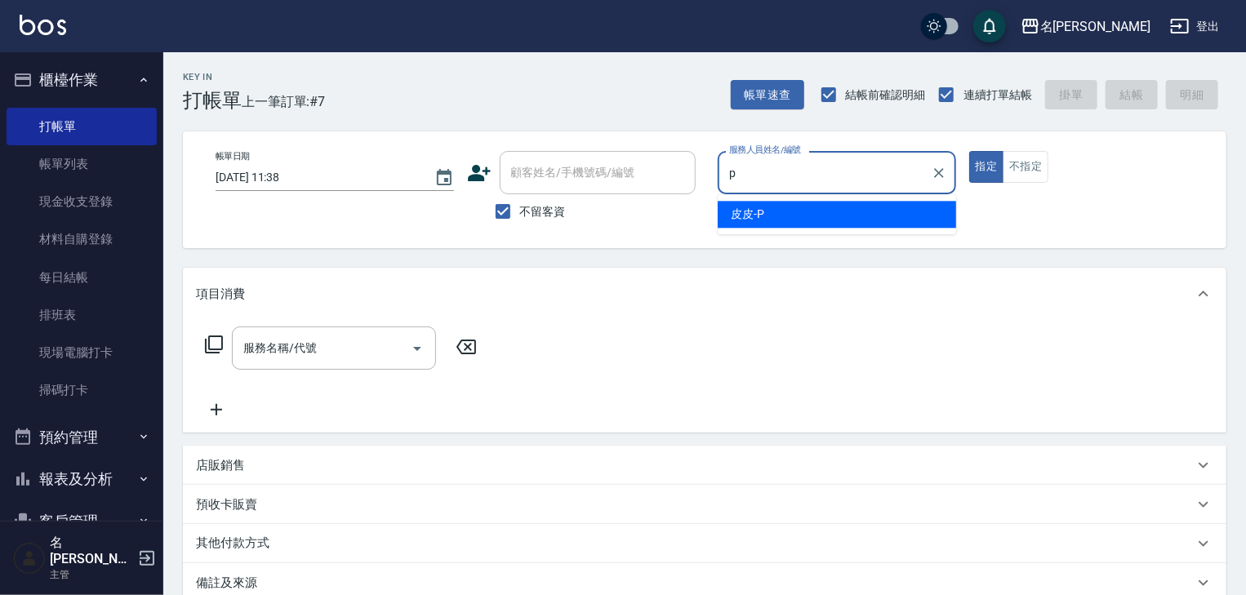
click at [760, 216] on span "皮皮 -P" at bounding box center [747, 214] width 33 height 17
type input "皮皮-P"
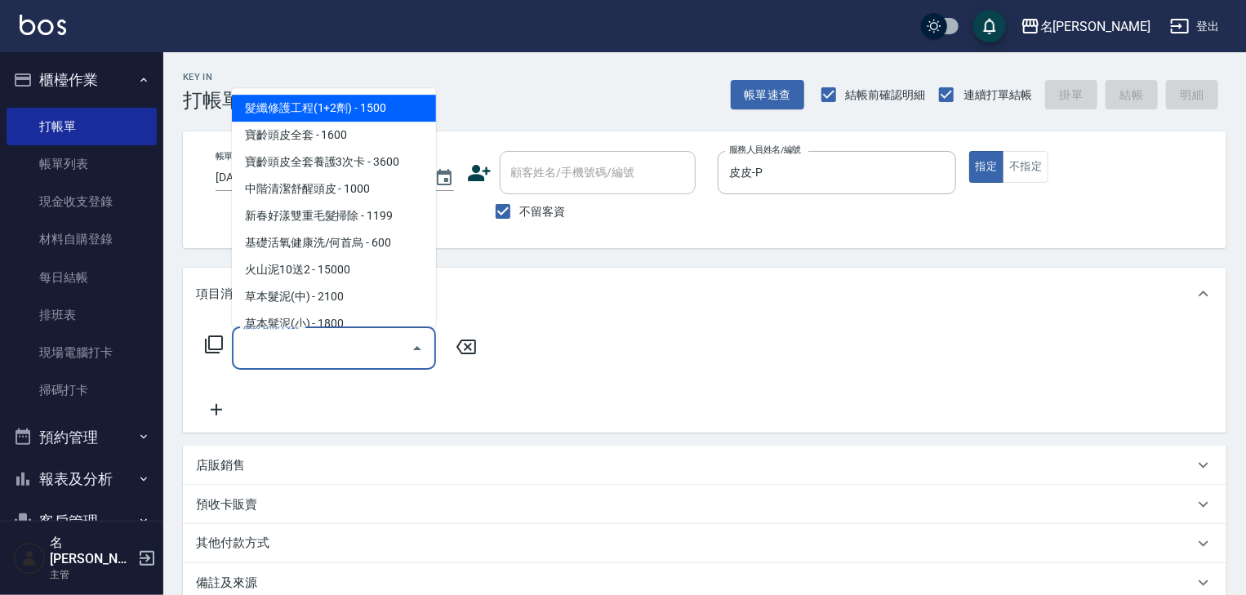
click at [313, 359] on input "服務名稱/代號" at bounding box center [321, 348] width 165 height 29
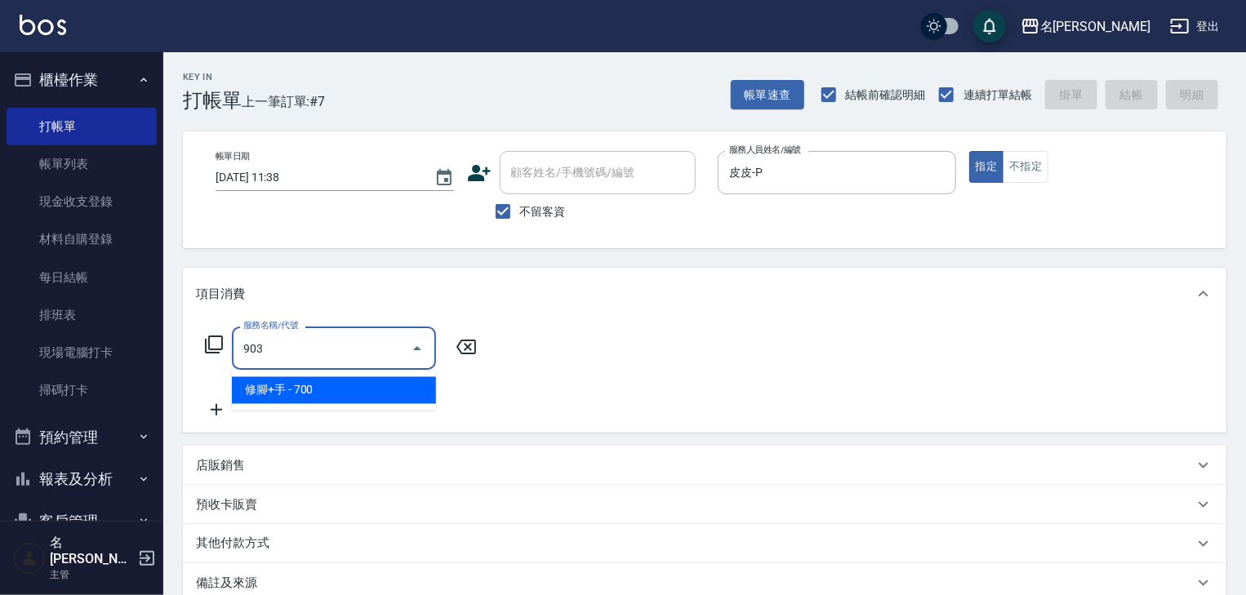
click at [359, 392] on span "修腳+手 - 700" at bounding box center [334, 390] width 204 height 27
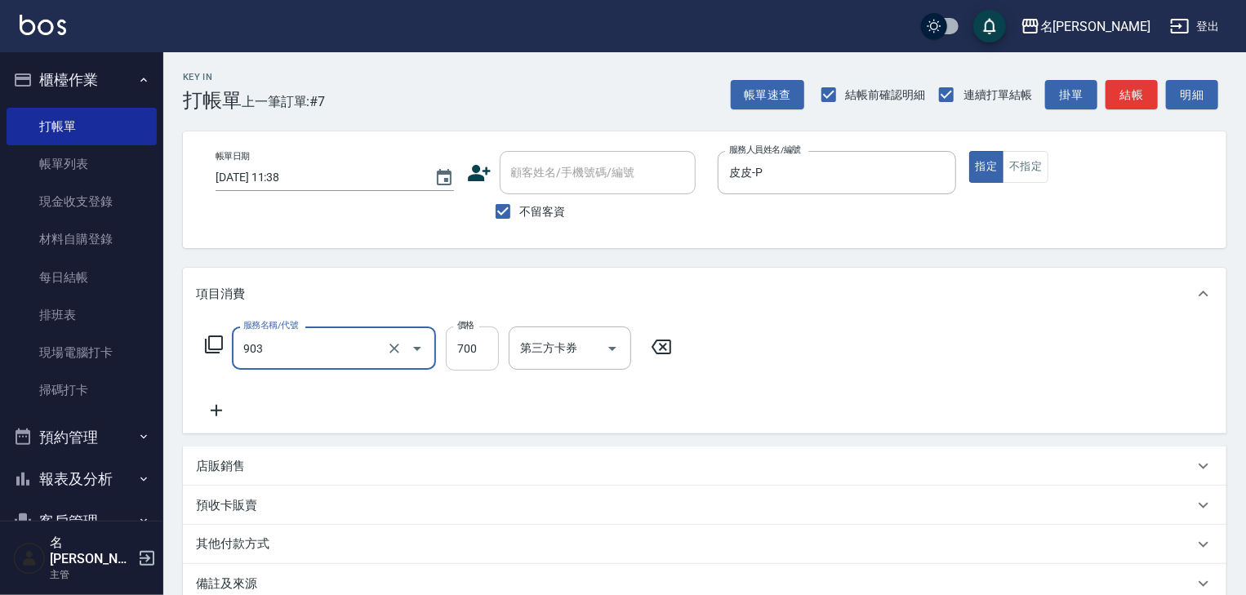
type input "修腳+手(903)"
click at [465, 359] on input "700" at bounding box center [472, 349] width 53 height 44
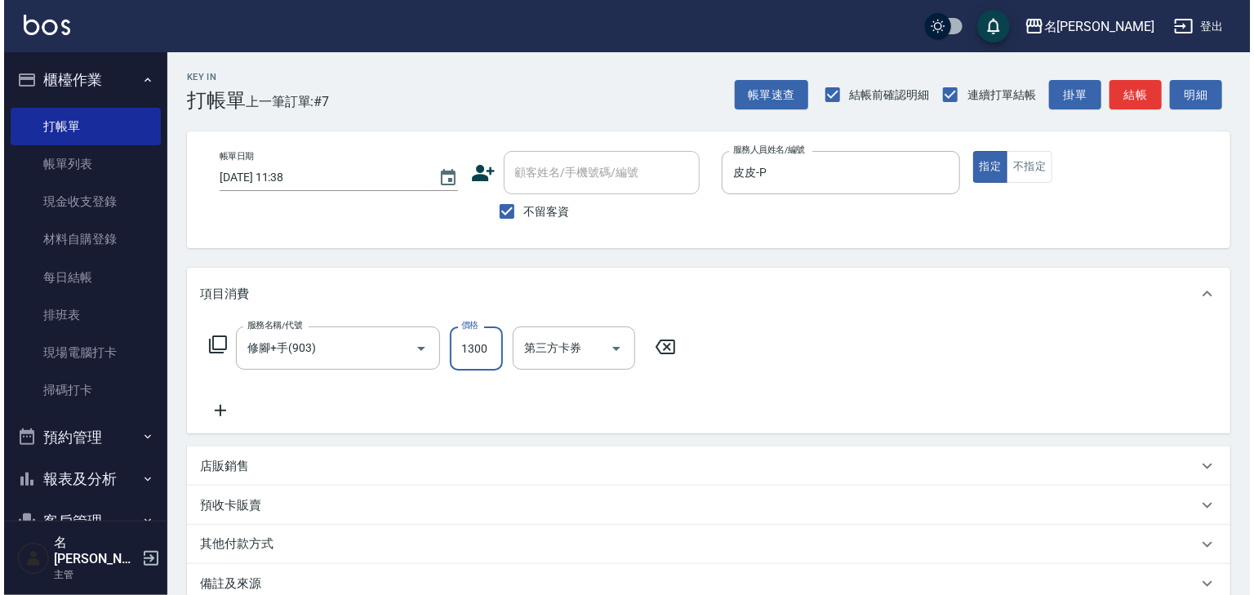
scroll to position [191, 0]
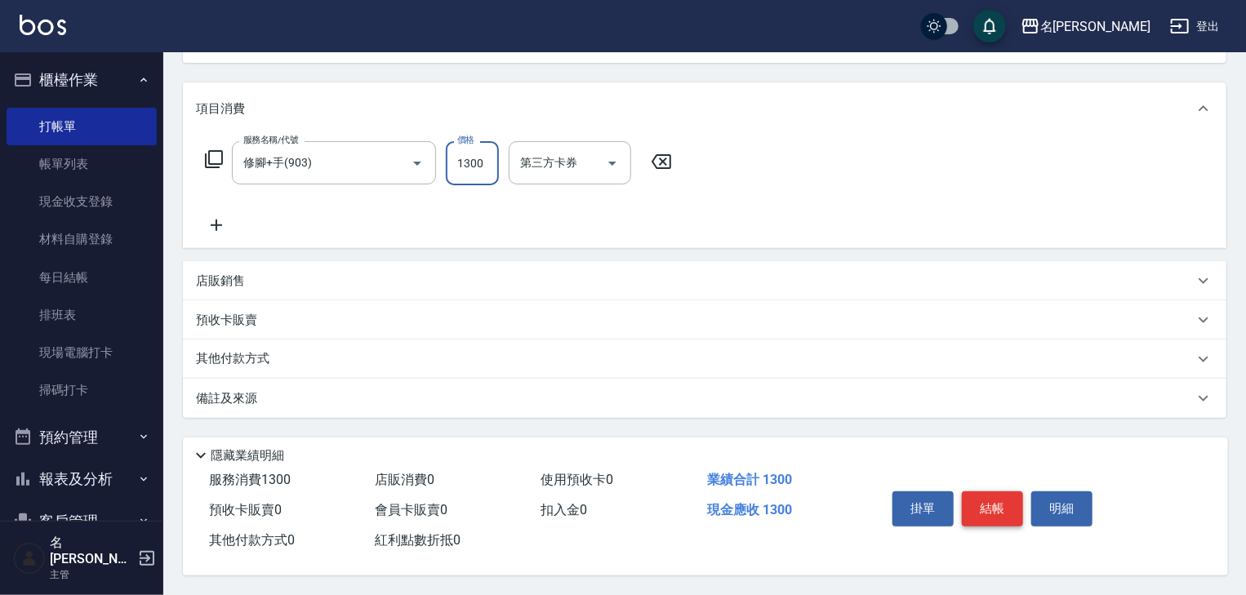
type input "1300"
click at [1000, 501] on button "結帳" at bounding box center [992, 509] width 61 height 34
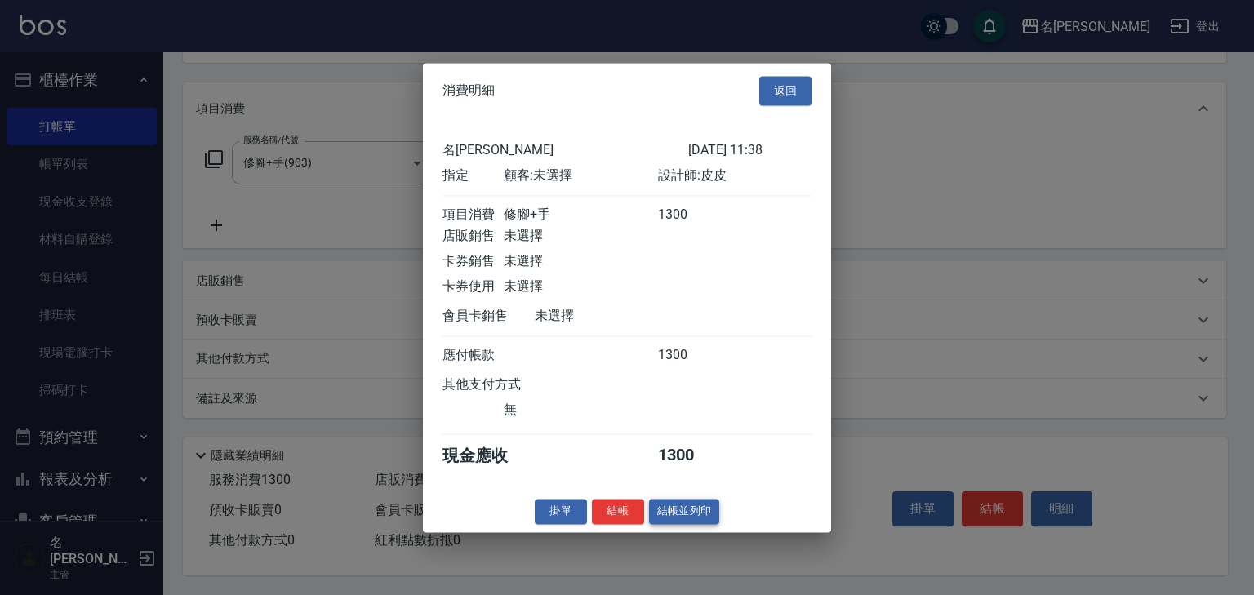
click at [679, 524] on button "結帳並列印" at bounding box center [684, 511] width 71 height 25
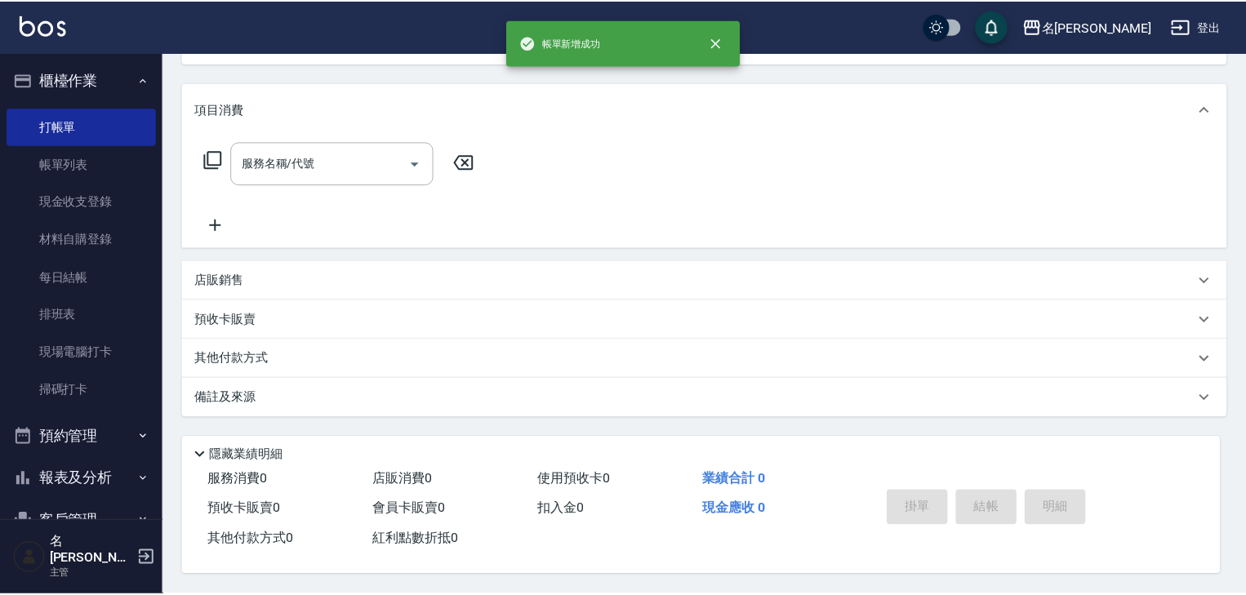
scroll to position [0, 0]
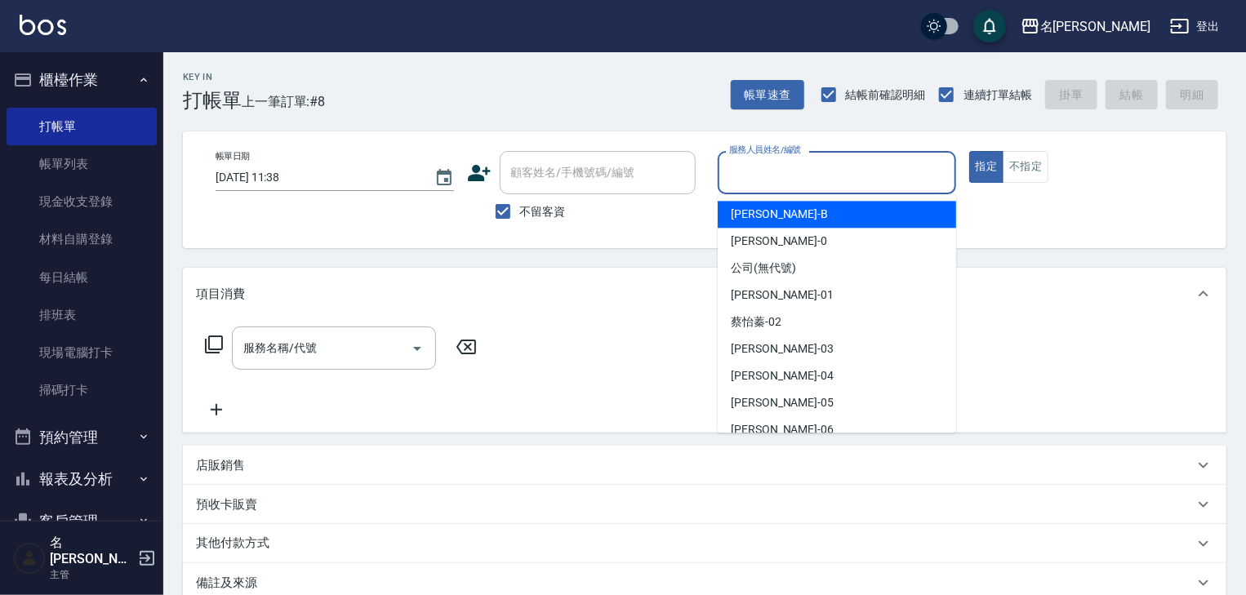
click at [905, 166] on input "服務人員姓名/編號" at bounding box center [837, 172] width 224 height 29
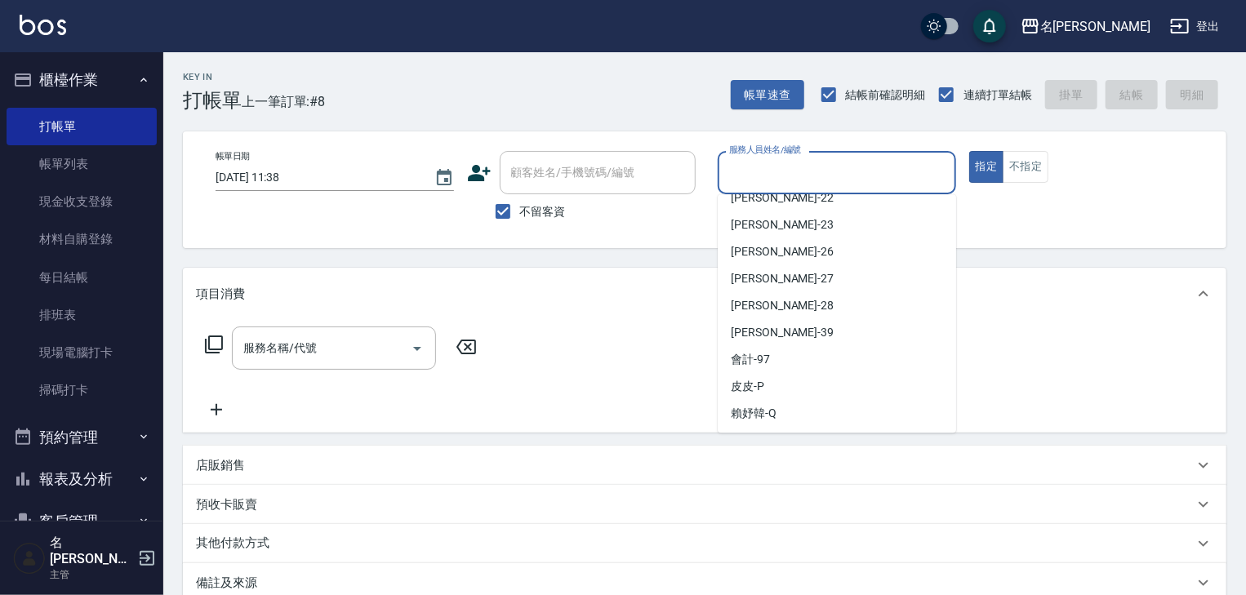
scroll to position [174, 0]
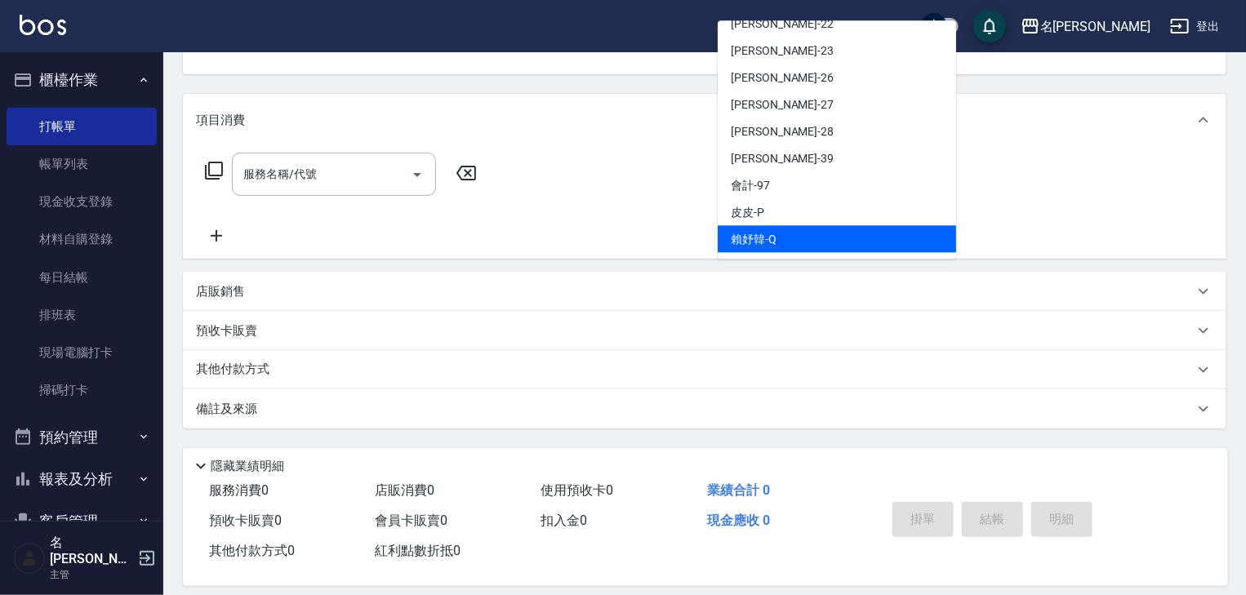
click at [806, 238] on div "[PERSON_NAME]" at bounding box center [837, 238] width 238 height 27
type input "[PERSON_NAME]"
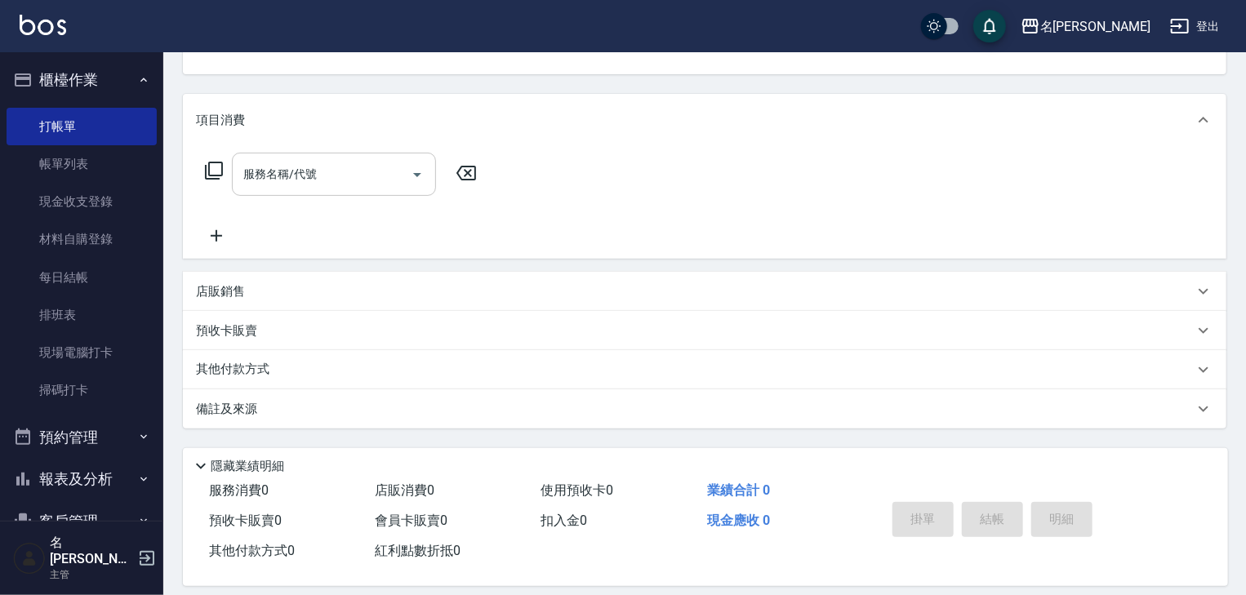
click at [420, 165] on icon "Open" at bounding box center [418, 175] width 20 height 20
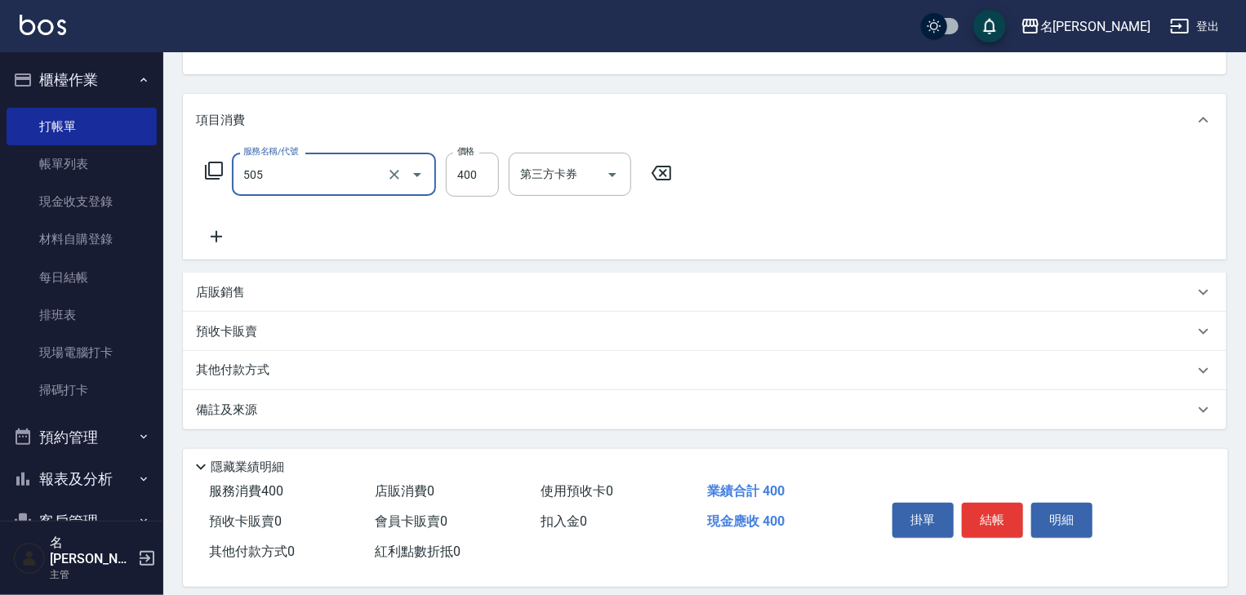
type input "洗髮(505)"
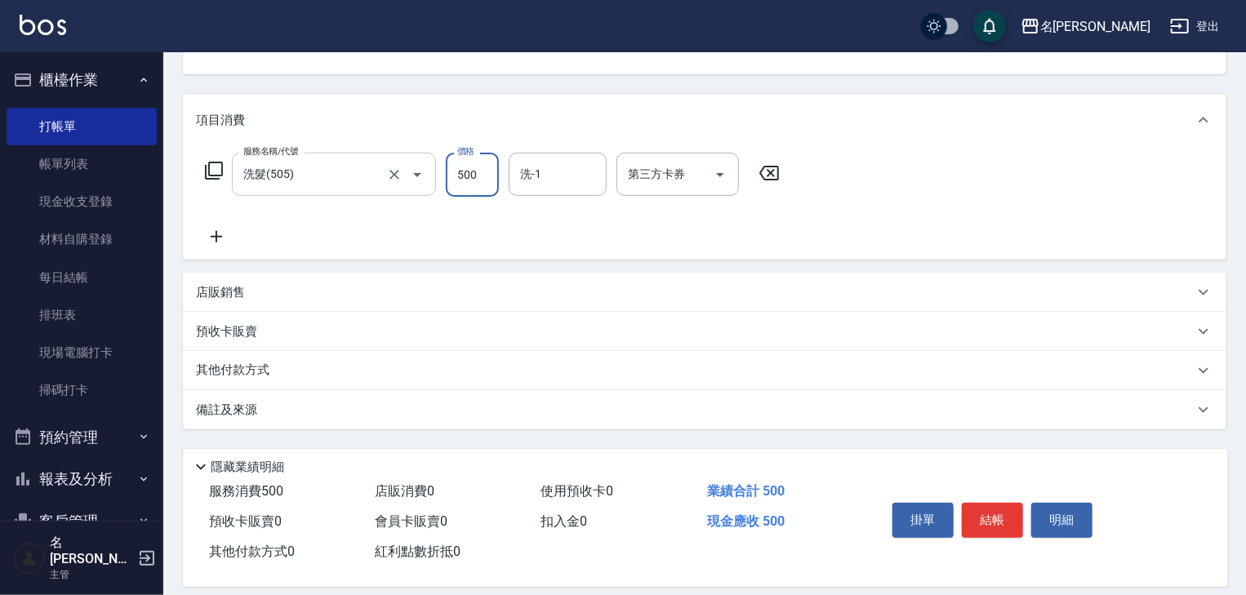
type input "500"
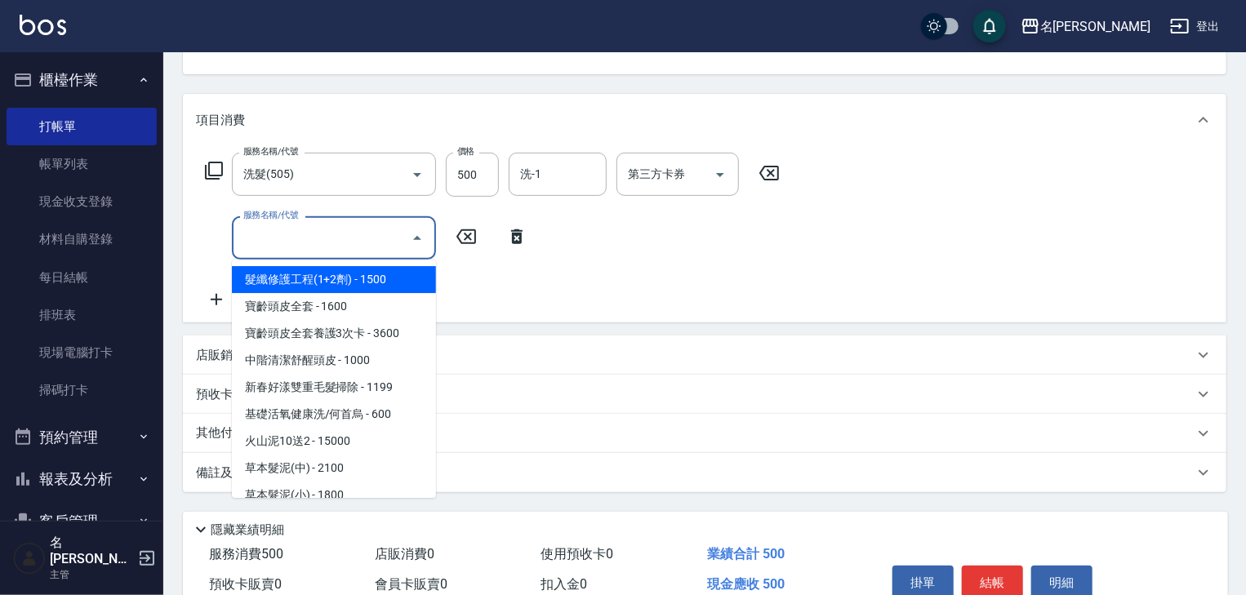
click at [311, 226] on input "服務名稱/代號" at bounding box center [321, 238] width 165 height 29
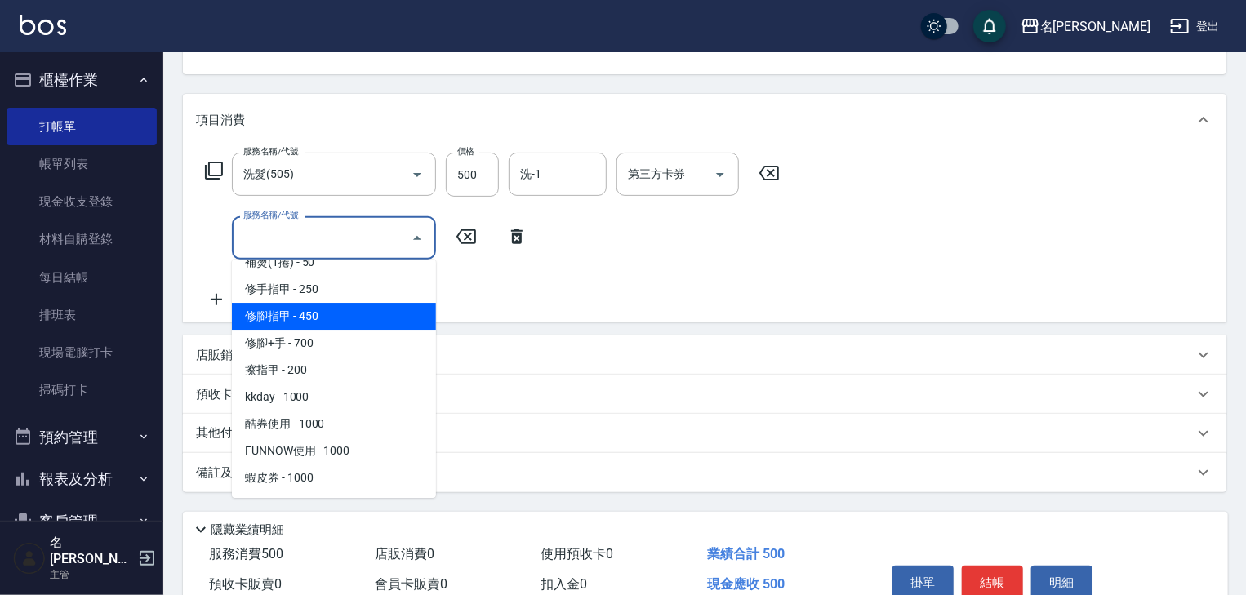
scroll to position [1568, 0]
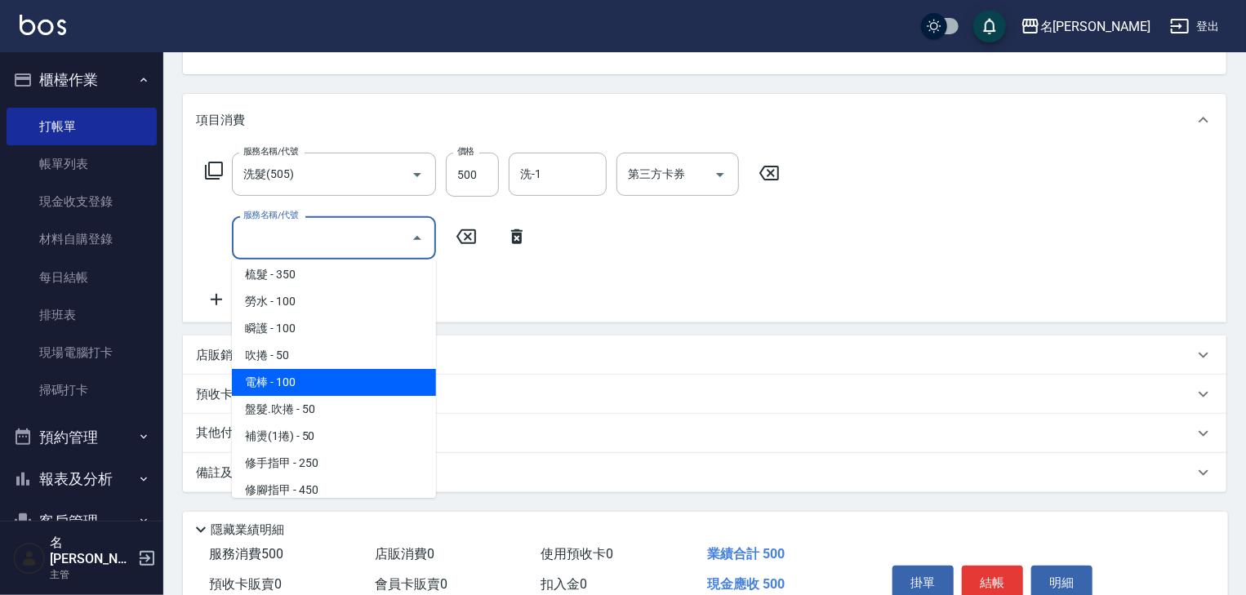
click at [337, 374] on span "電棒 - 100" at bounding box center [334, 382] width 204 height 27
type input "電棒(806)"
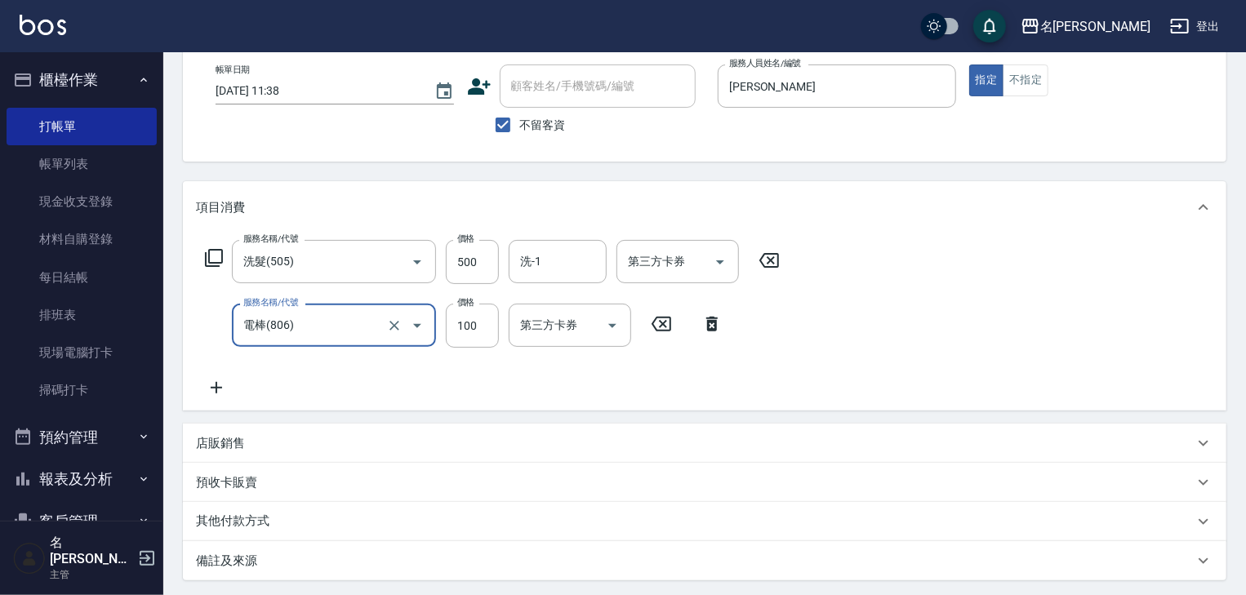
scroll to position [0, 0]
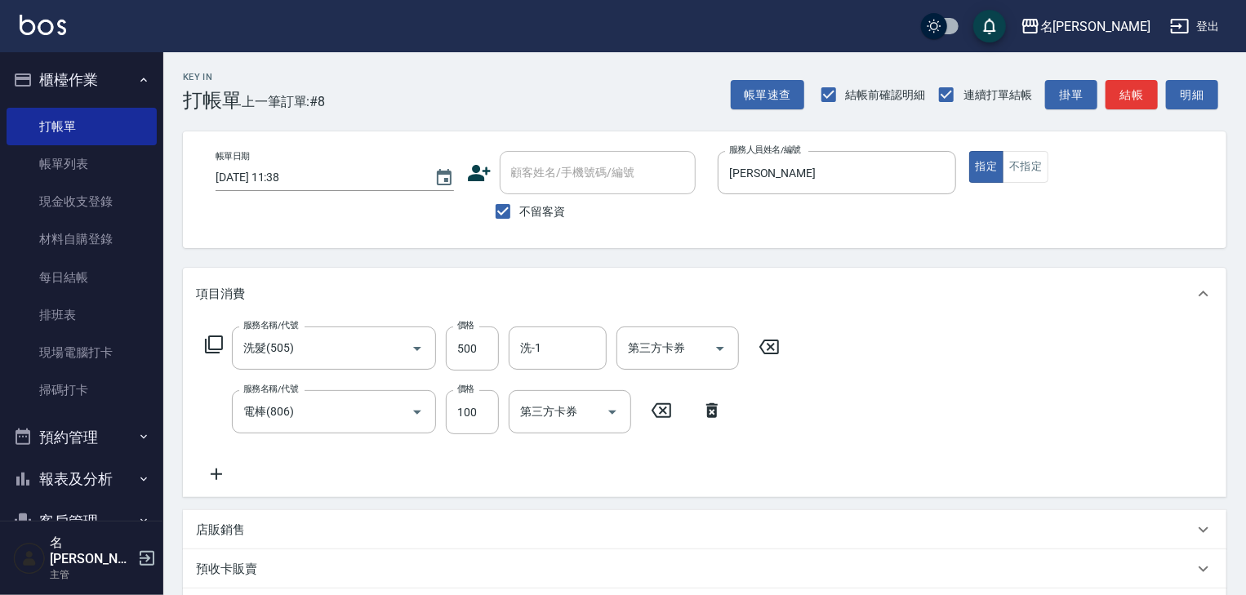
drag, startPoint x: 1174, startPoint y: 180, endPoint x: 1143, endPoint y: 174, distance: 31.6
drag, startPoint x: 1143, startPoint y: 174, endPoint x: 889, endPoint y: 346, distance: 306.9
click at [889, 346] on div "服務名稱/代號 洗髮(505) 服務名稱/代號 價格 500 價格 洗-1 洗-1 第三方卡券 第三方卡券 服務名稱/代號 電棒(806) 服務名稱/代號 價…" at bounding box center [705, 408] width 1044 height 177
click at [1153, 100] on button "結帳" at bounding box center [1132, 95] width 52 height 30
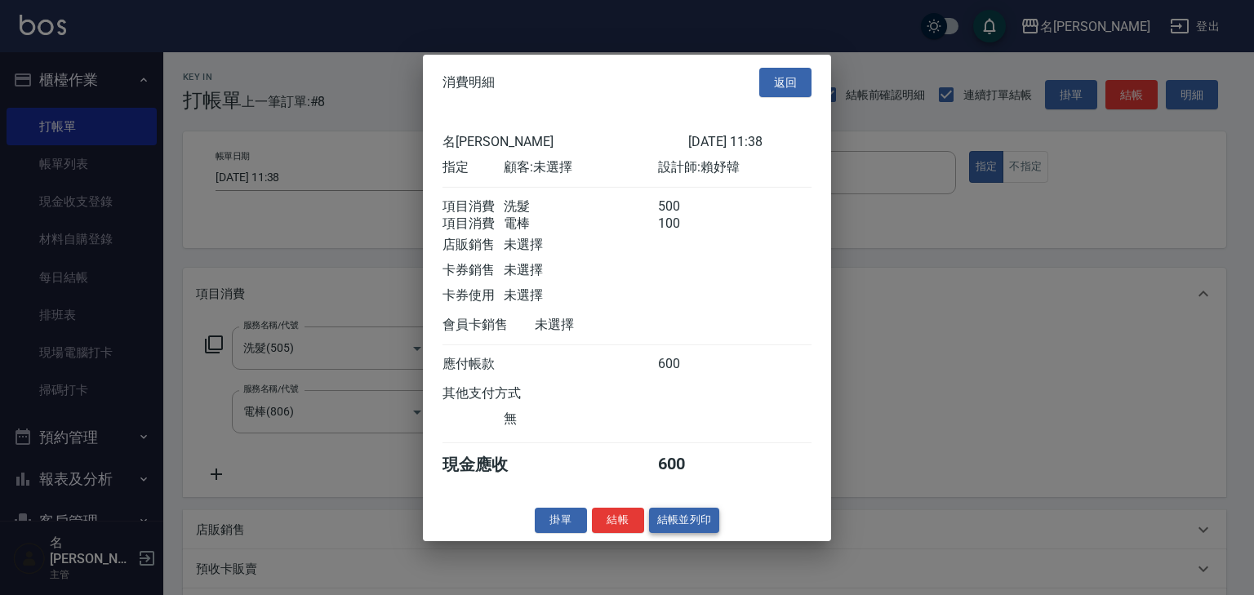
click at [696, 522] on button "結帳並列印" at bounding box center [684, 520] width 71 height 25
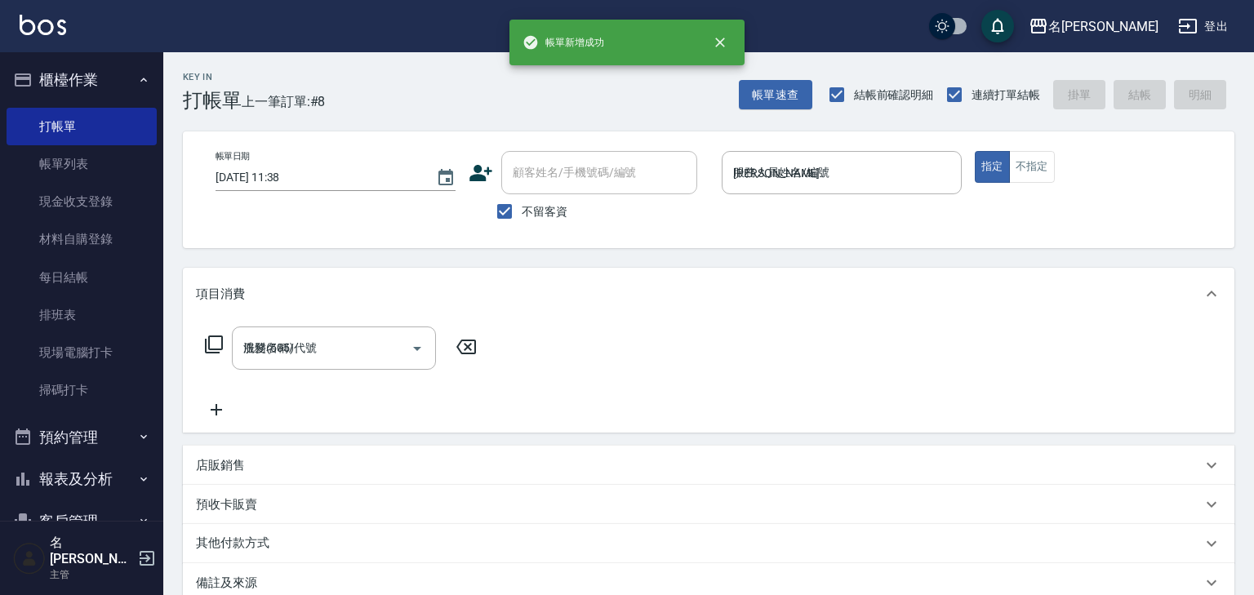
type input "[DATE] 11:45"
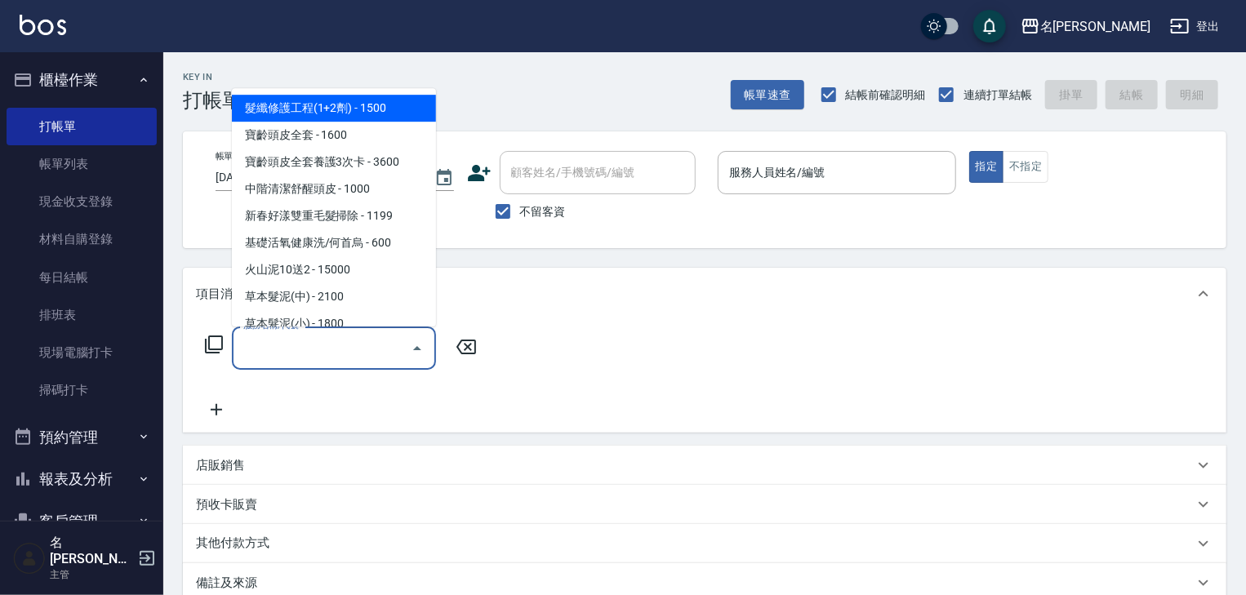
click at [375, 346] on input "服務名稱/代號" at bounding box center [321, 348] width 165 height 29
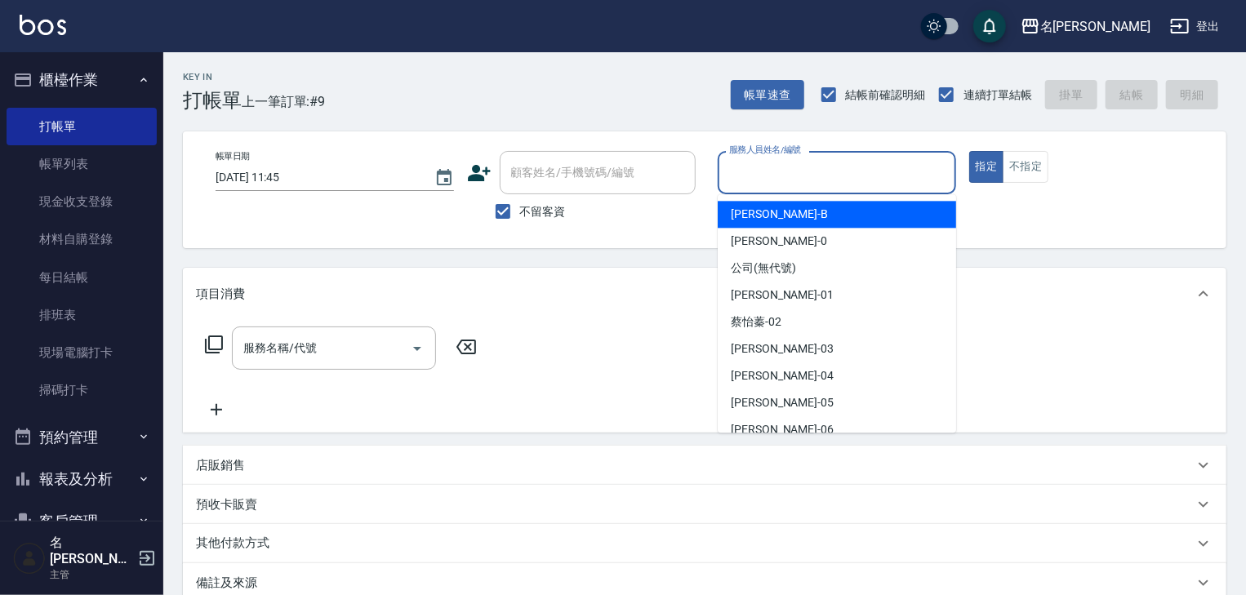
click at [779, 158] on div "服務人員姓名/編號 服務人員姓名/編號" at bounding box center [837, 172] width 238 height 43
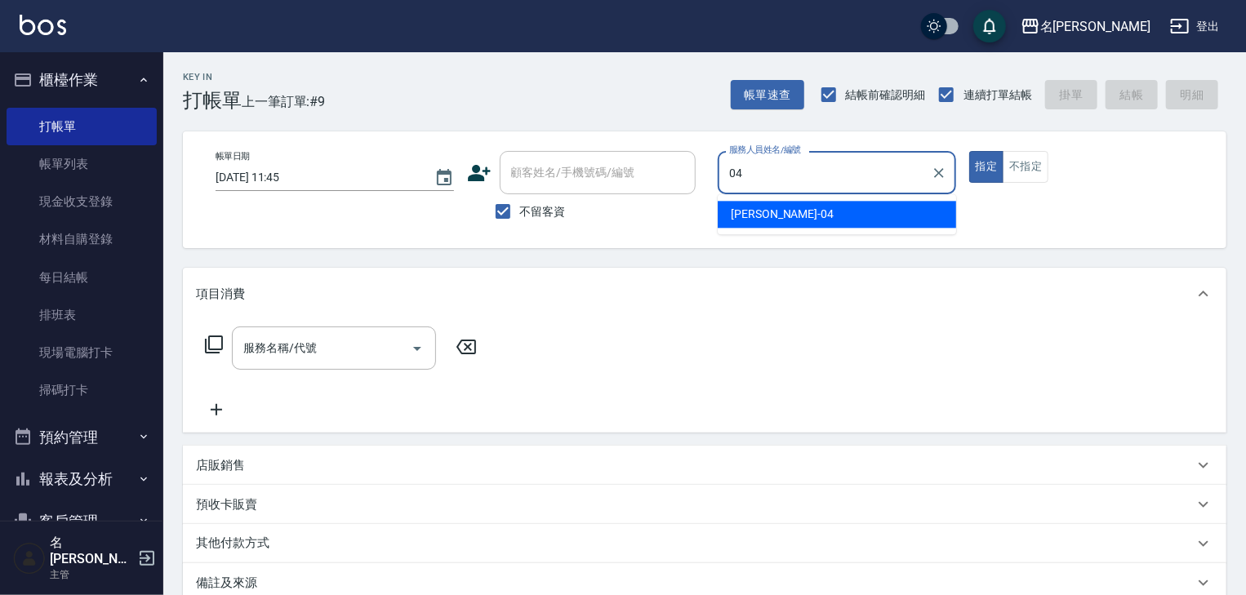
click at [775, 212] on span "[PERSON_NAME]-04" at bounding box center [782, 214] width 103 height 17
type input "[PERSON_NAME]-04"
click at [310, 348] on input "服務名稱/代號" at bounding box center [321, 348] width 165 height 29
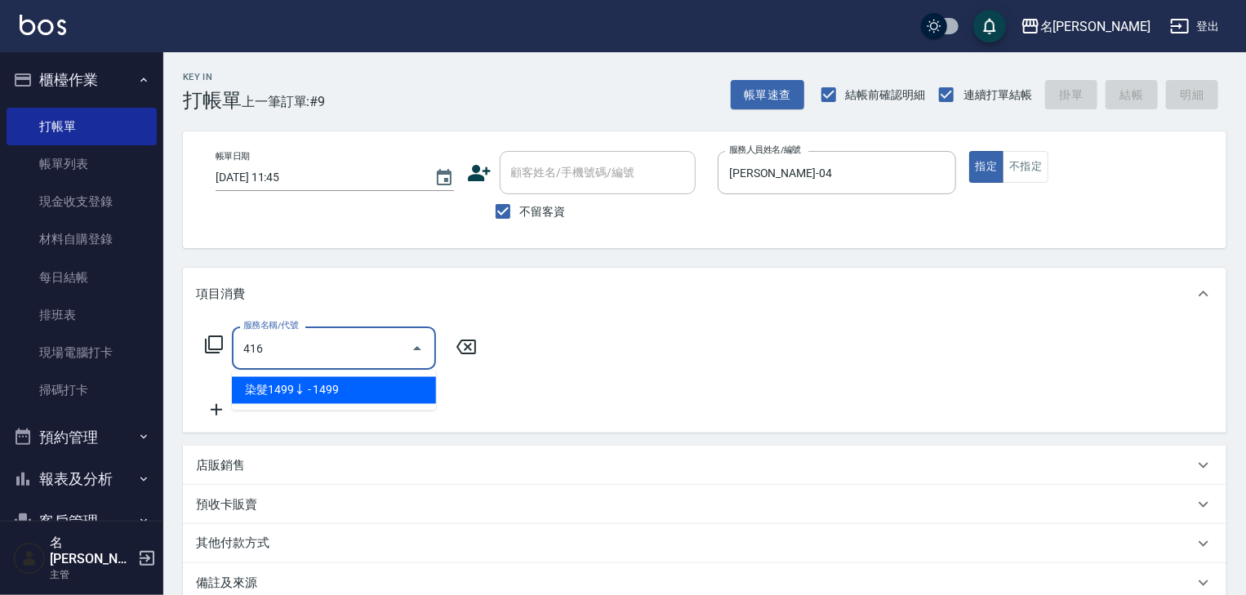
click at [363, 385] on span "染髮1499↓ - 1499" at bounding box center [334, 390] width 204 height 27
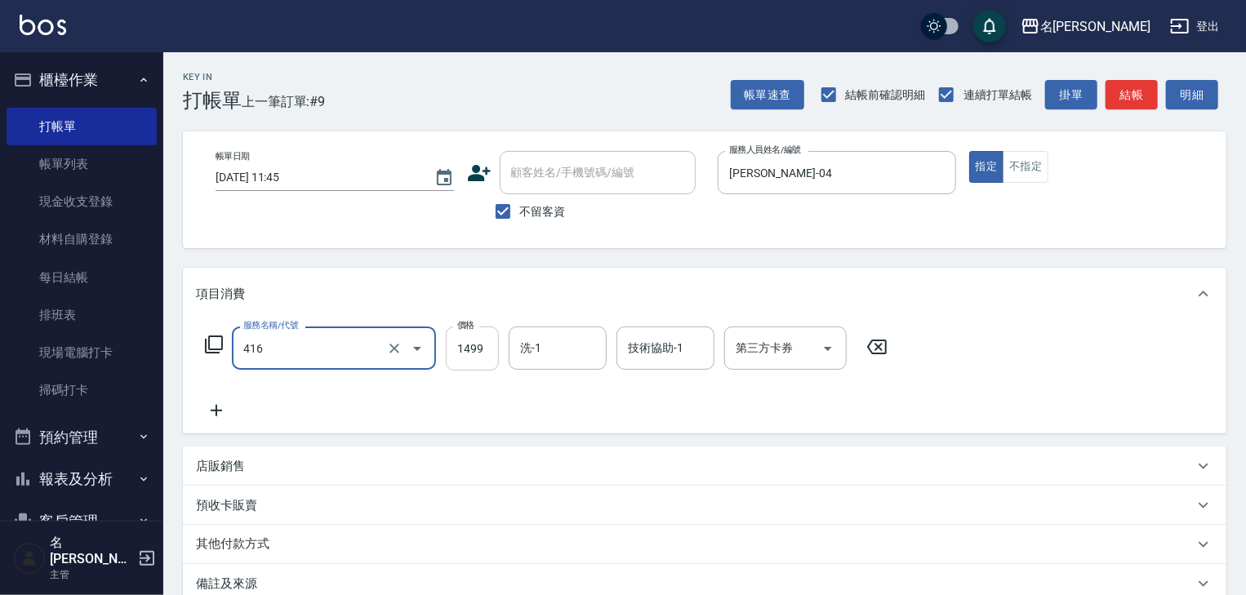
type input "染髮1499↓(416)"
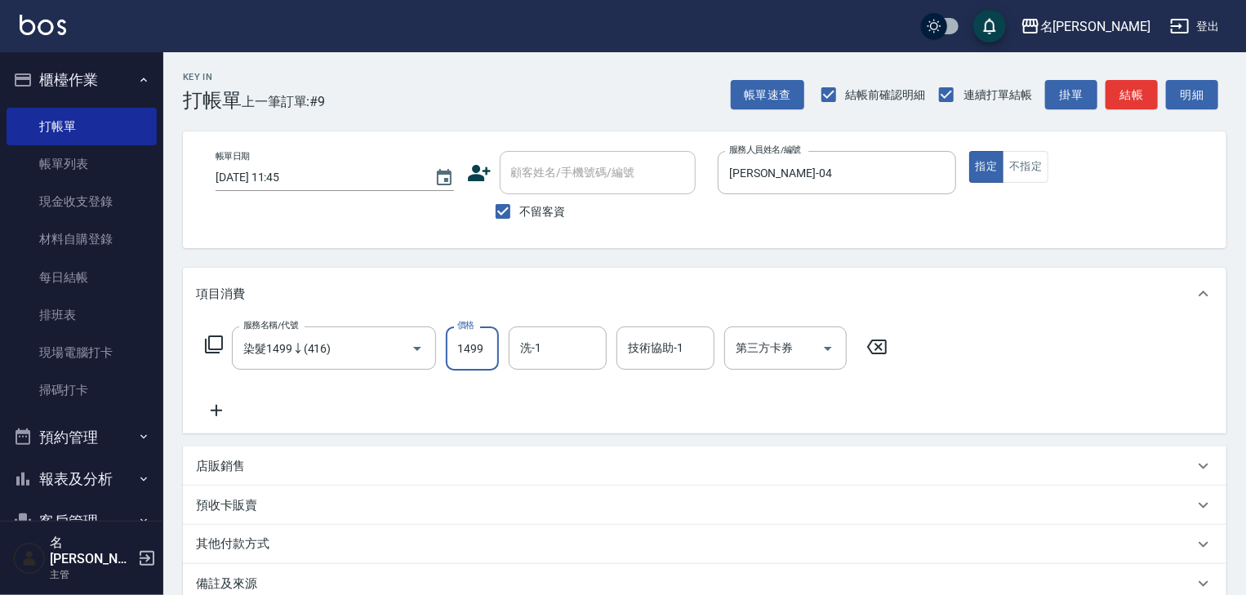
click at [477, 355] on input "1499" at bounding box center [472, 349] width 53 height 44
type input "1300"
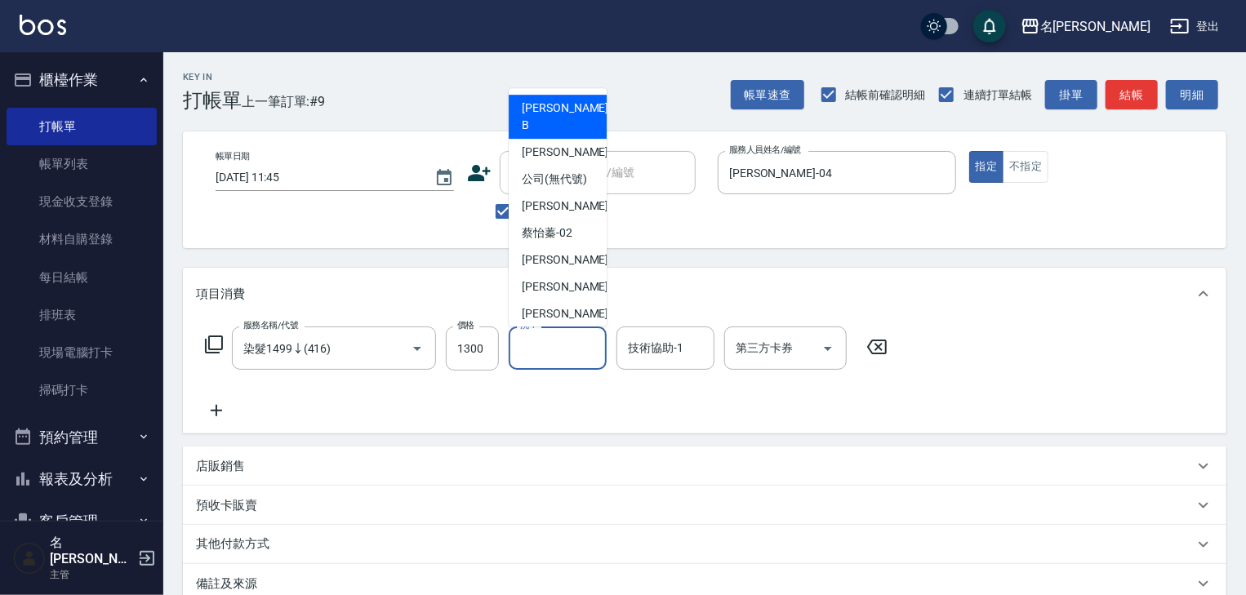
click at [541, 360] on input "洗-1" at bounding box center [557, 348] width 83 height 29
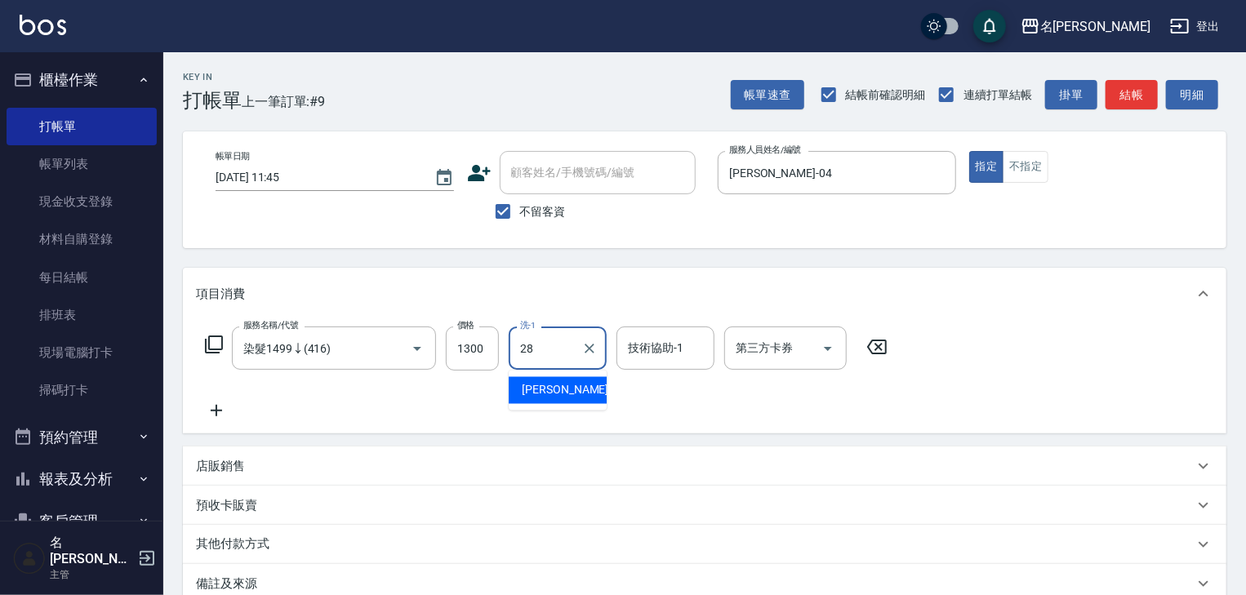
click at [577, 392] on div "[PERSON_NAME]-28" at bounding box center [558, 390] width 98 height 27
type input "[PERSON_NAME]-28"
click at [627, 354] on input "技術協助-1" at bounding box center [665, 348] width 83 height 29
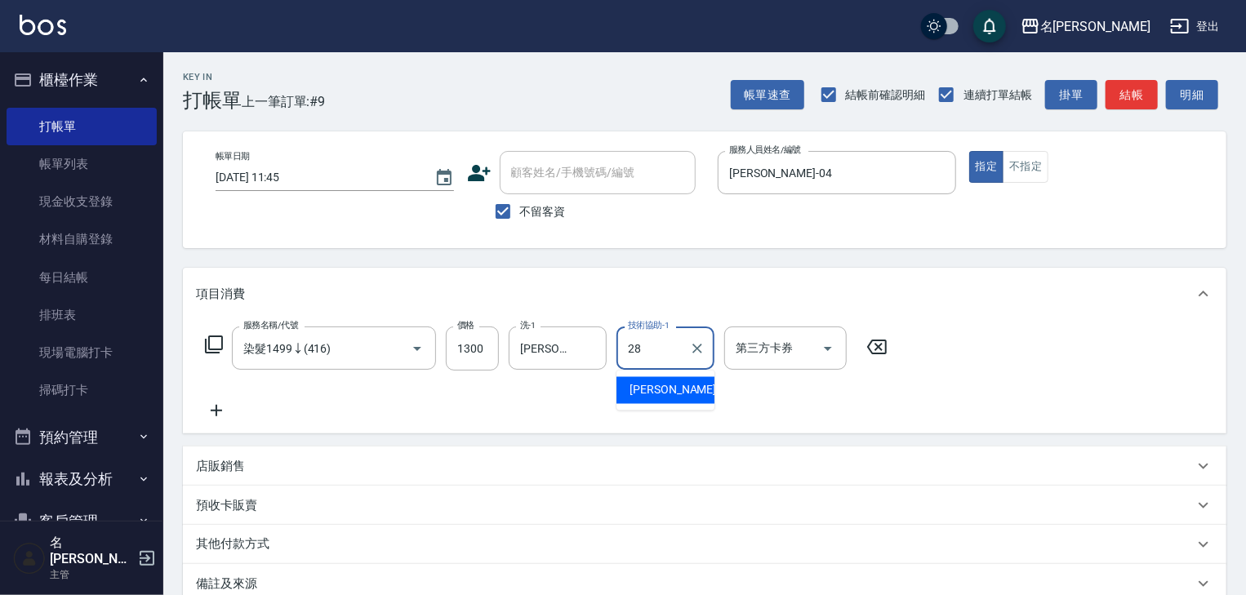
click at [658, 392] on span "[PERSON_NAME]-28" at bounding box center [681, 390] width 103 height 17
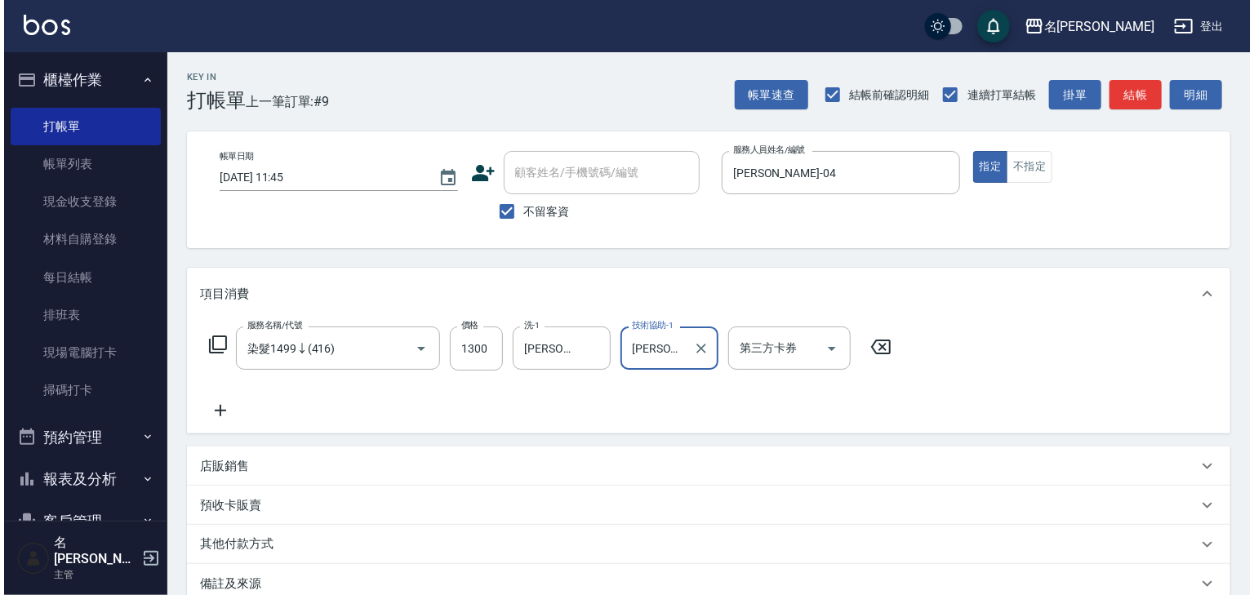
scroll to position [191, 0]
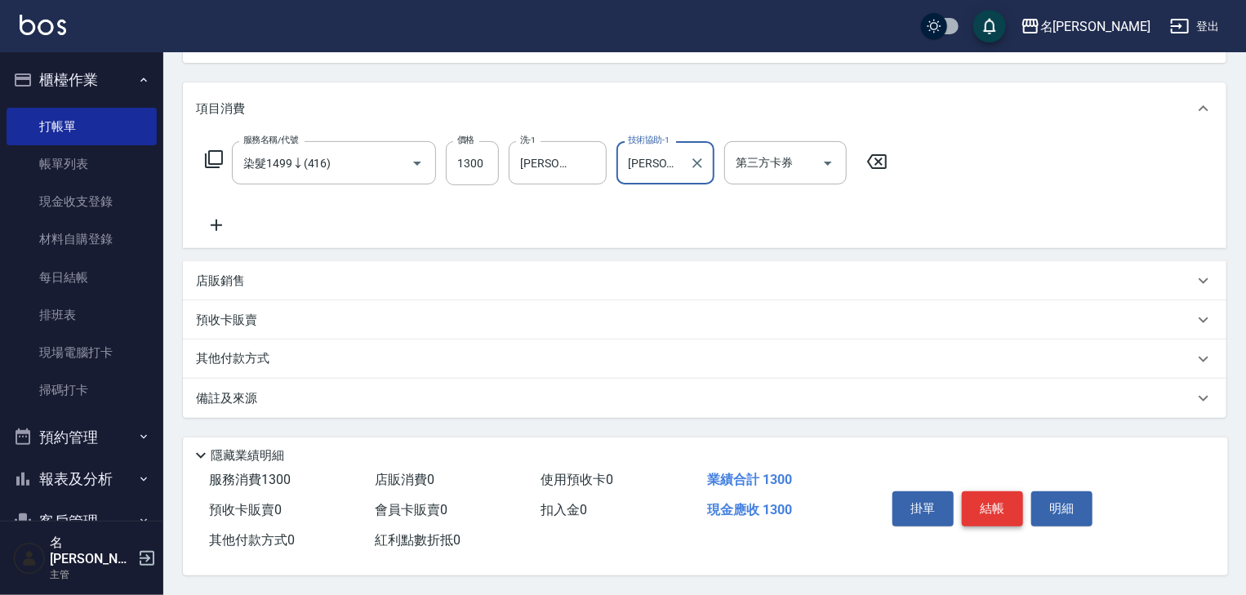
type input "[PERSON_NAME]-28"
click at [1003, 492] on button "結帳" at bounding box center [992, 509] width 61 height 34
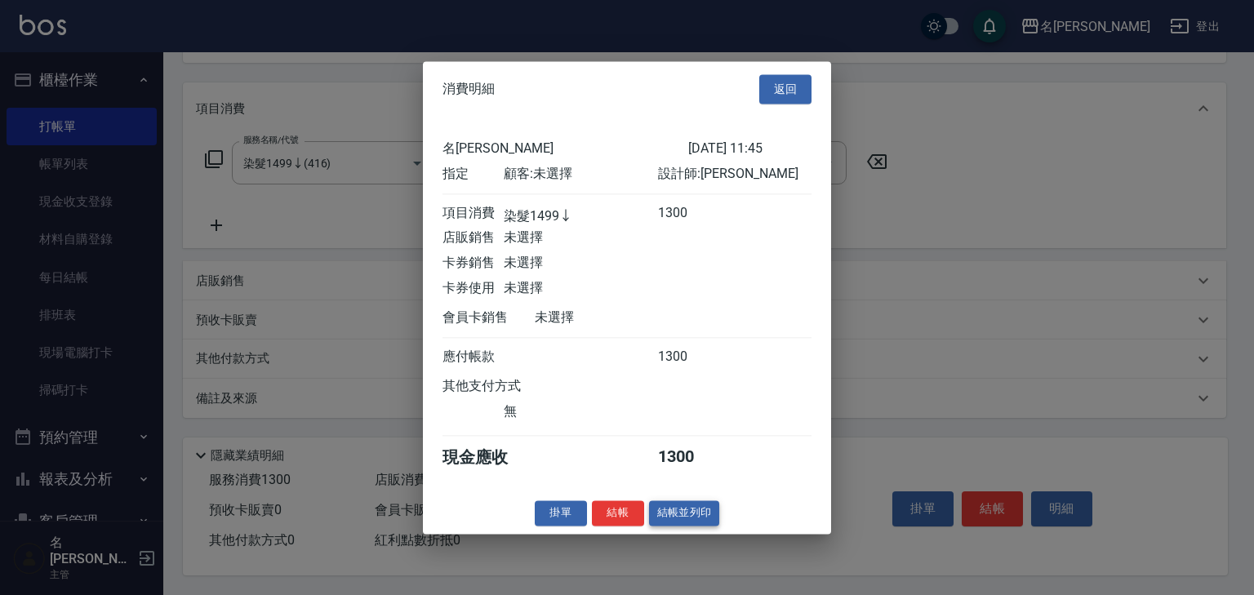
click at [679, 518] on button "結帳並列印" at bounding box center [684, 513] width 71 height 25
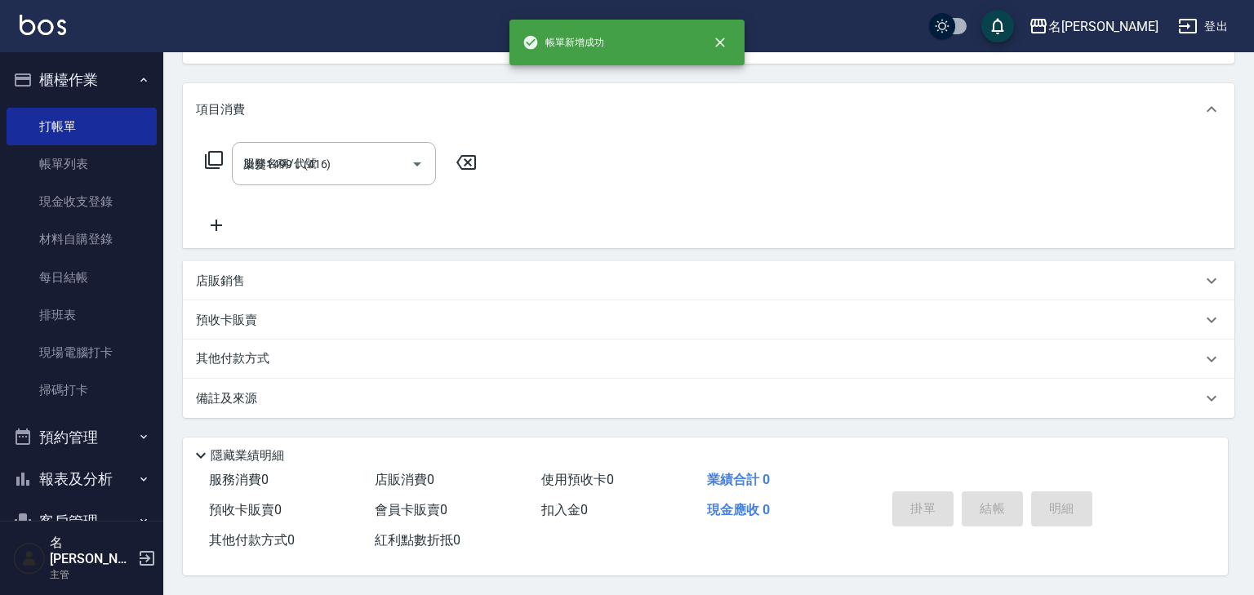
type input "[DATE] 11:50"
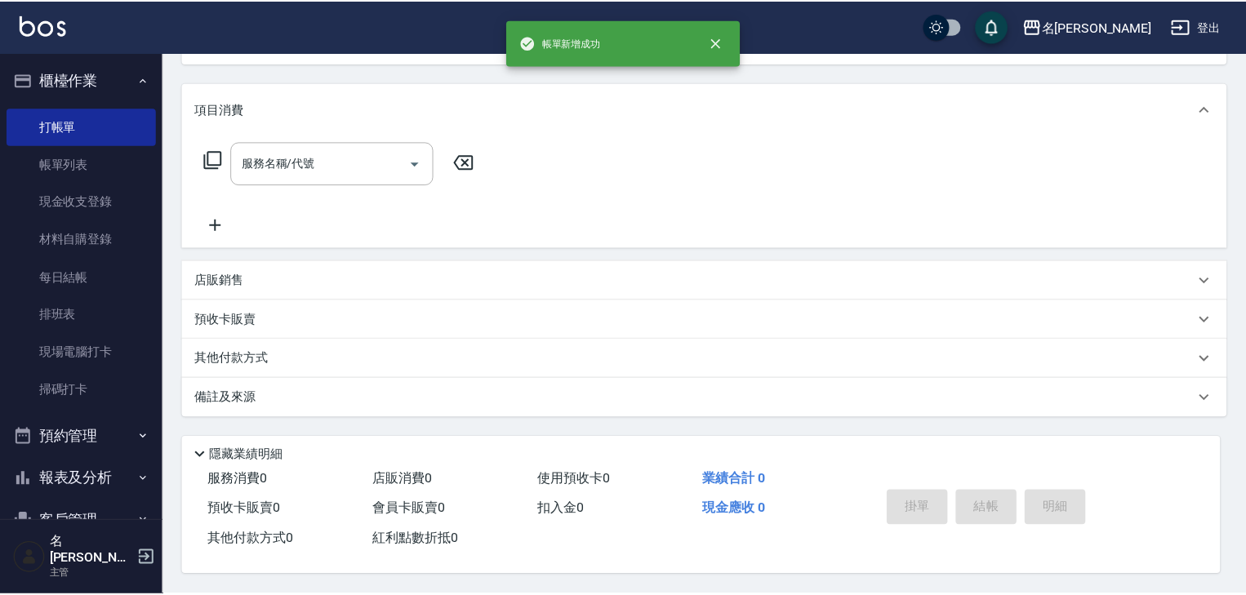
scroll to position [0, 0]
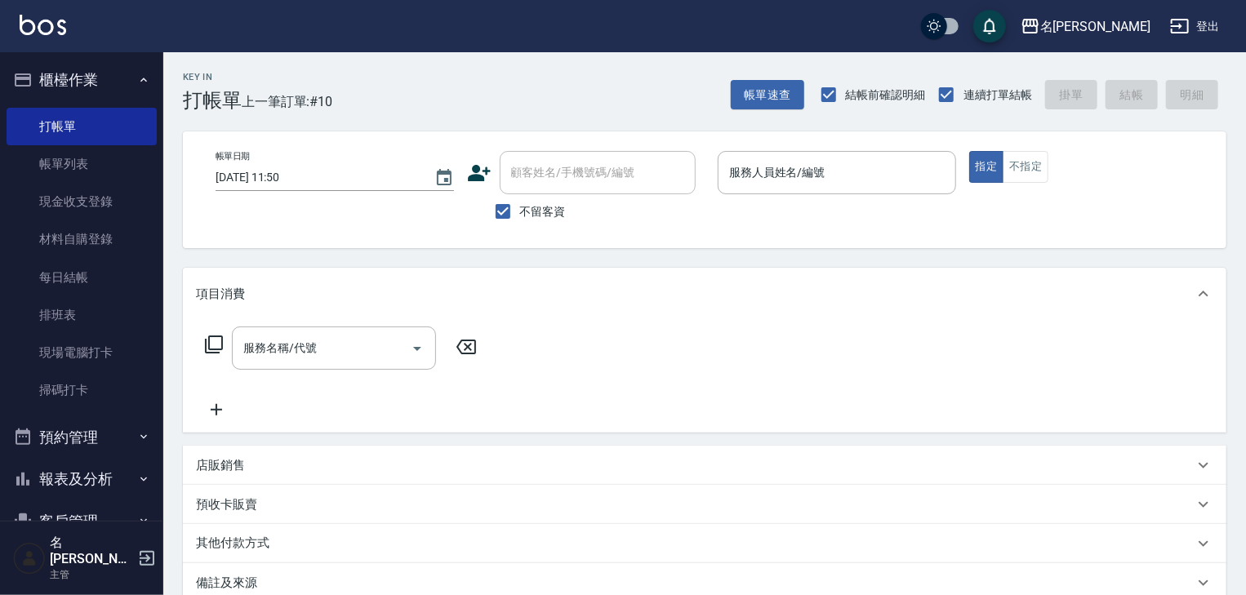
drag, startPoint x: 967, startPoint y: 500, endPoint x: 888, endPoint y: 536, distance: 87.0
click at [105, 153] on link "帳單列表" at bounding box center [82, 164] width 150 height 38
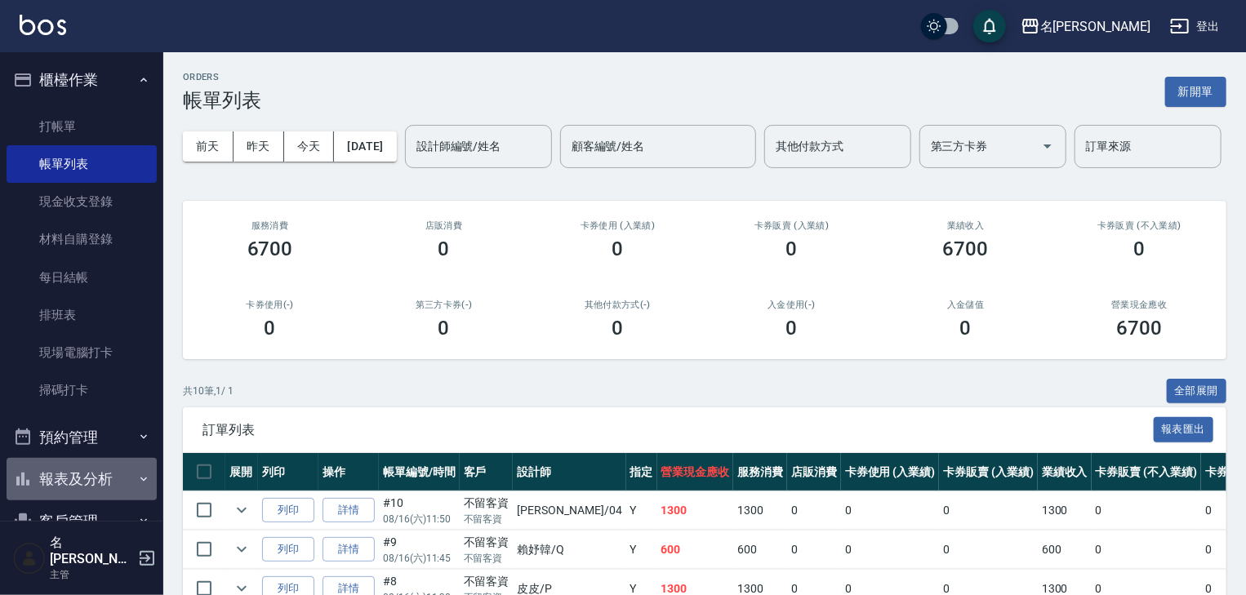
click at [98, 472] on button "報表及分析" at bounding box center [82, 479] width 150 height 42
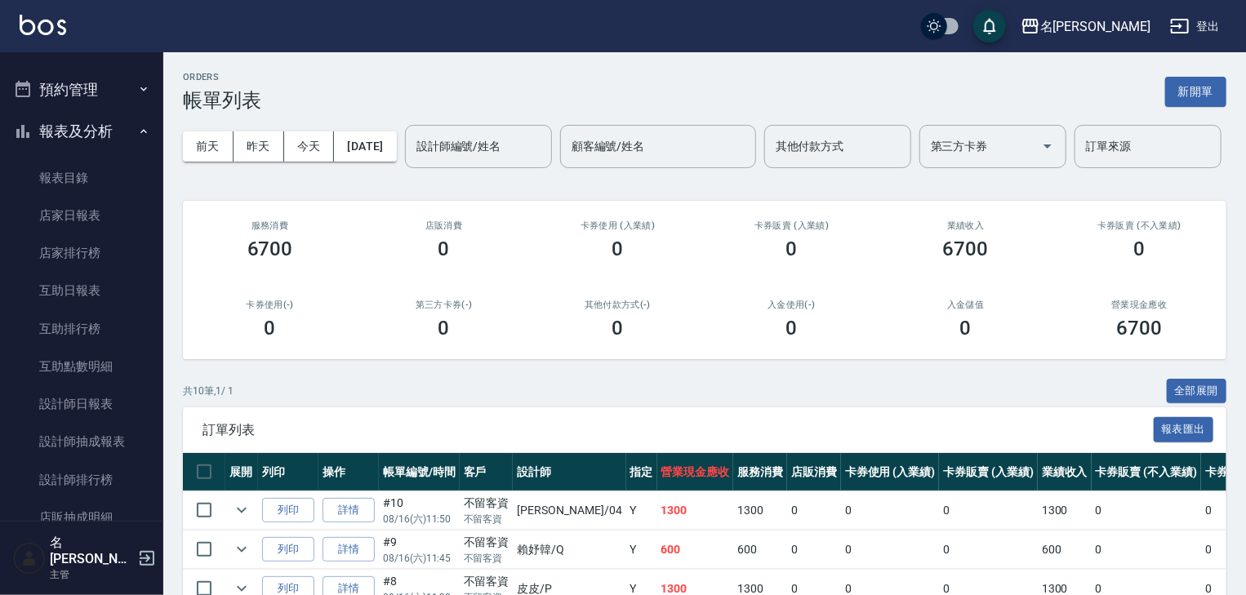
scroll to position [435, 0]
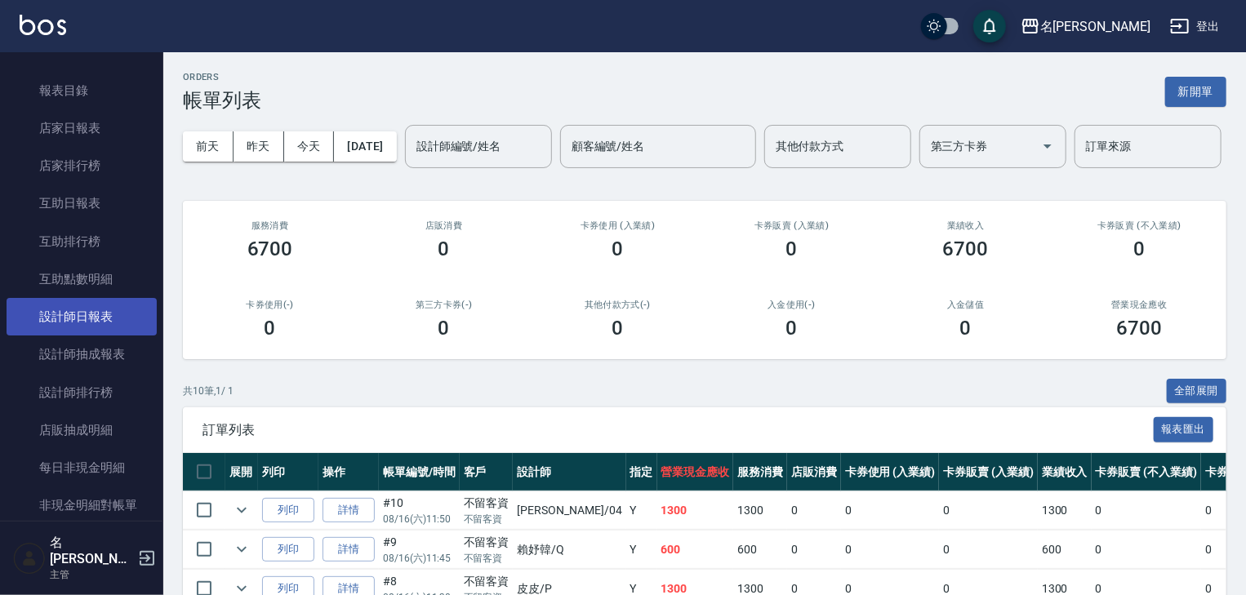
click at [111, 314] on link "設計師日報表" at bounding box center [82, 317] width 150 height 38
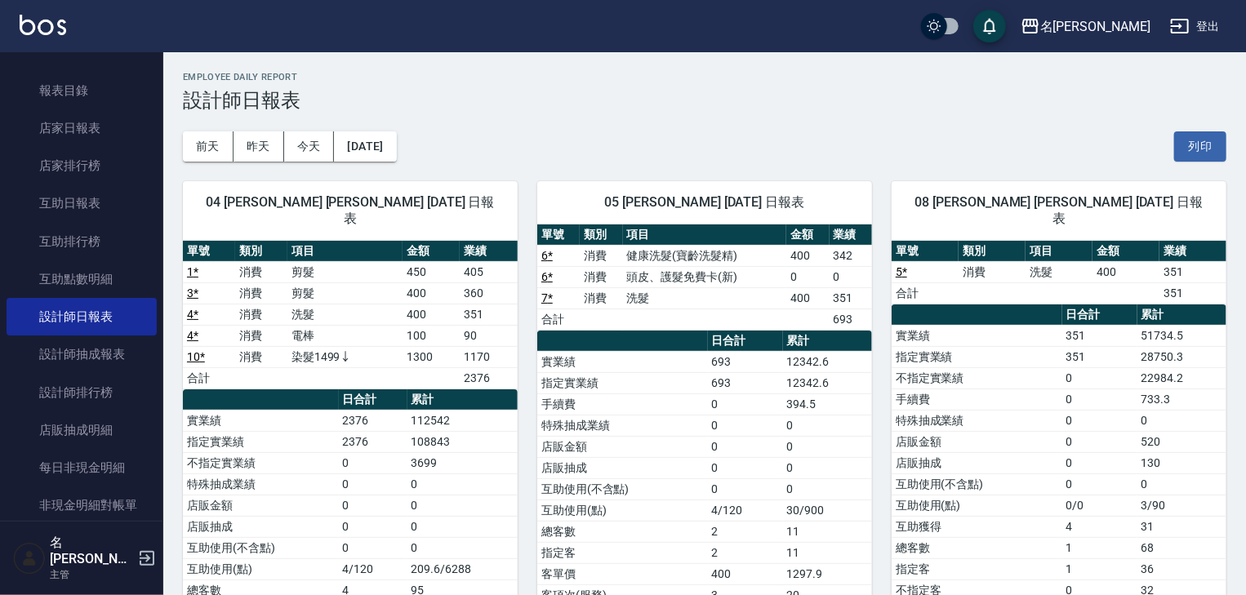
scroll to position [348, 0]
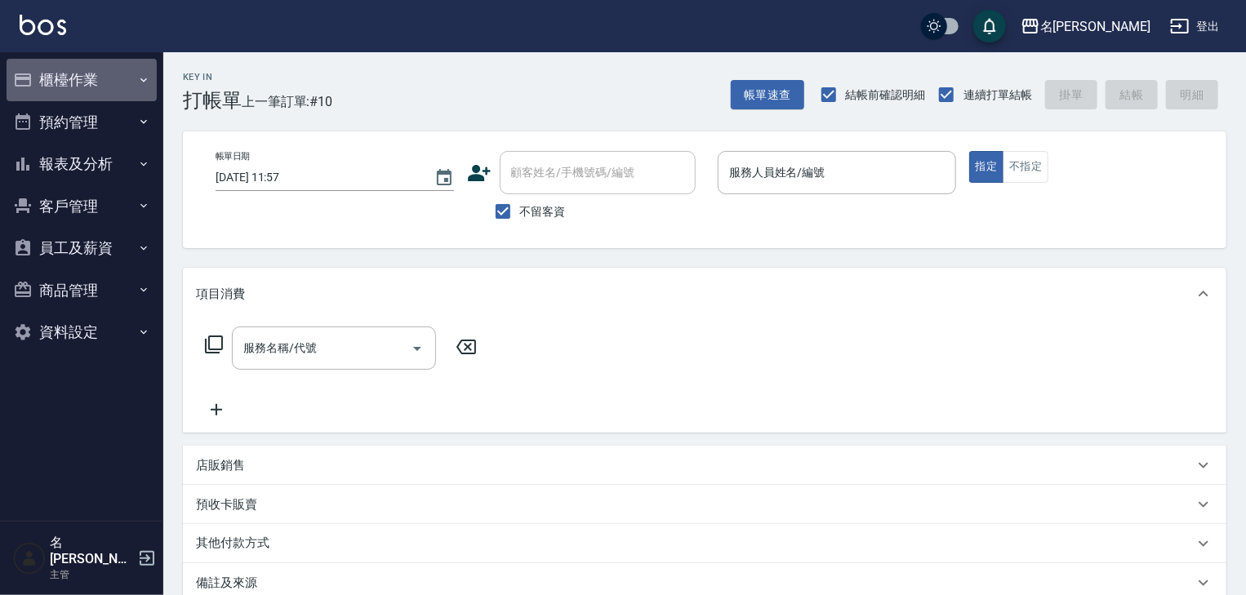
click at [91, 82] on button "櫃檯作業" at bounding box center [82, 80] width 150 height 42
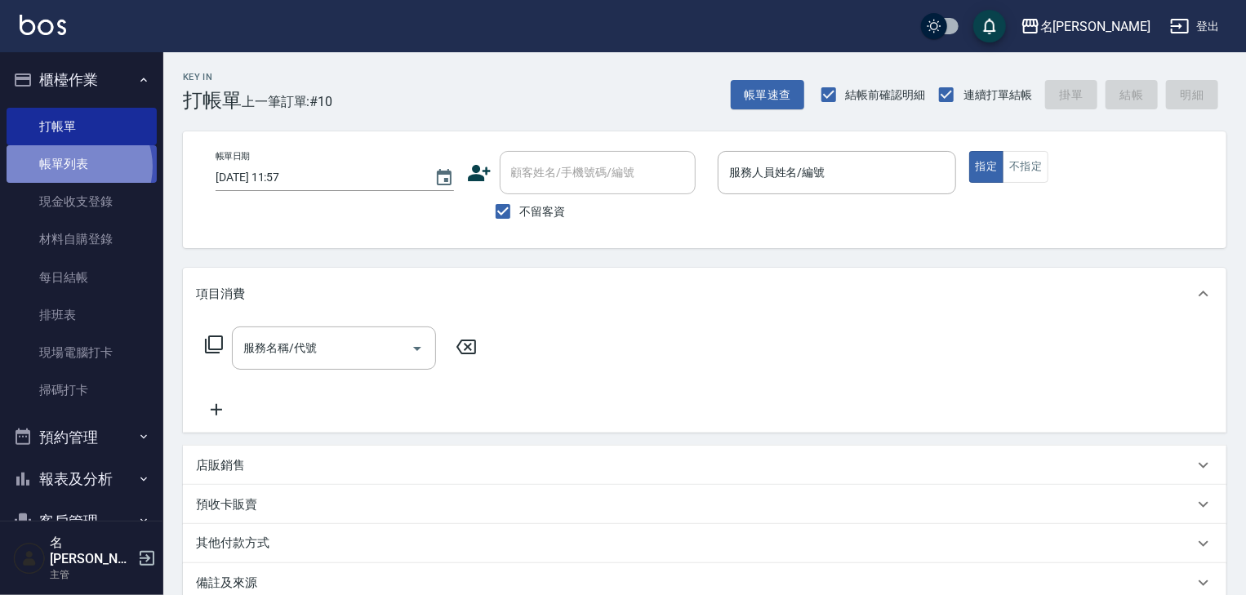
click at [78, 167] on link "帳單列表" at bounding box center [82, 164] width 150 height 38
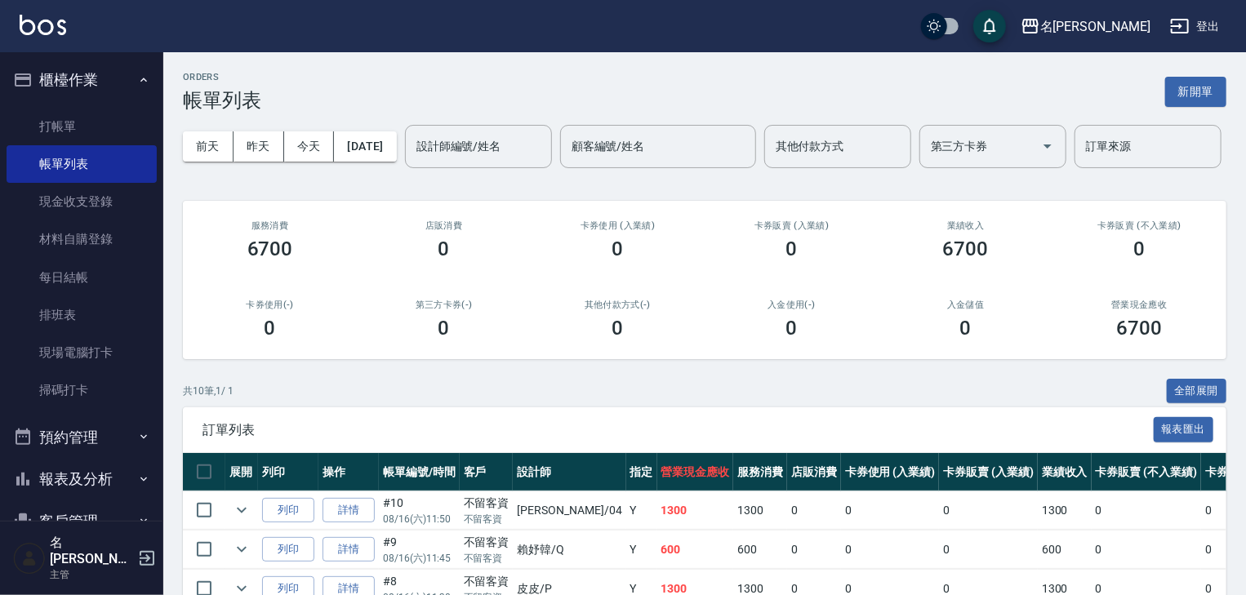
scroll to position [348, 0]
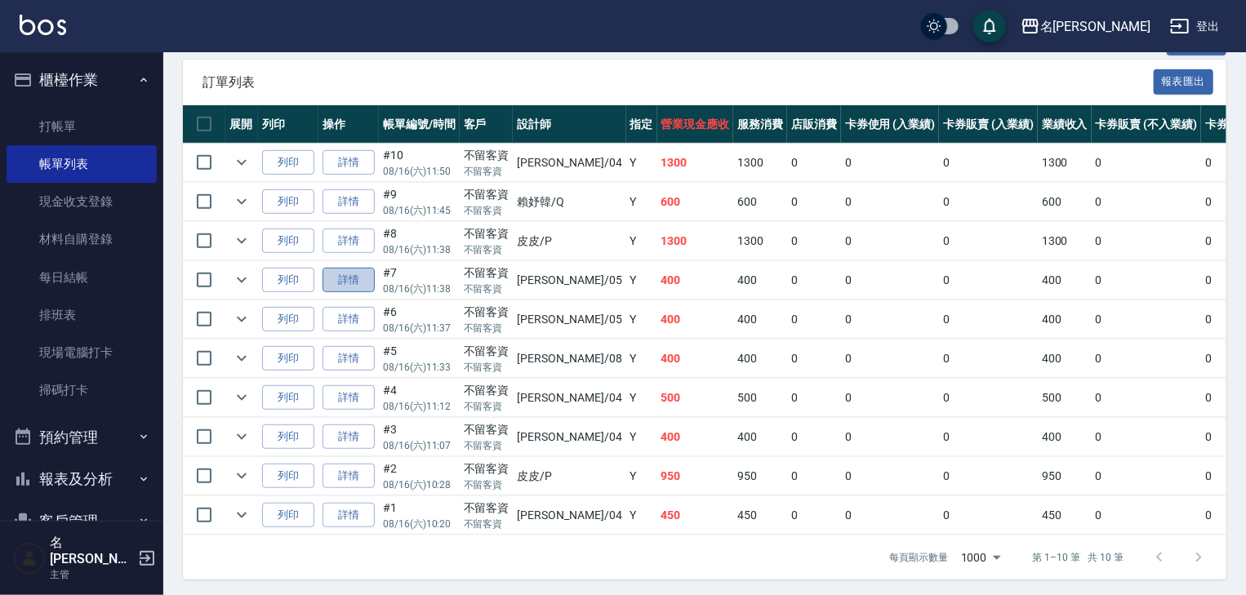
click at [350, 293] on link "詳情" at bounding box center [349, 280] width 52 height 25
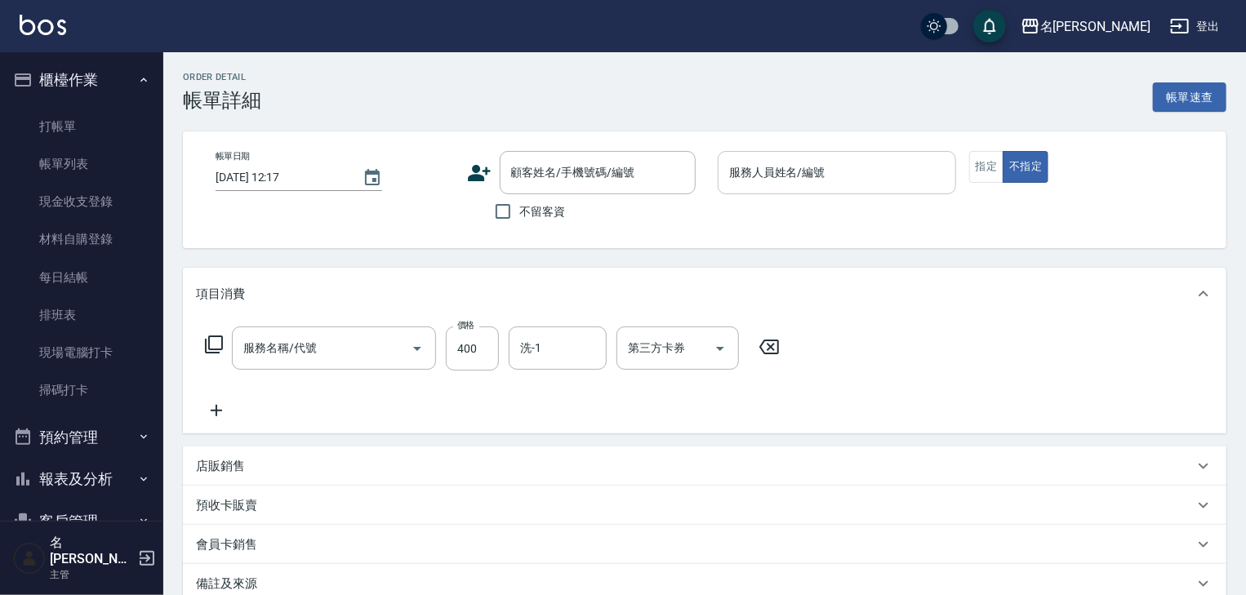
type input "2025/08/16 11:38"
checkbox input "true"
type input "林麗慧-05"
type input "洗髮(505)"
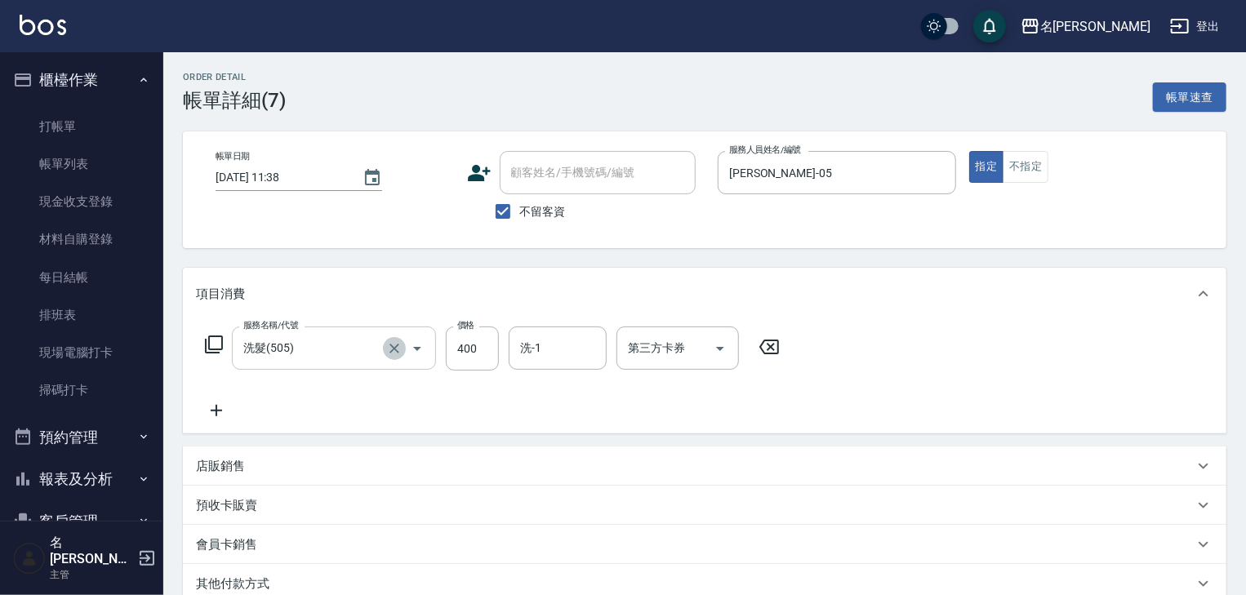
click at [394, 349] on icon "Clear" at bounding box center [395, 349] width 10 height 10
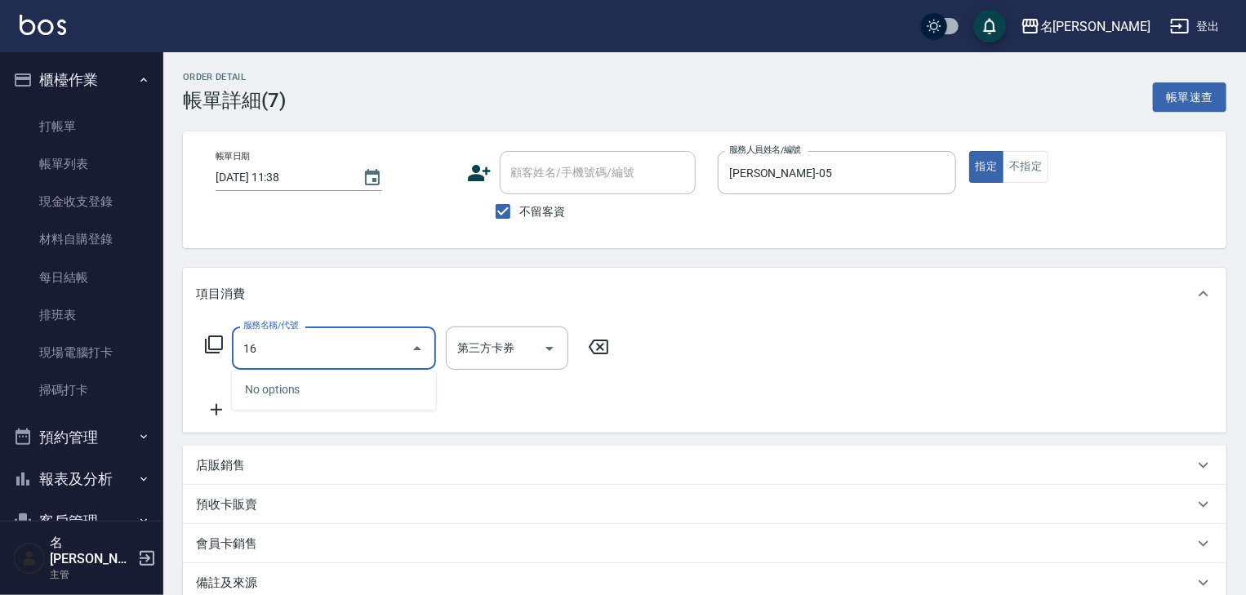
type input "1"
type input "染髮1499↓(416)"
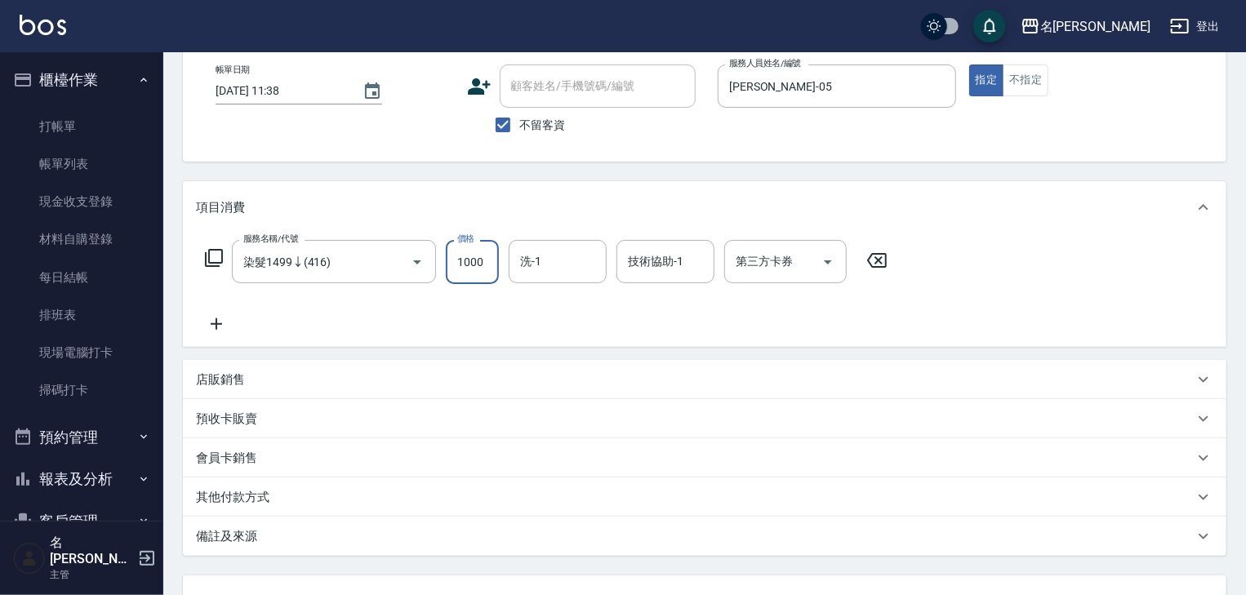
scroll to position [222, 0]
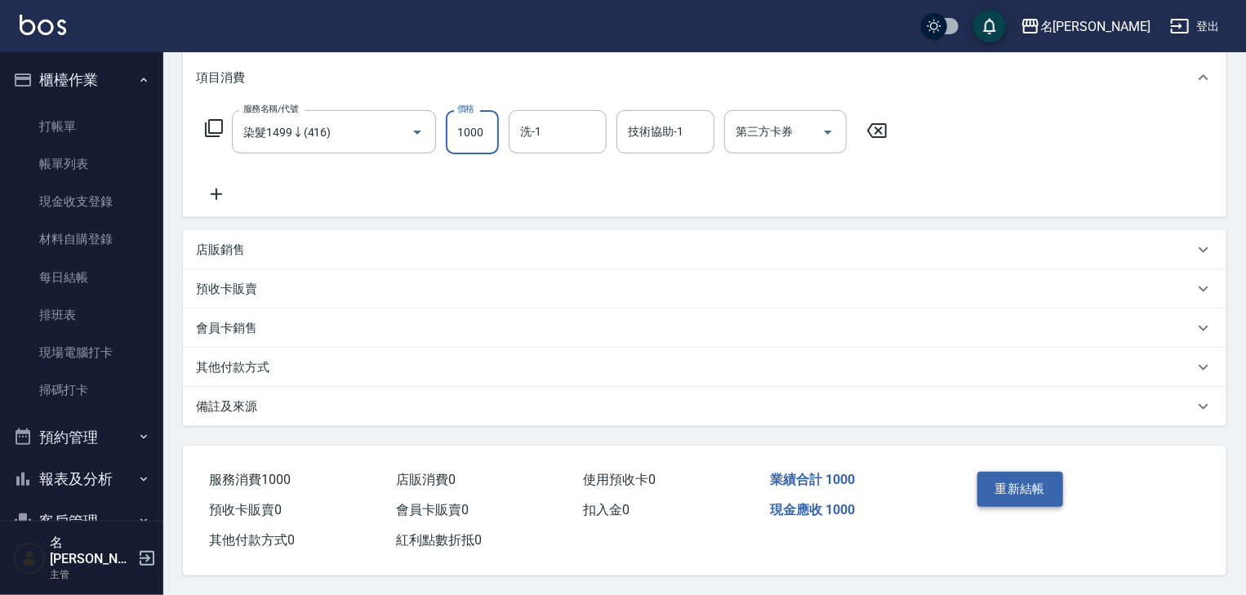
type input "1000"
click at [1032, 482] on button "重新結帳" at bounding box center [1021, 489] width 87 height 34
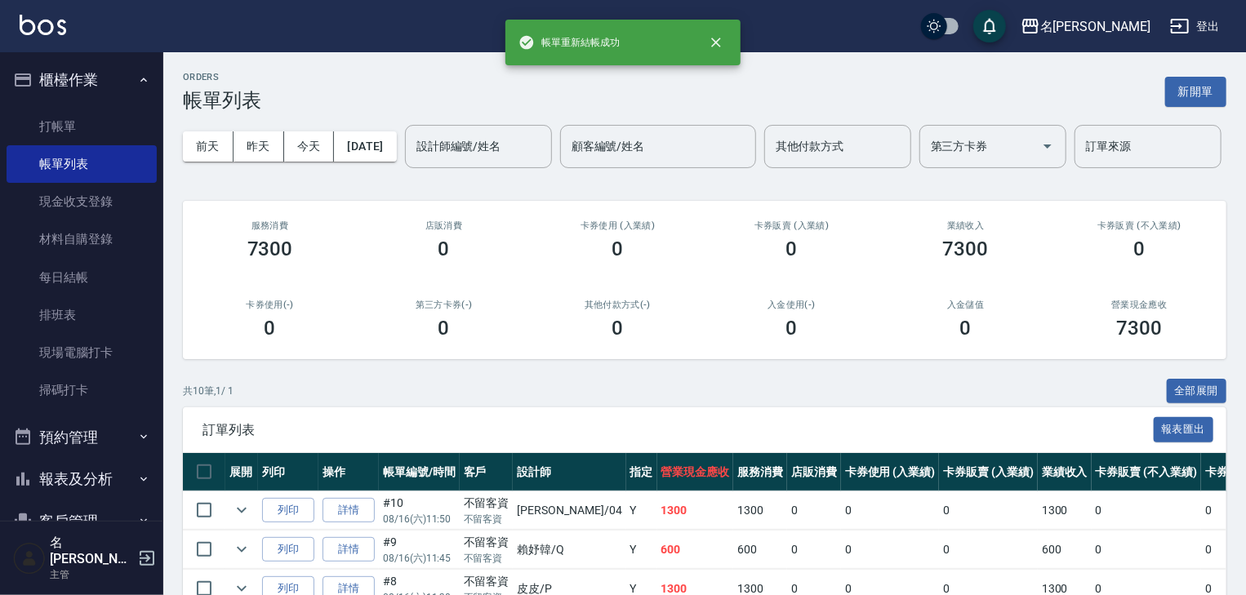
scroll to position [174, 0]
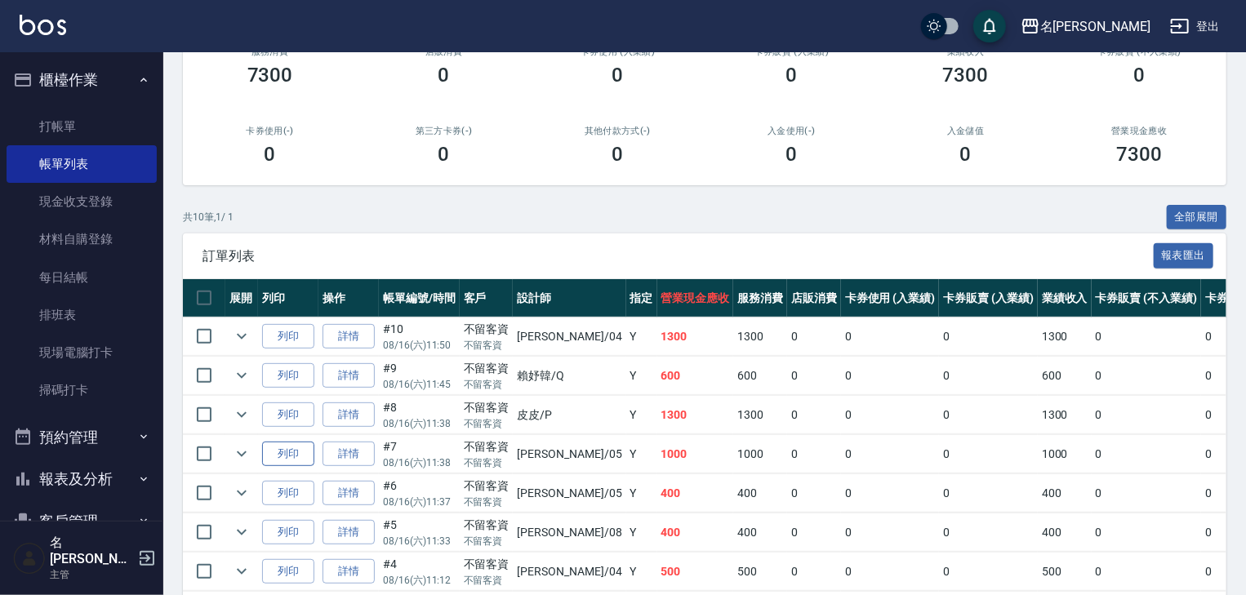
click at [297, 467] on button "列印" at bounding box center [288, 454] width 52 height 25
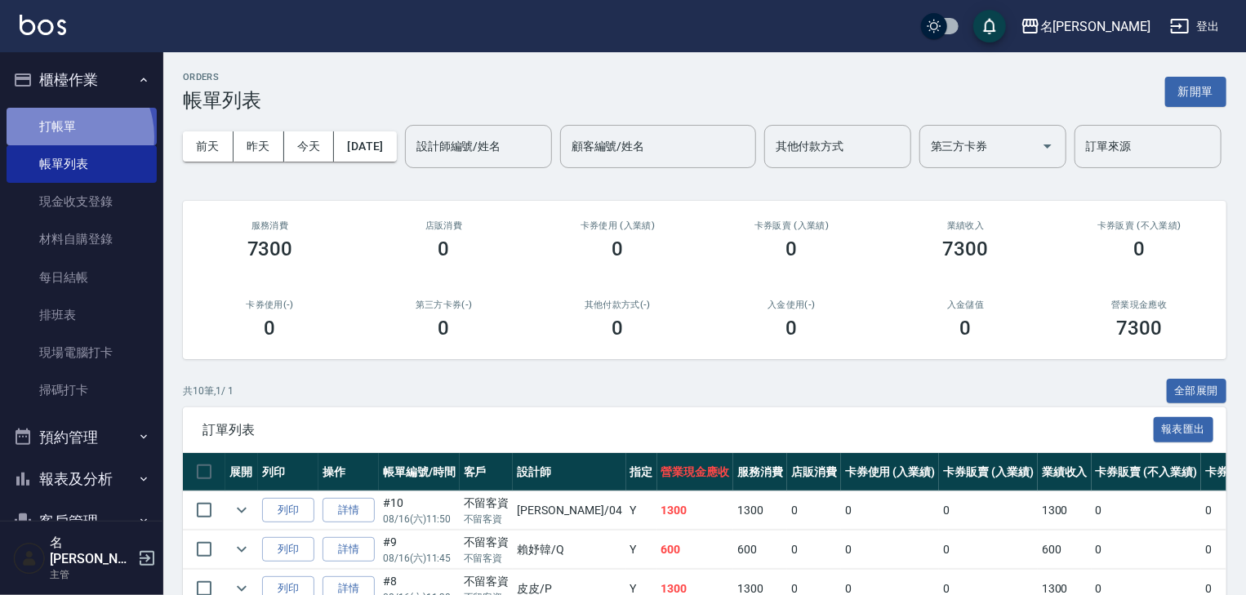
click at [65, 136] on link "打帳單" at bounding box center [82, 127] width 150 height 38
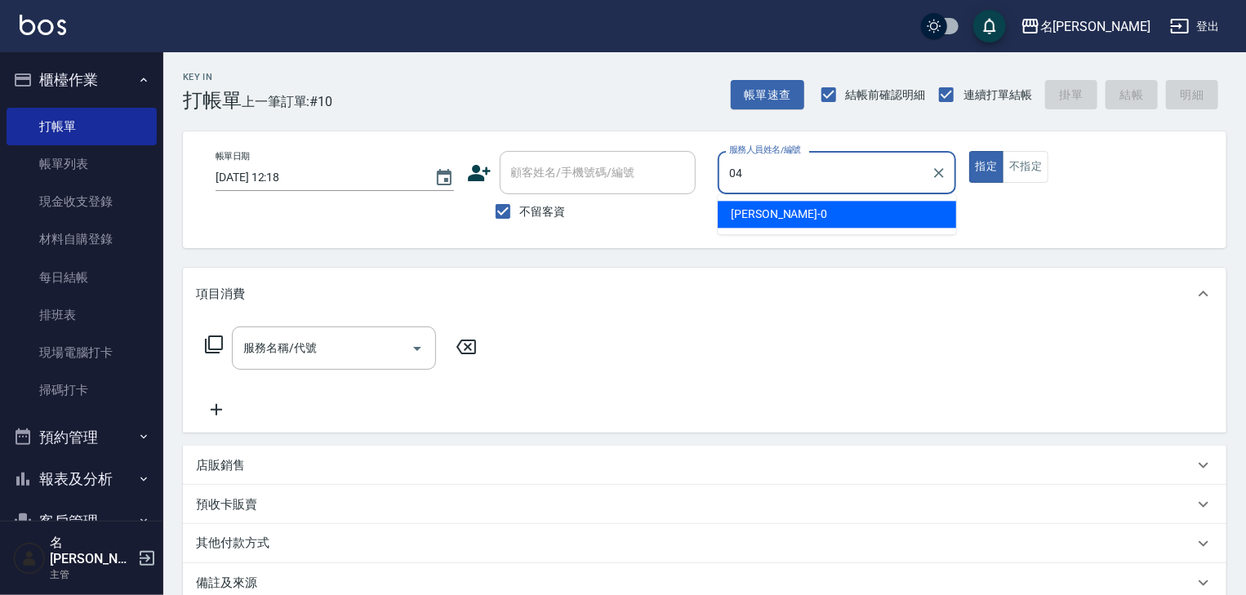
type input "[PERSON_NAME]-04"
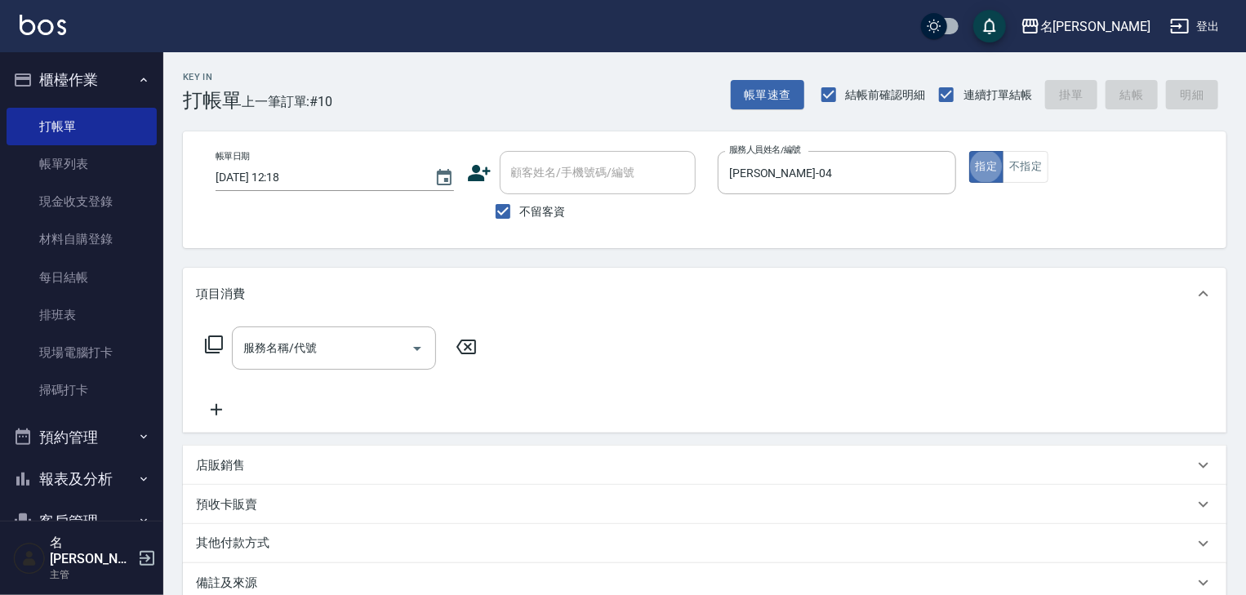
type button "true"
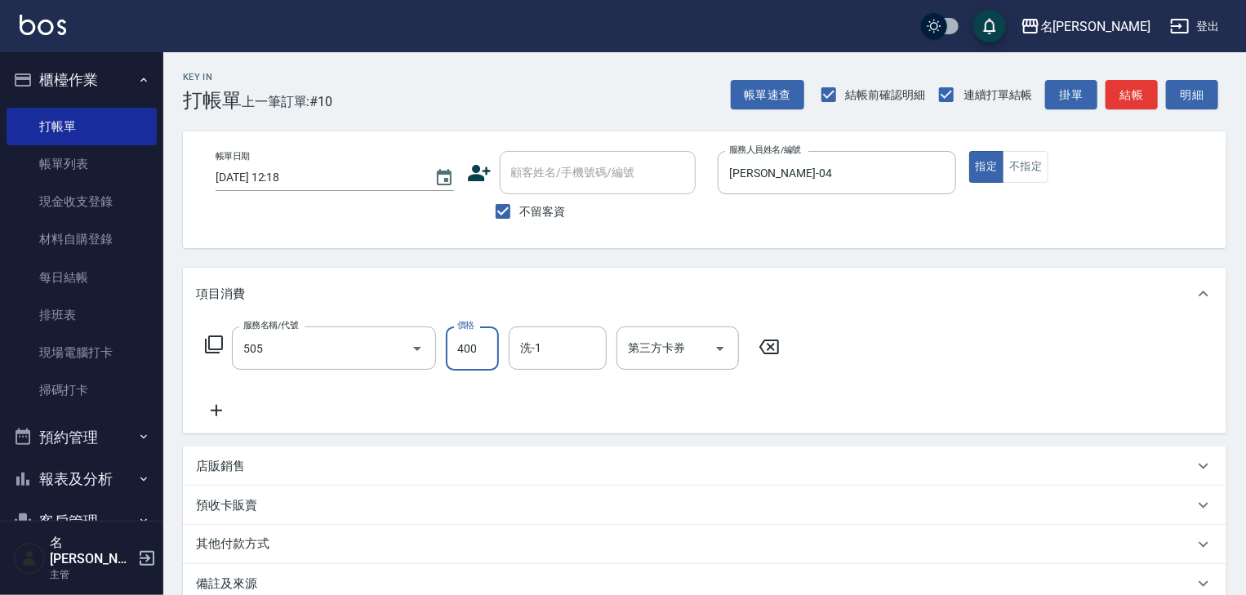
type input "洗髮(505)"
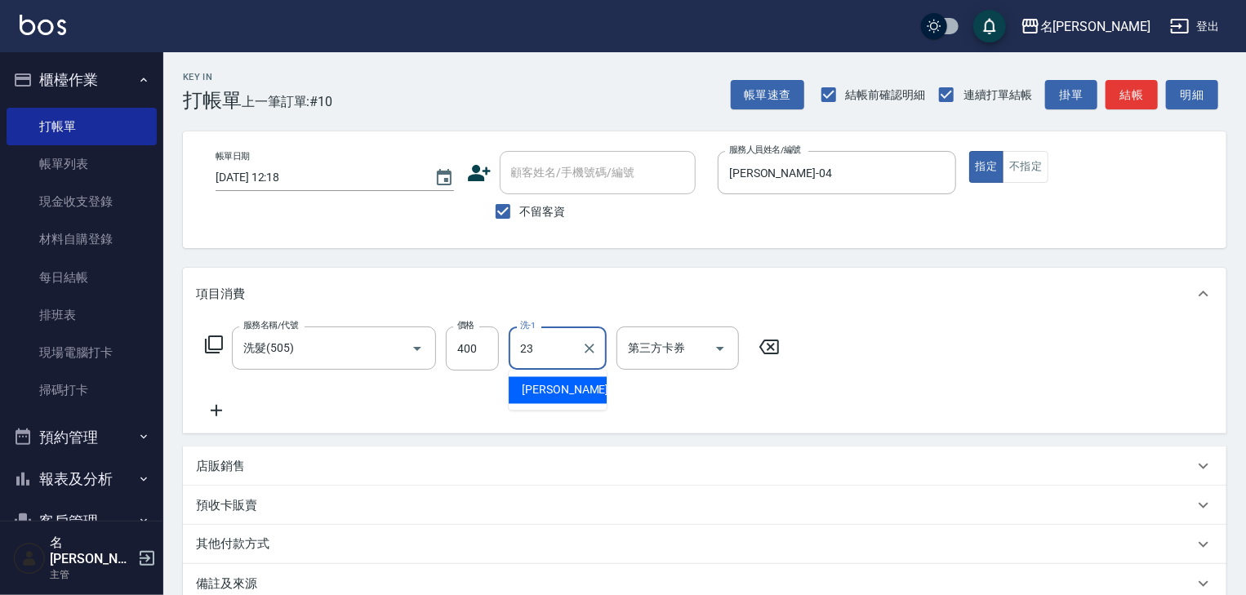
type input "葉敏辰-23"
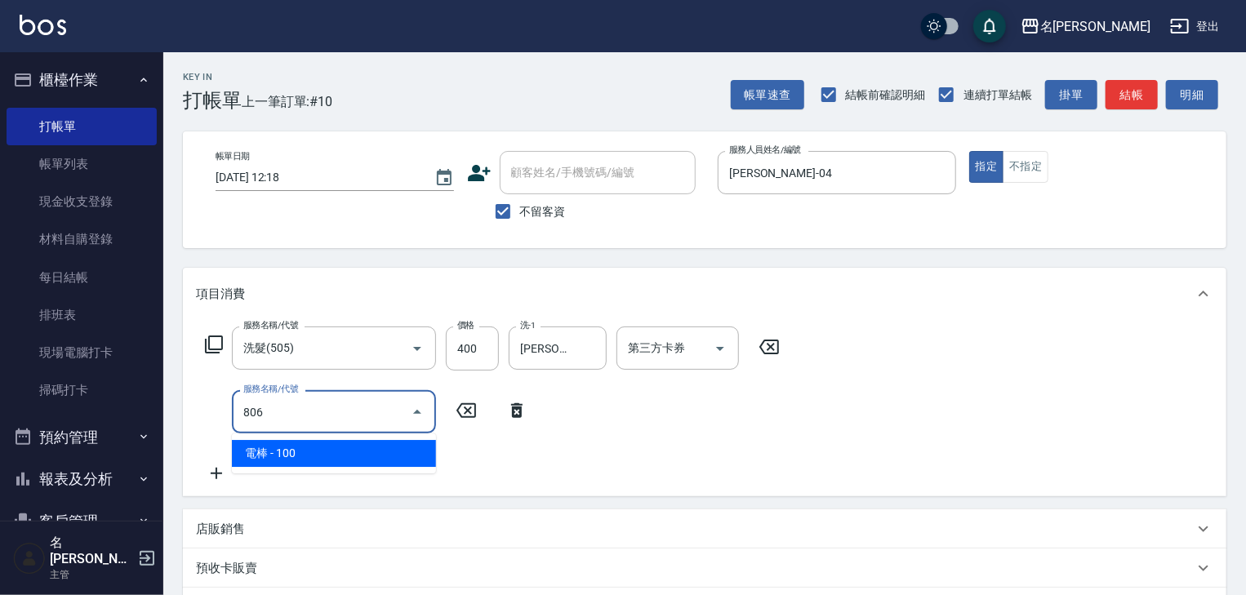
type input "電棒(806)"
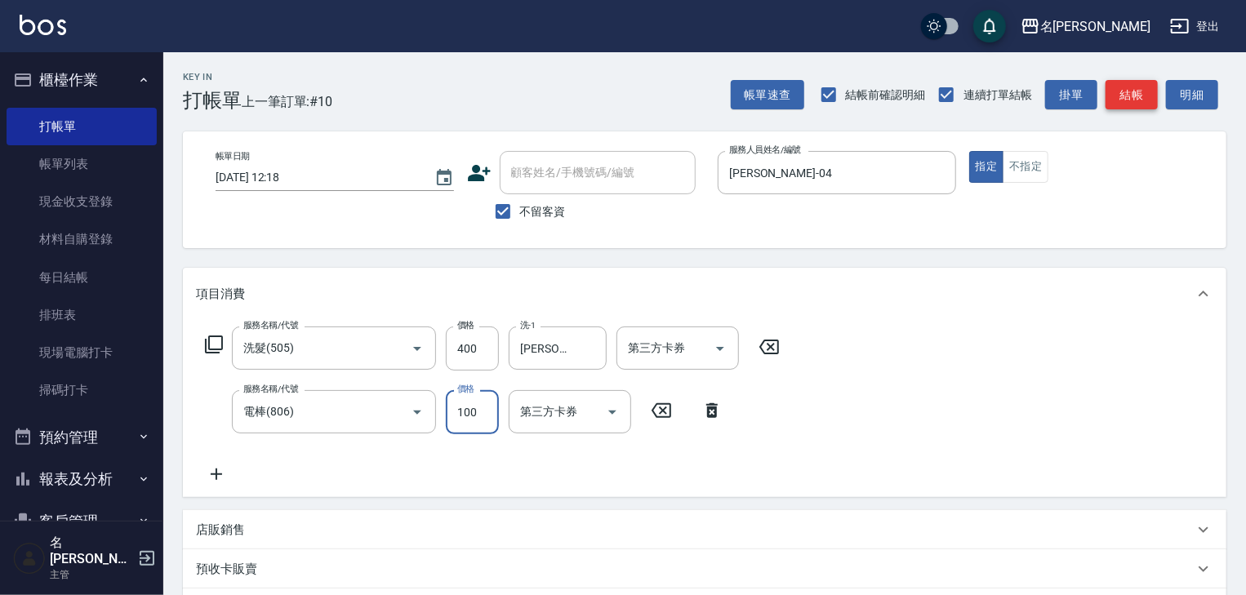
click at [1119, 87] on button "結帳" at bounding box center [1132, 95] width 52 height 30
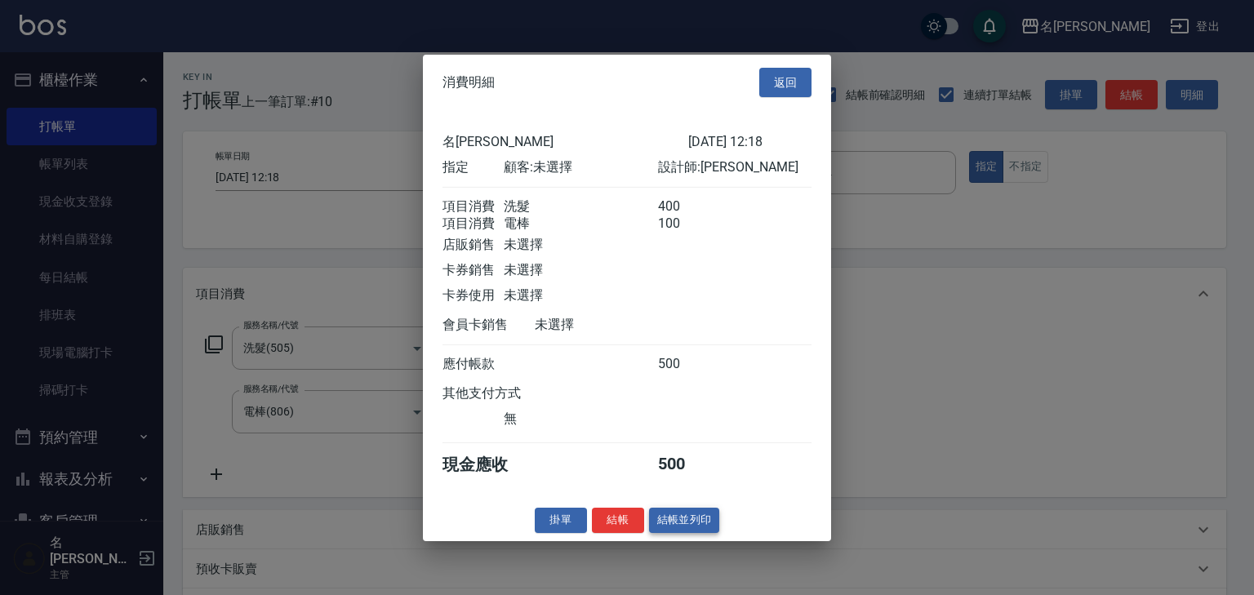
click at [686, 529] on button "結帳並列印" at bounding box center [684, 520] width 71 height 25
